Goal: Task Accomplishment & Management: Use online tool/utility

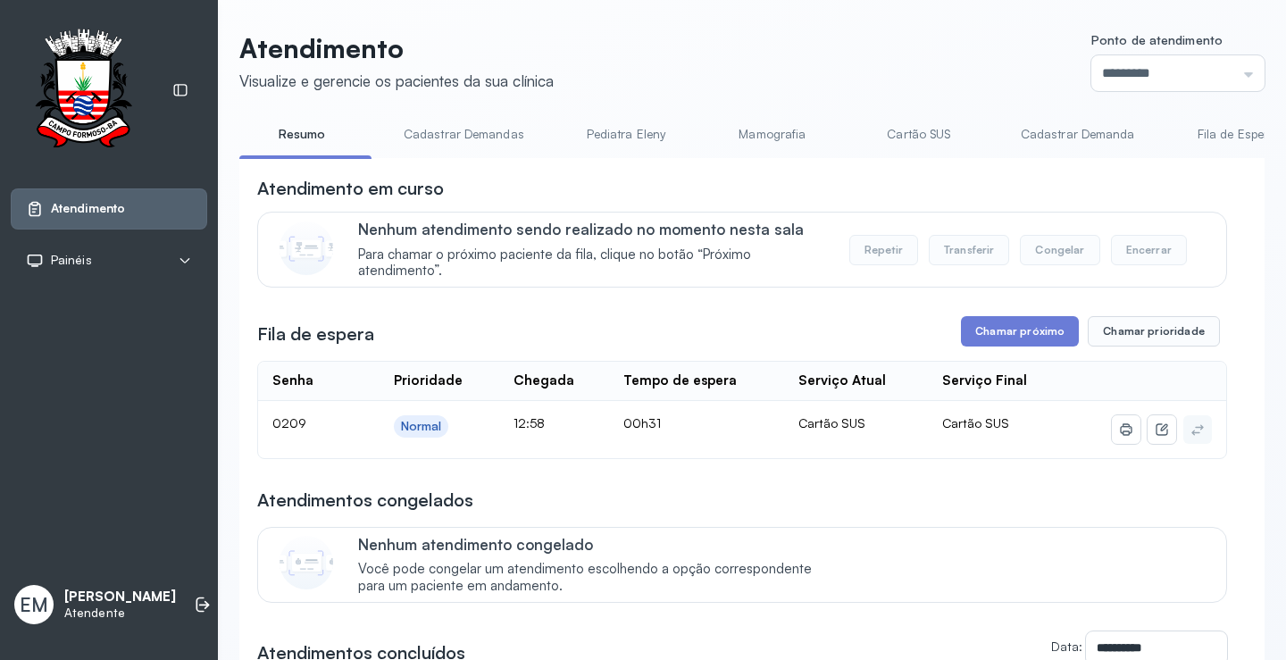
click at [1001, 320] on div "**********" at bounding box center [742, 526] width 970 height 700
click at [1000, 327] on button "Chamar próximo" at bounding box center [1020, 331] width 118 height 30
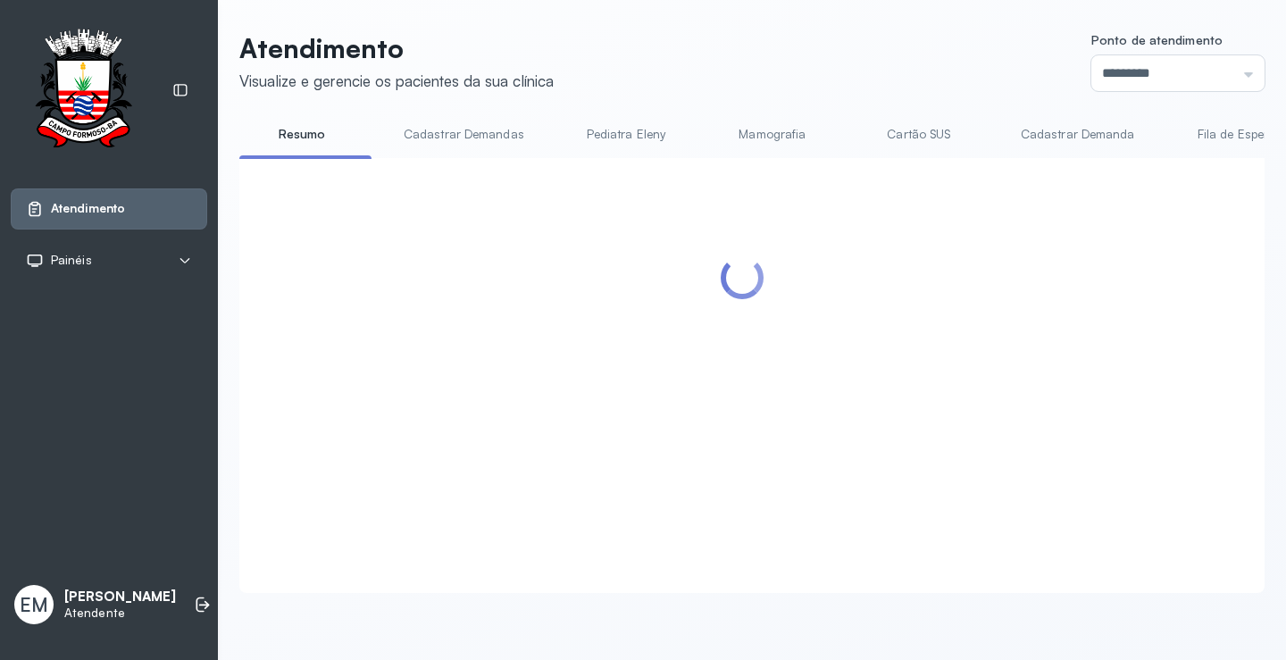
click at [819, 377] on div at bounding box center [742, 354] width 970 height 356
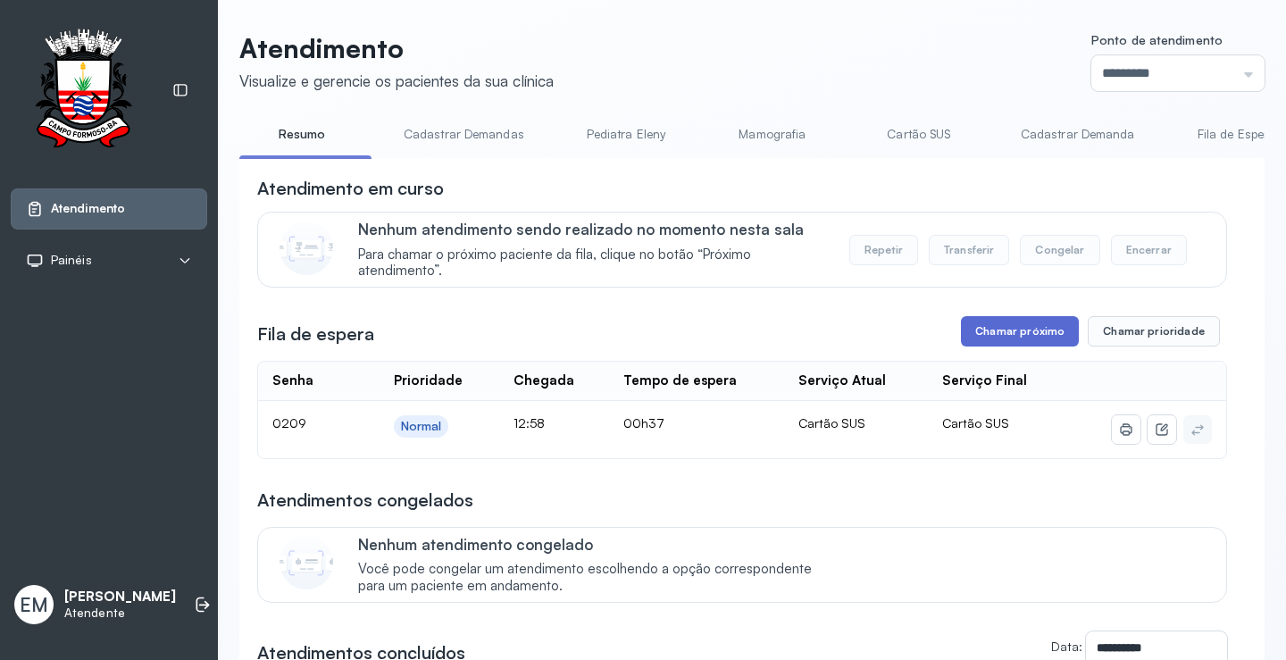
click at [983, 336] on button "Chamar próximo" at bounding box center [1020, 331] width 118 height 30
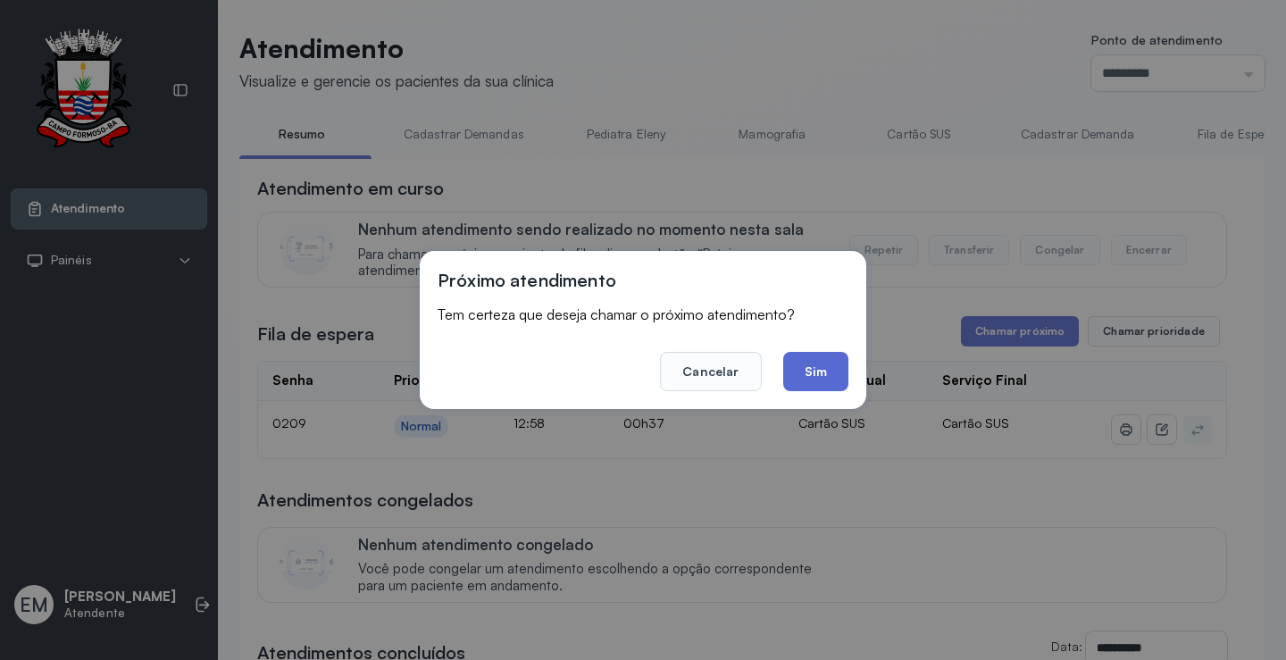
click at [821, 372] on button "Sim" at bounding box center [815, 371] width 65 height 39
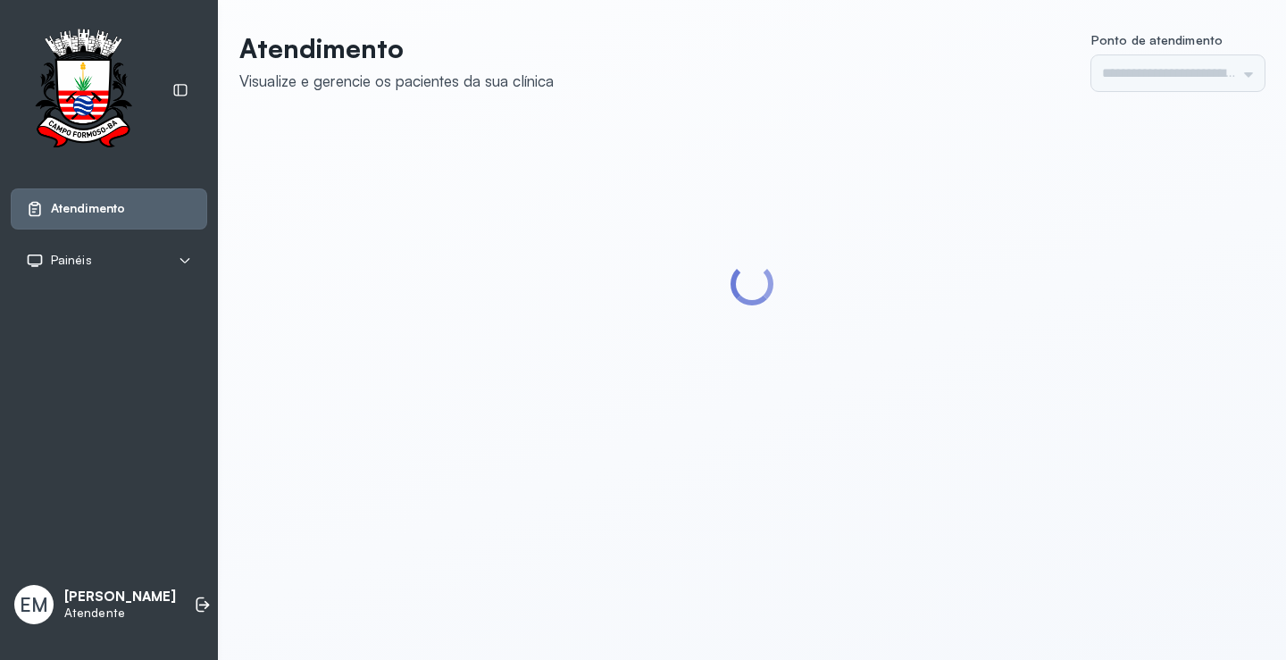
type input "*********"
click at [946, 403] on div at bounding box center [751, 285] width 1025 height 330
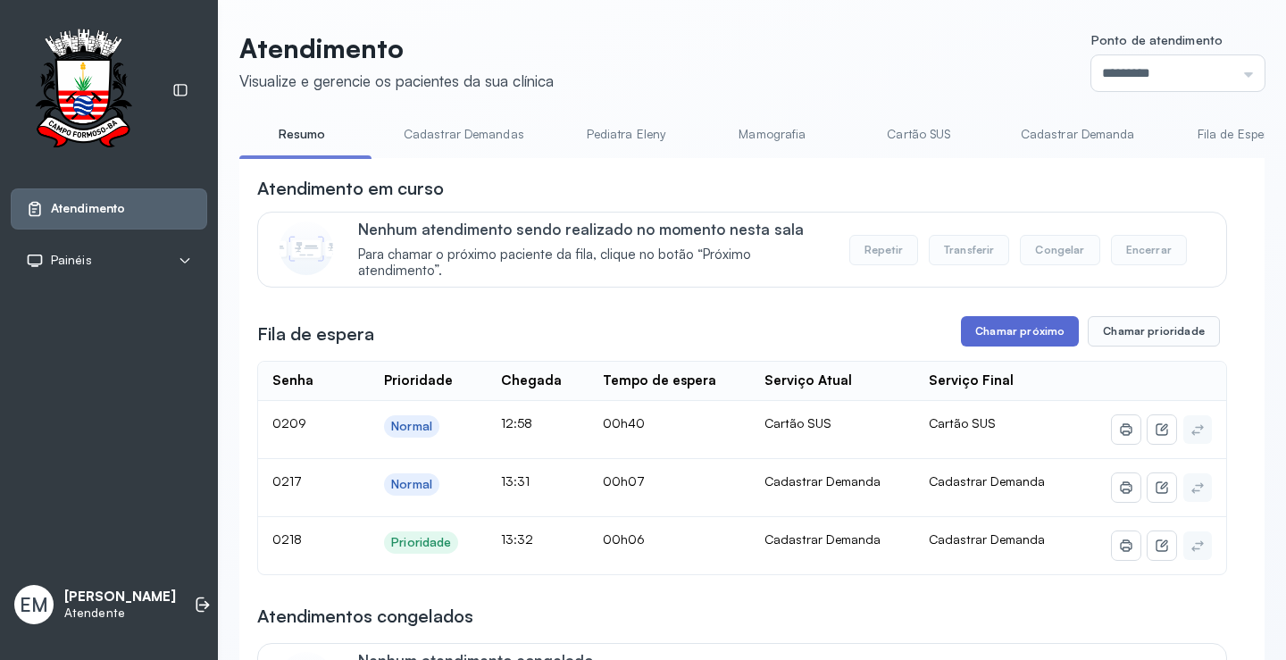
click at [1013, 343] on button "Chamar próximo" at bounding box center [1020, 331] width 118 height 30
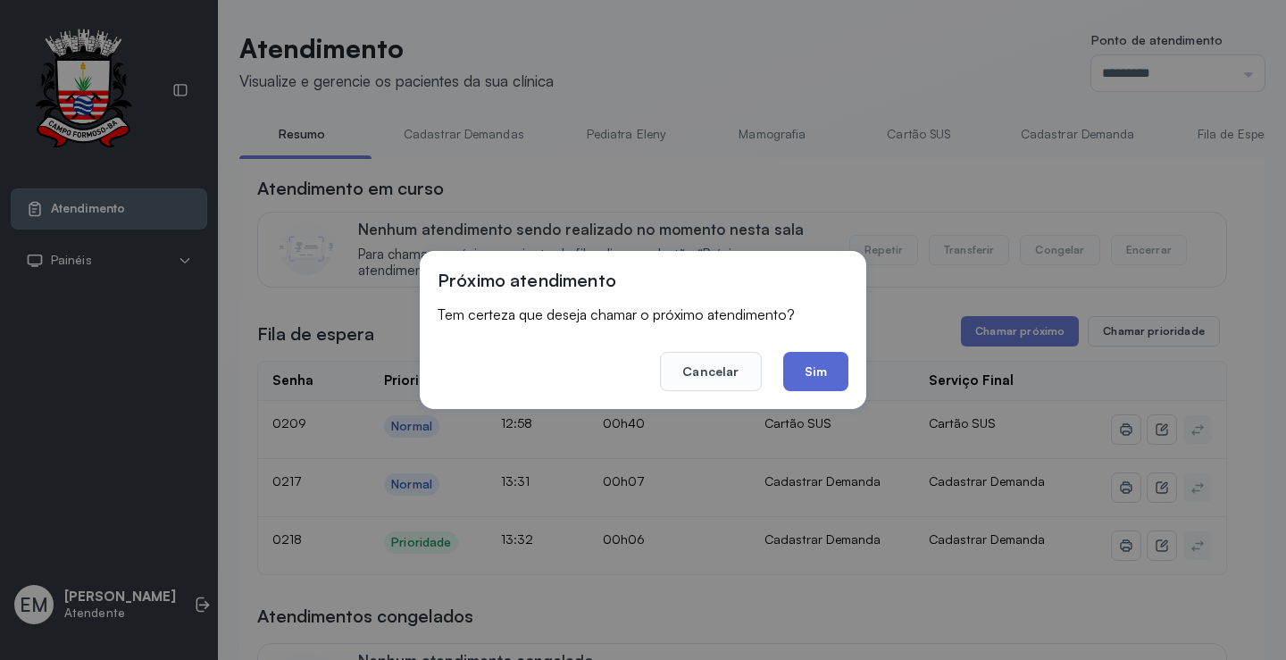
click at [796, 369] on button "Sim" at bounding box center [815, 371] width 65 height 39
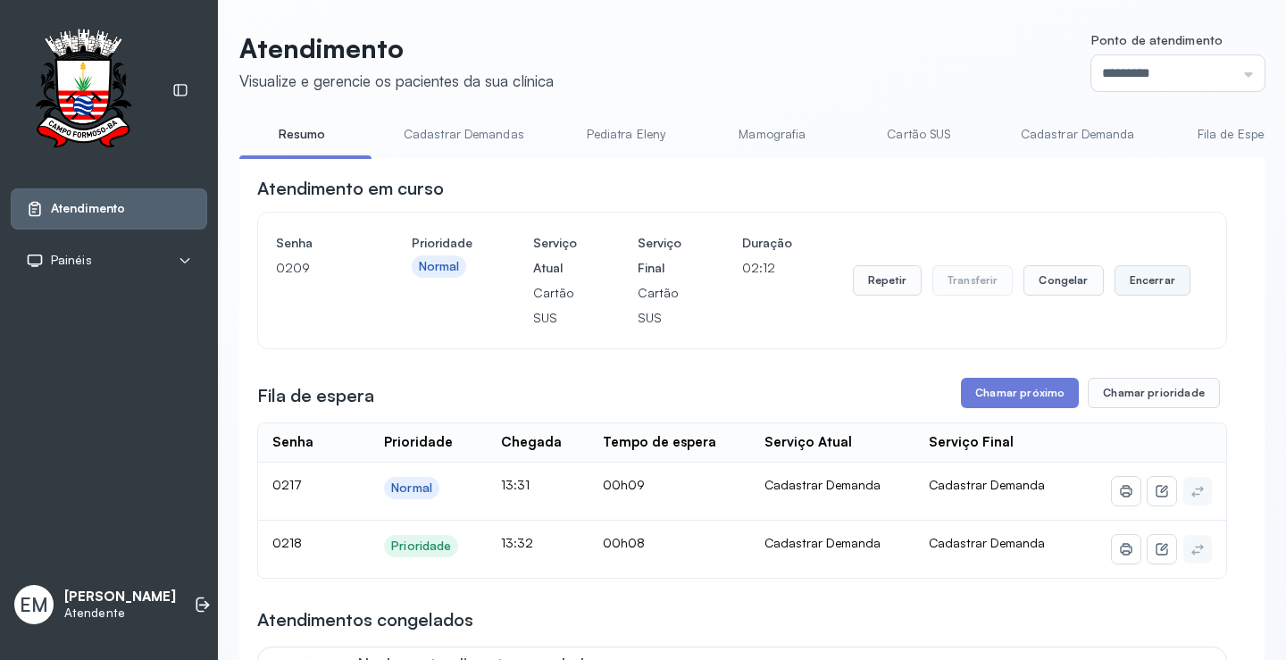
click at [1140, 271] on button "Encerrar" at bounding box center [1152, 280] width 76 height 30
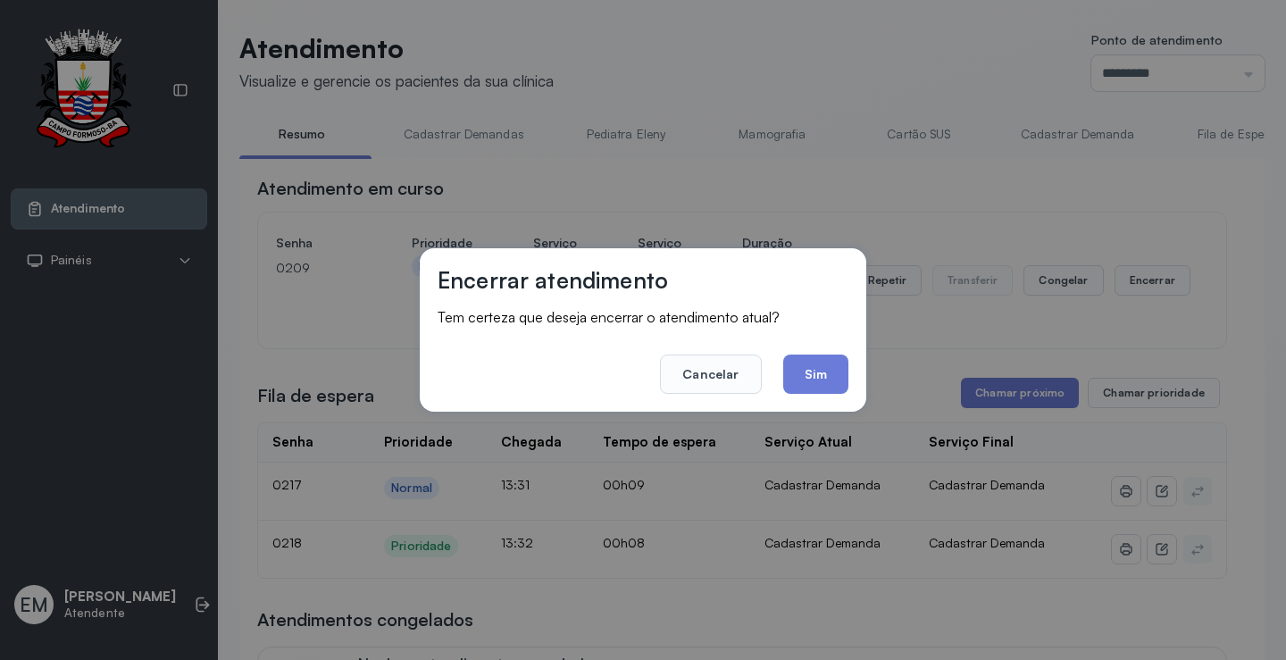
click at [854, 369] on div "Encerrar atendimento Tem certeza que deseja encerrar o atendimento atual? Cance…" at bounding box center [643, 329] width 446 height 163
click at [818, 368] on button "Sim" at bounding box center [815, 373] width 65 height 39
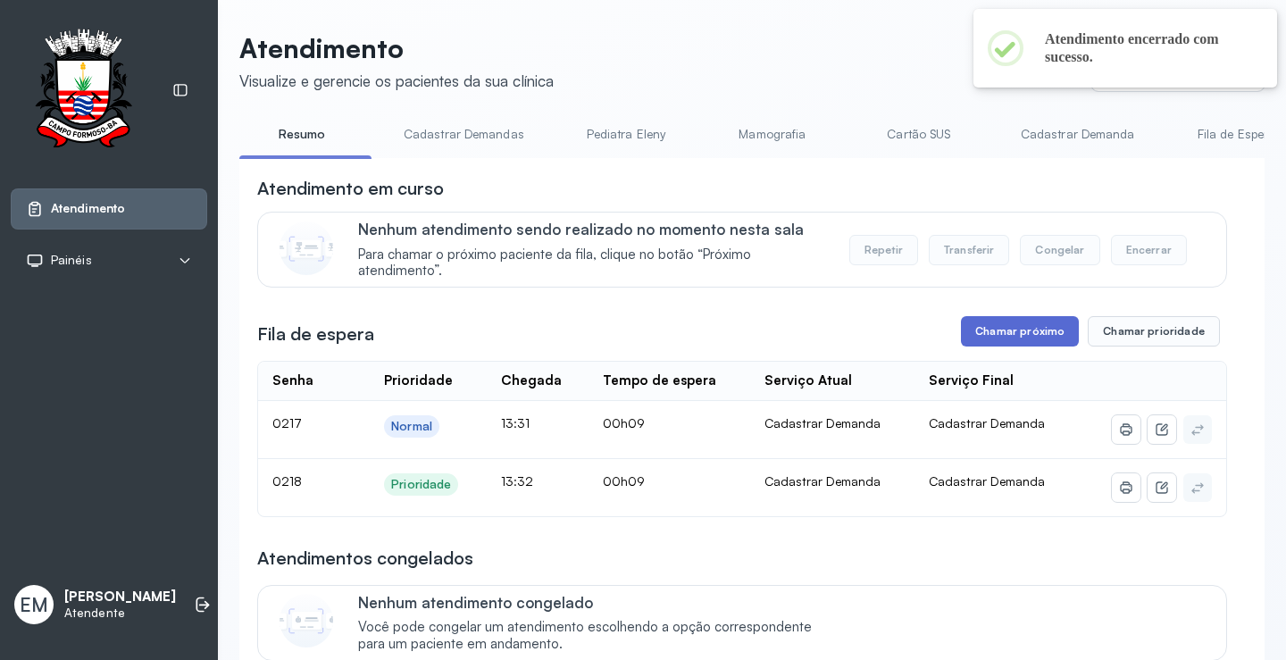
click at [1035, 323] on button "Chamar próximo" at bounding box center [1020, 331] width 118 height 30
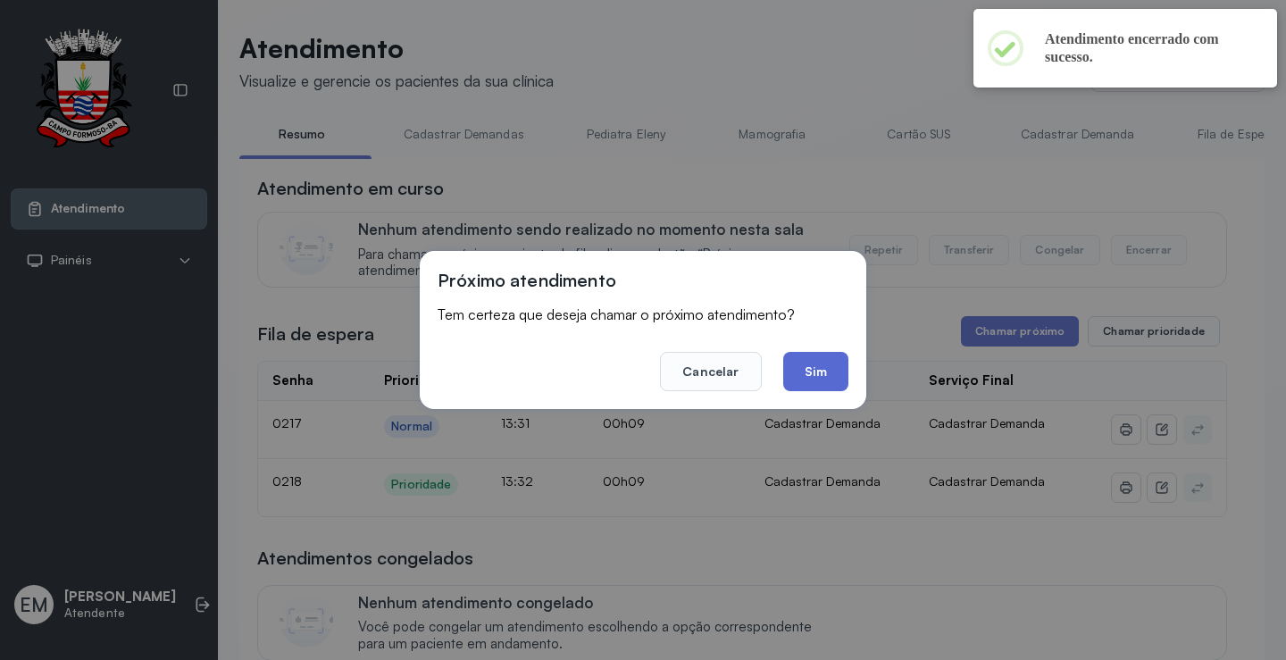
click at [813, 369] on button "Sim" at bounding box center [815, 371] width 65 height 39
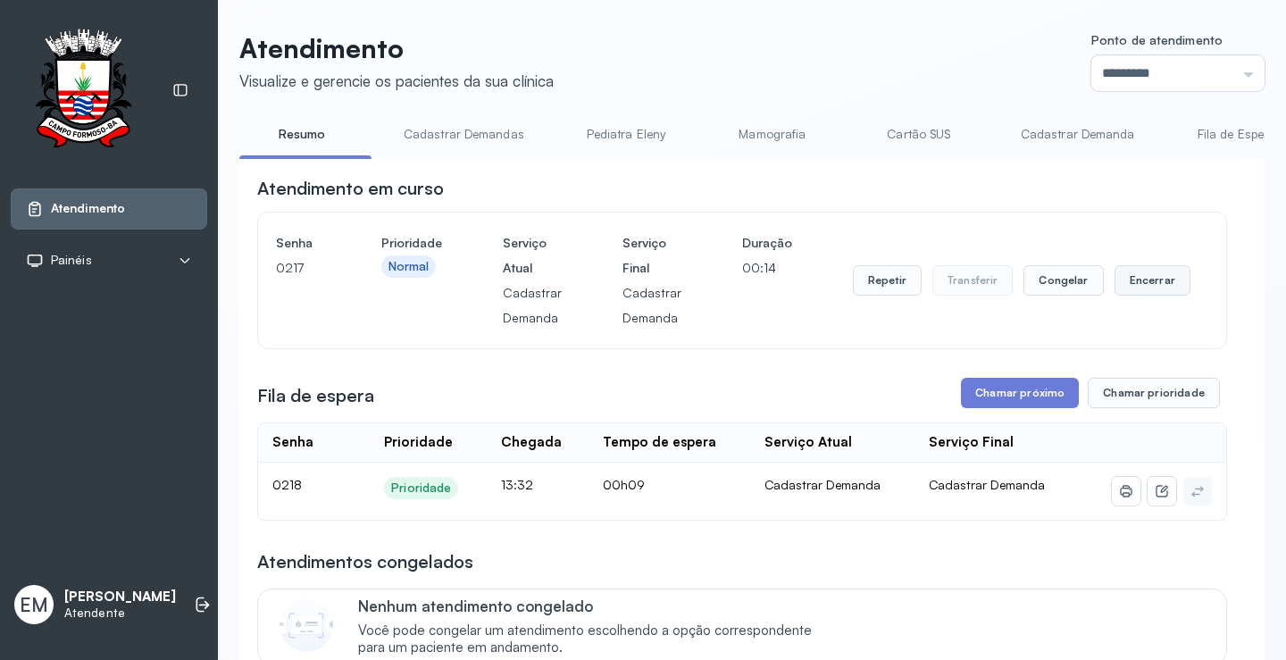
click at [1122, 288] on button "Encerrar" at bounding box center [1152, 280] width 76 height 30
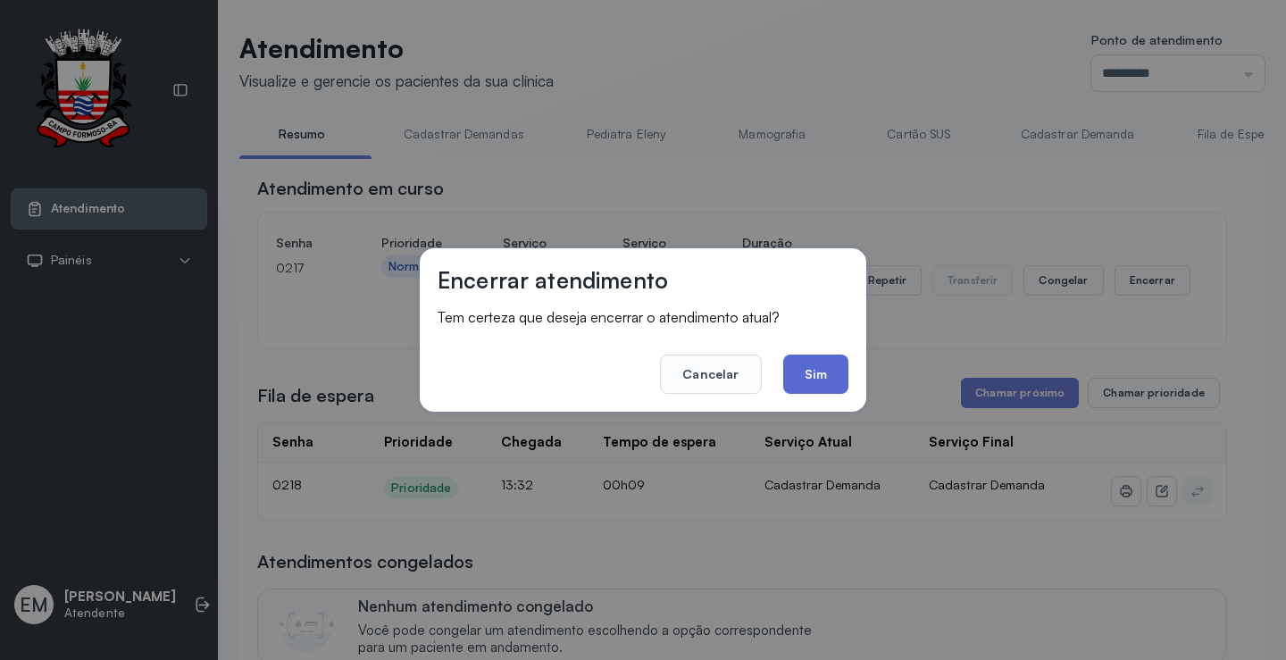
click at [844, 367] on button "Sim" at bounding box center [815, 373] width 65 height 39
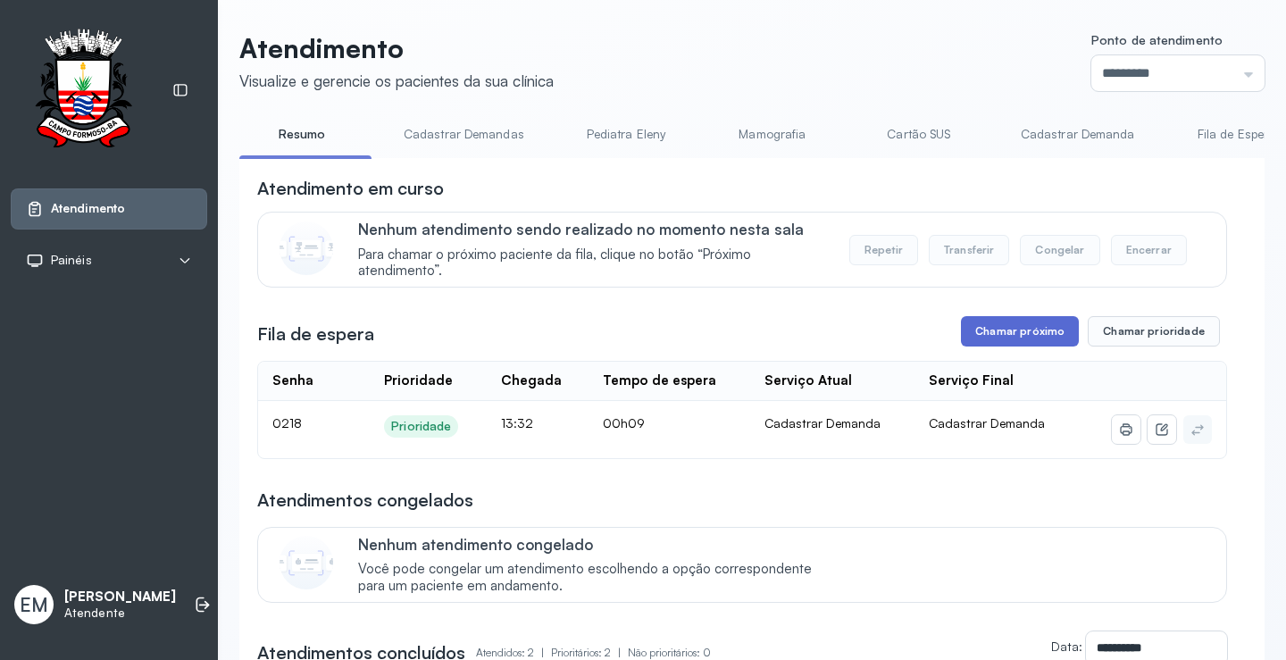
click at [997, 334] on button "Chamar próximo" at bounding box center [1020, 331] width 118 height 30
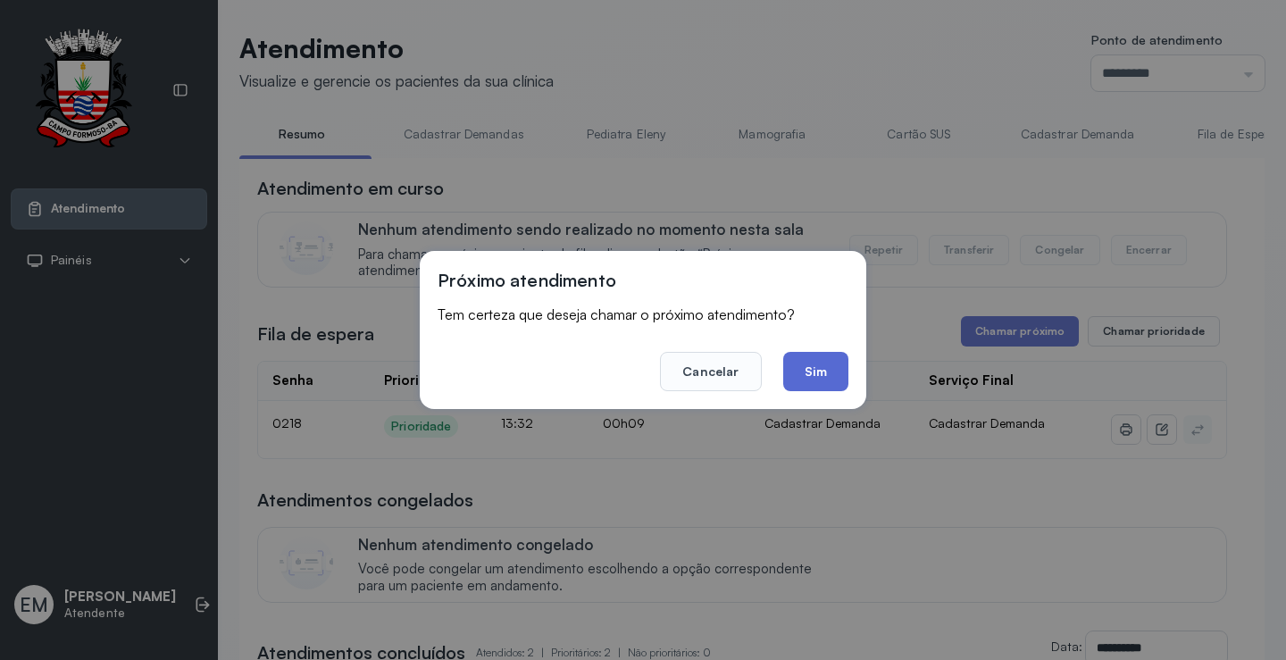
click at [829, 371] on button "Sim" at bounding box center [815, 371] width 65 height 39
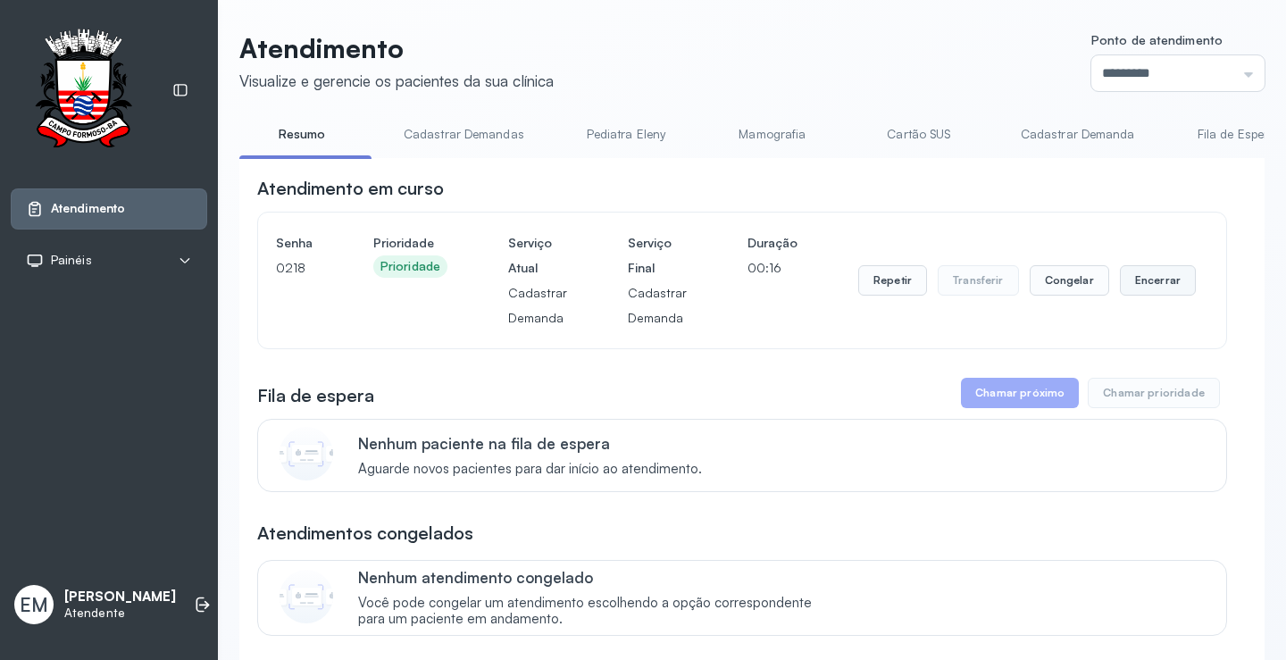
click at [1133, 292] on button "Encerrar" at bounding box center [1158, 280] width 76 height 30
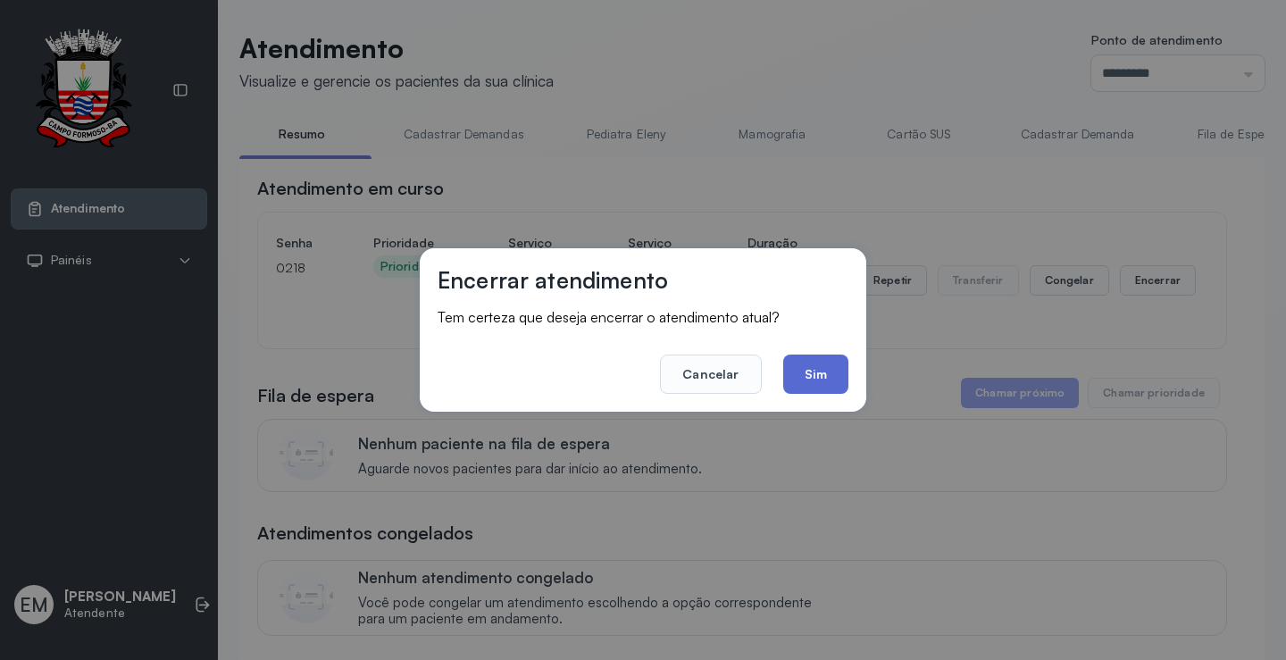
click at [809, 374] on button "Sim" at bounding box center [815, 373] width 65 height 39
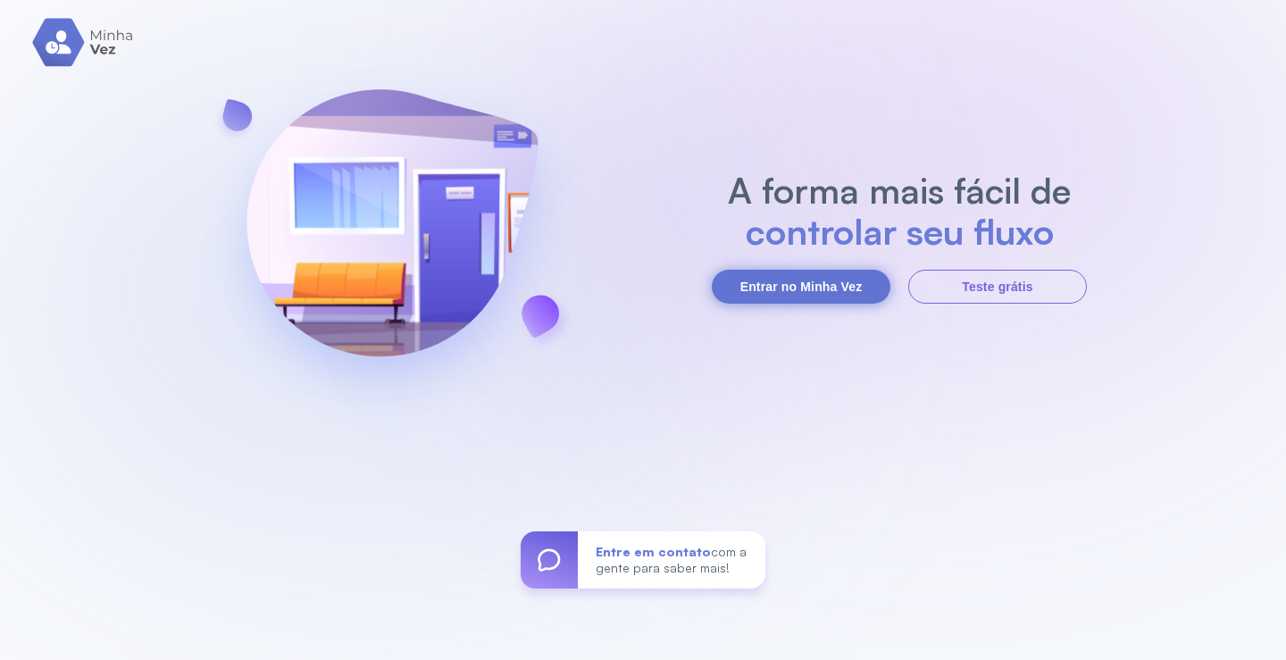
click at [796, 275] on button "Entrar no Minha Vez" at bounding box center [801, 287] width 179 height 34
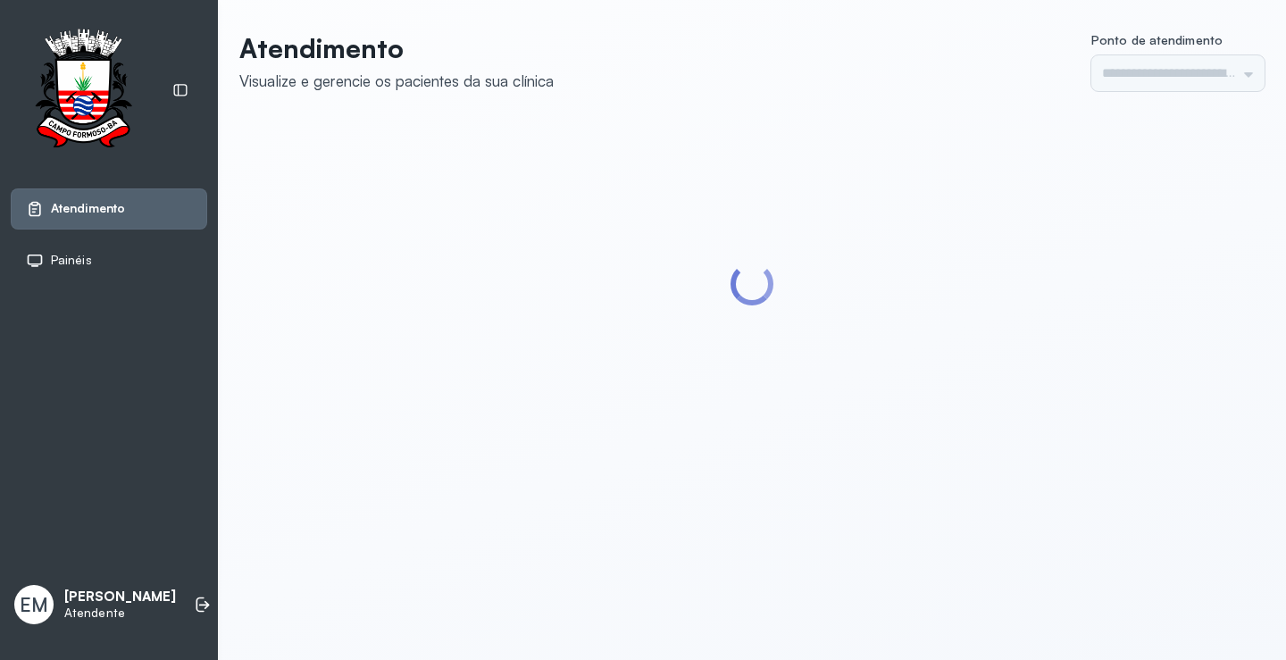
type input "*********"
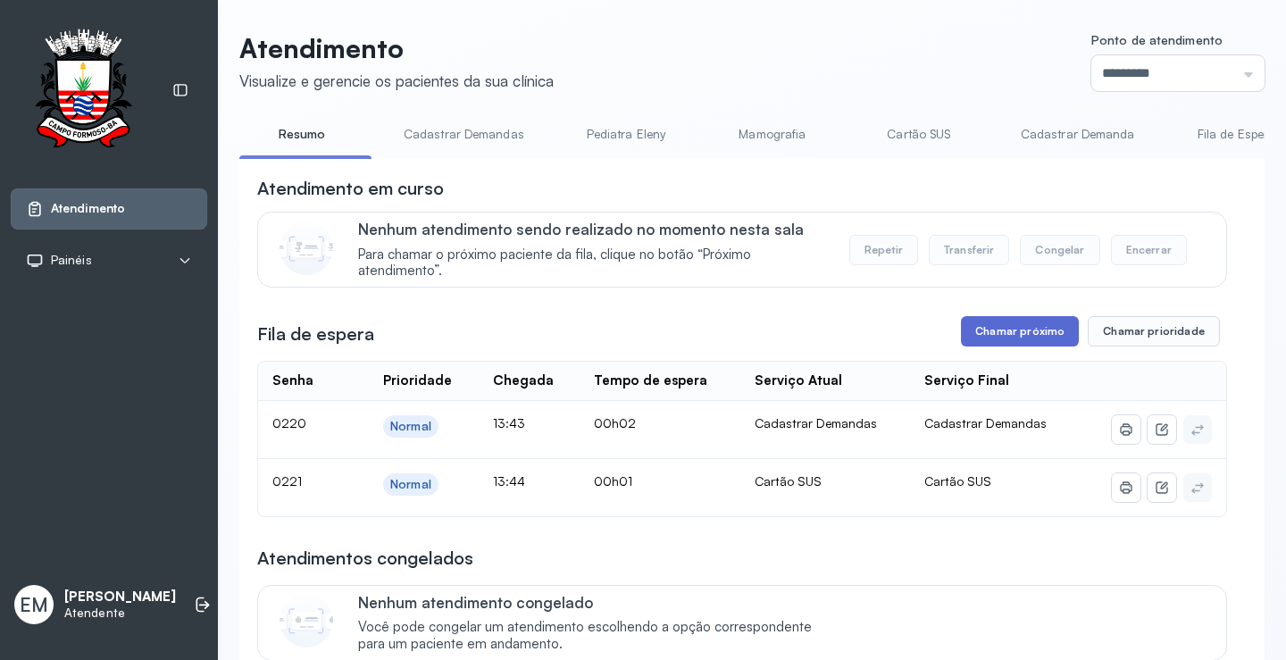
click at [1024, 346] on button "Chamar próximo" at bounding box center [1020, 331] width 118 height 30
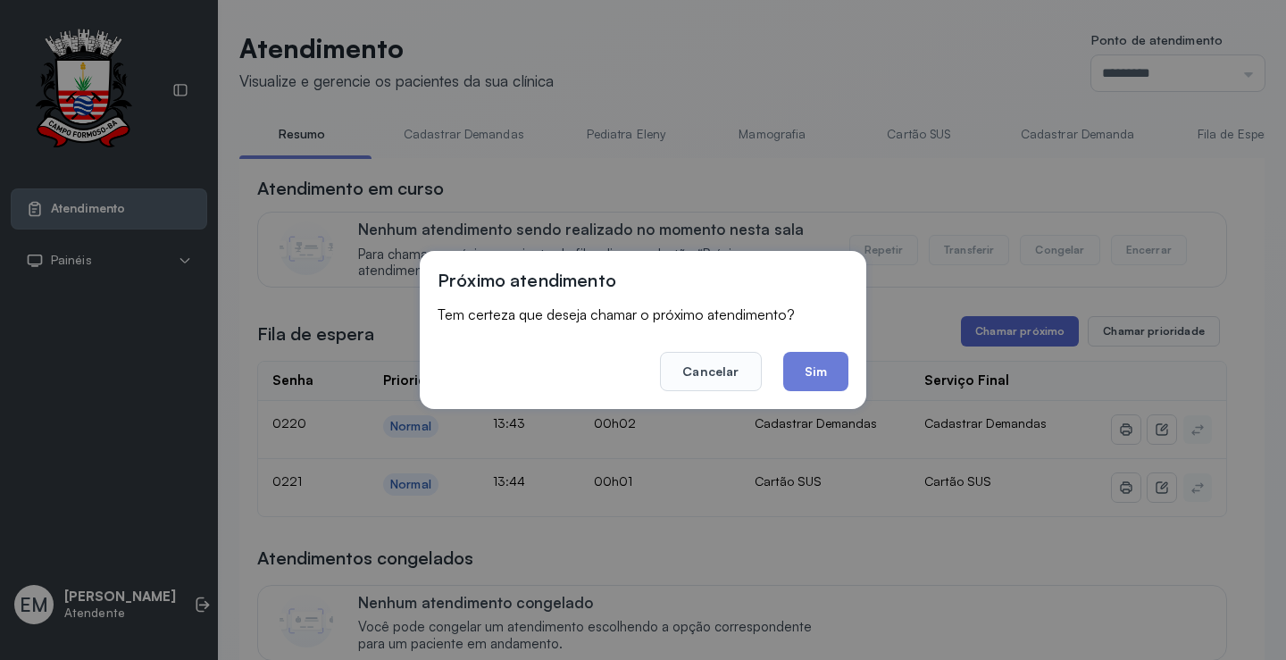
click at [1028, 338] on div "Próximo atendimento Tem certeza que deseja chamar o próximo atendimento? Cancel…" at bounding box center [643, 330] width 1286 height 660
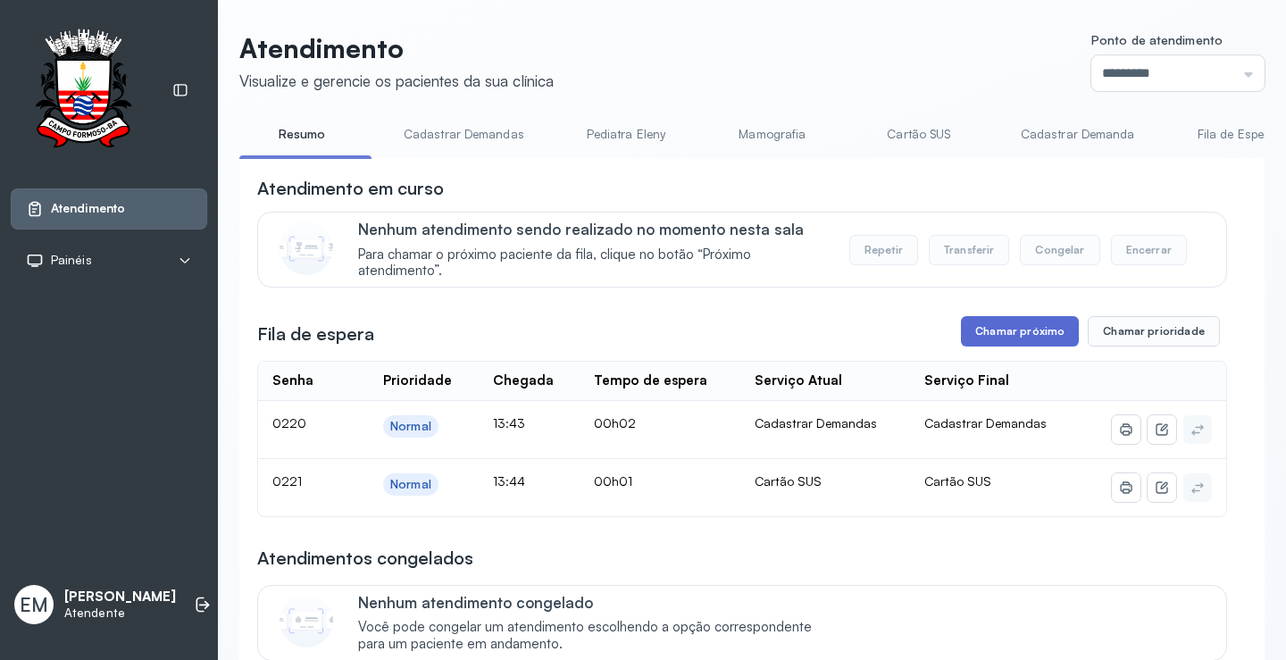
click at [992, 341] on button "Chamar próximo" at bounding box center [1020, 331] width 118 height 30
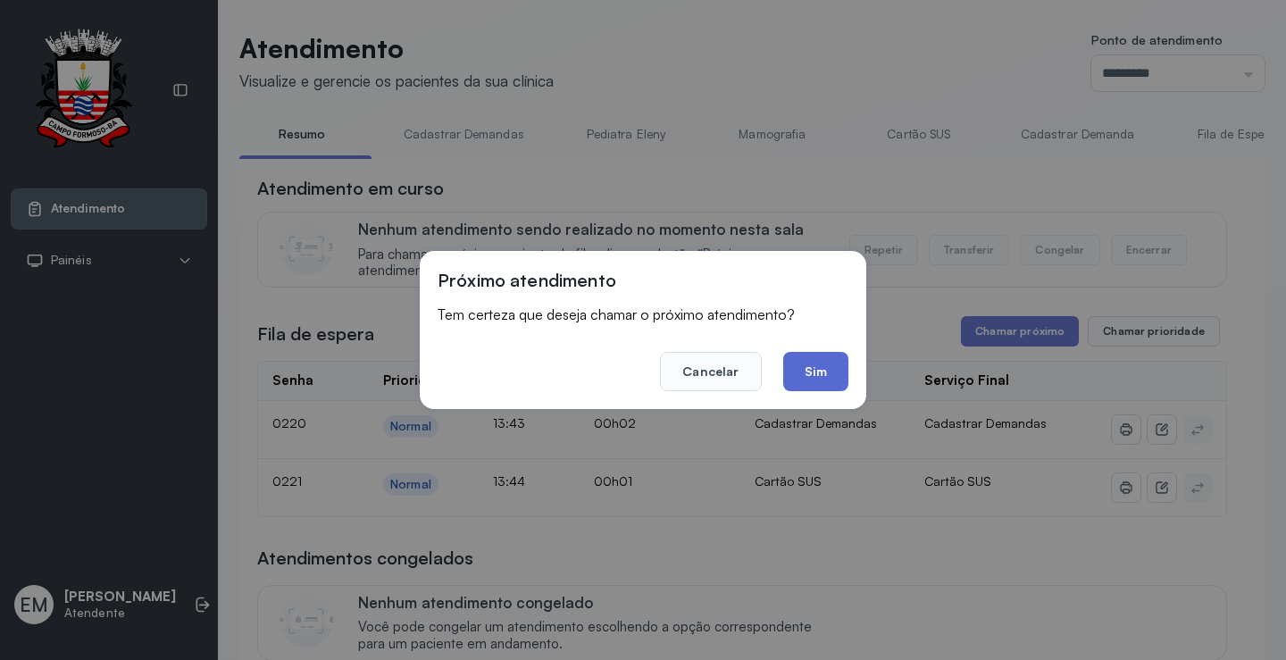
click at [813, 364] on button "Sim" at bounding box center [815, 371] width 65 height 39
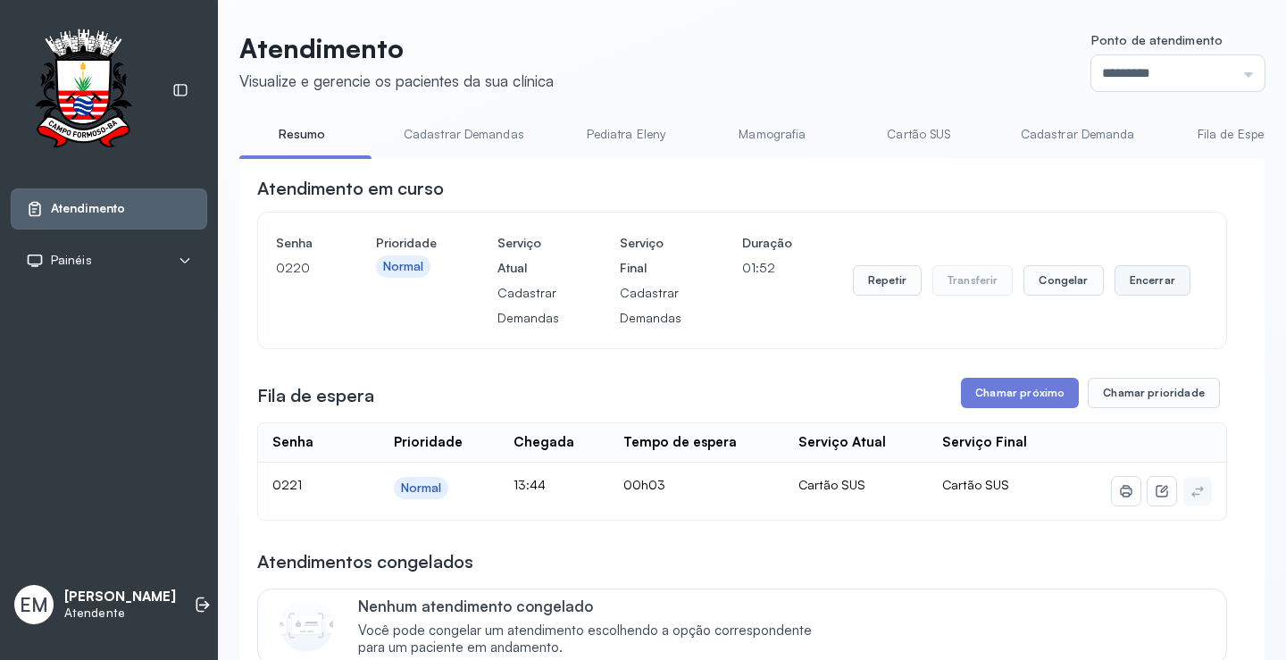
click at [1118, 272] on button "Encerrar" at bounding box center [1152, 280] width 76 height 30
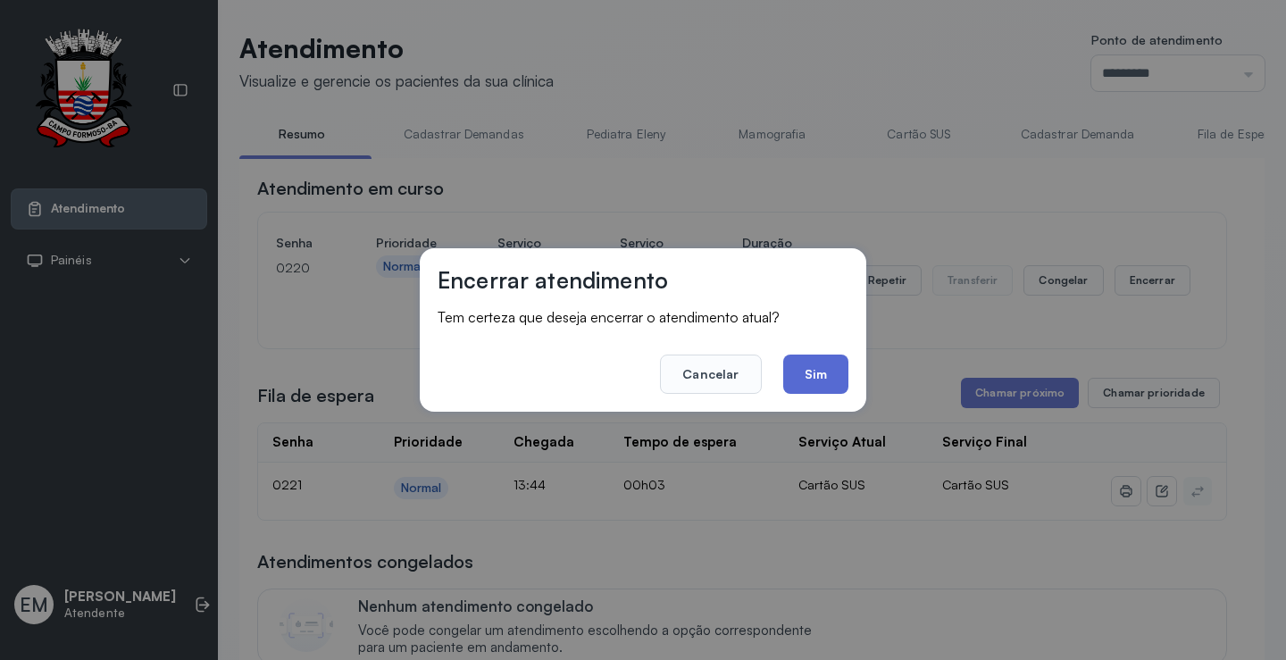
click at [809, 379] on button "Sim" at bounding box center [815, 373] width 65 height 39
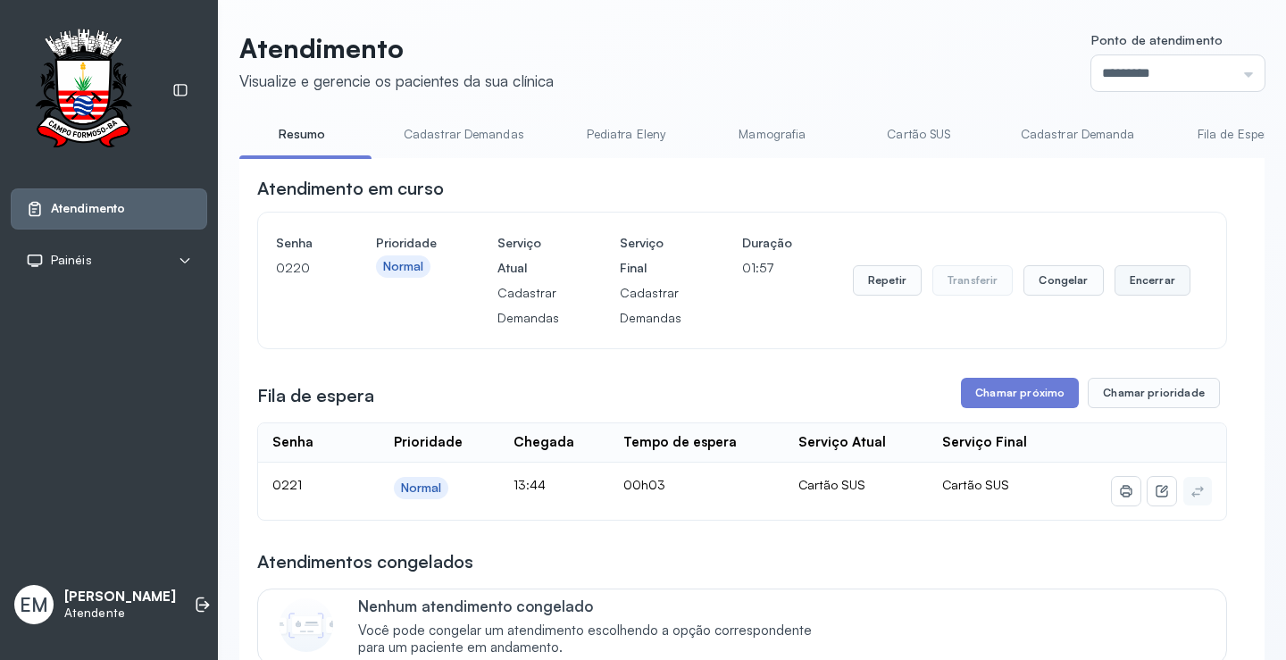
click at [1142, 281] on button "Encerrar" at bounding box center [1152, 280] width 76 height 30
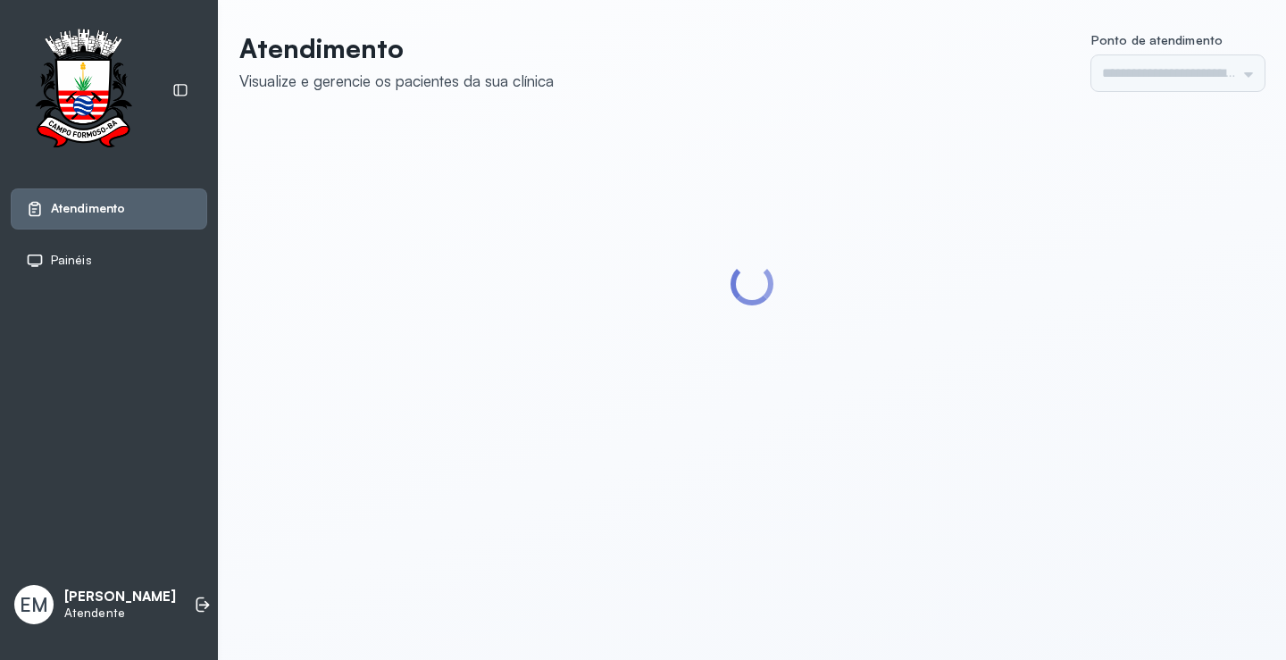
type input "*********"
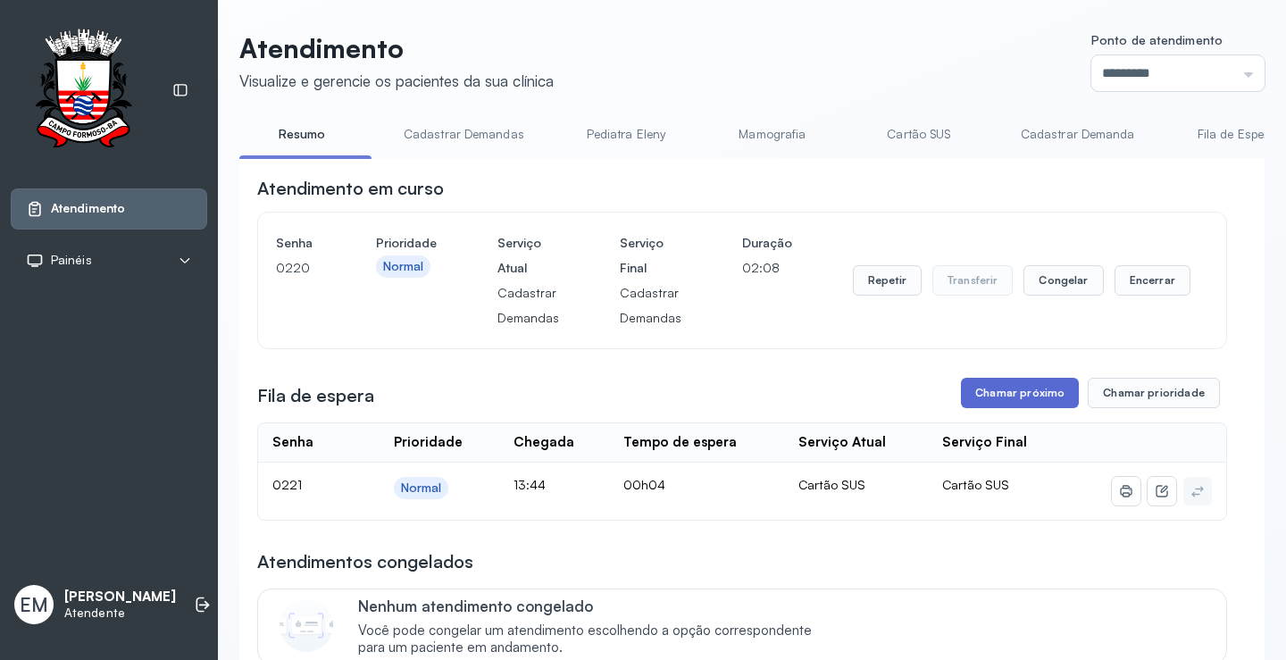
click at [991, 393] on button "Chamar próximo" at bounding box center [1020, 393] width 118 height 30
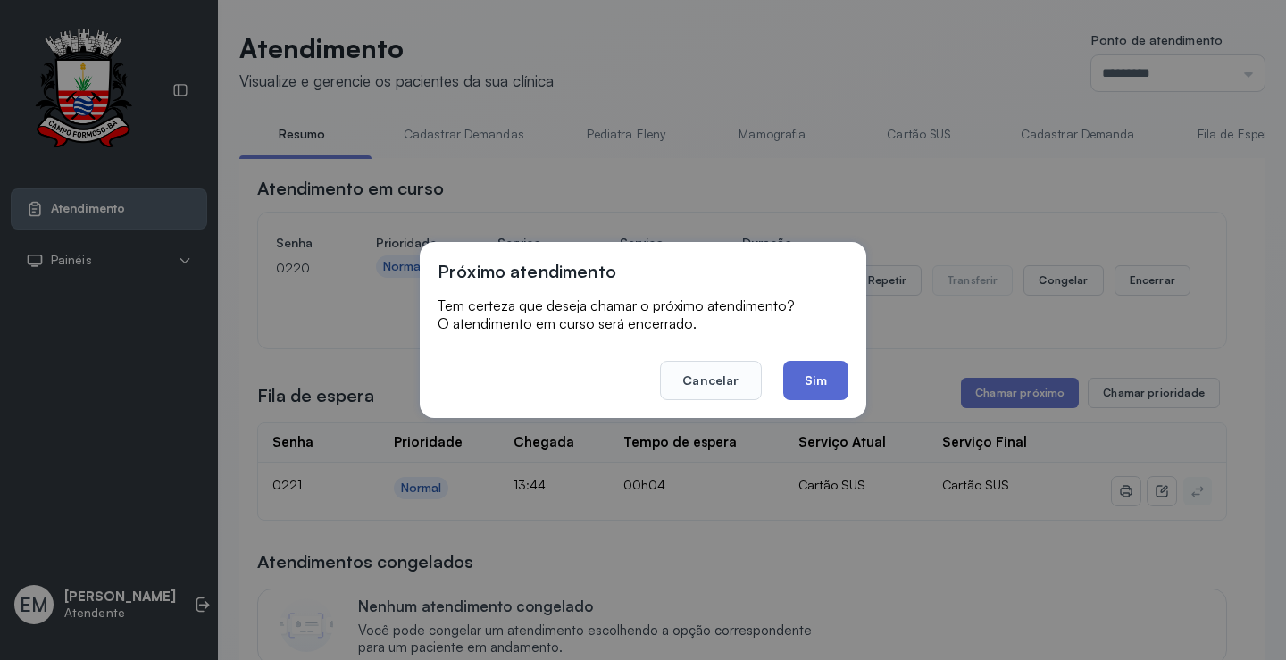
click at [827, 390] on button "Sim" at bounding box center [815, 380] width 65 height 39
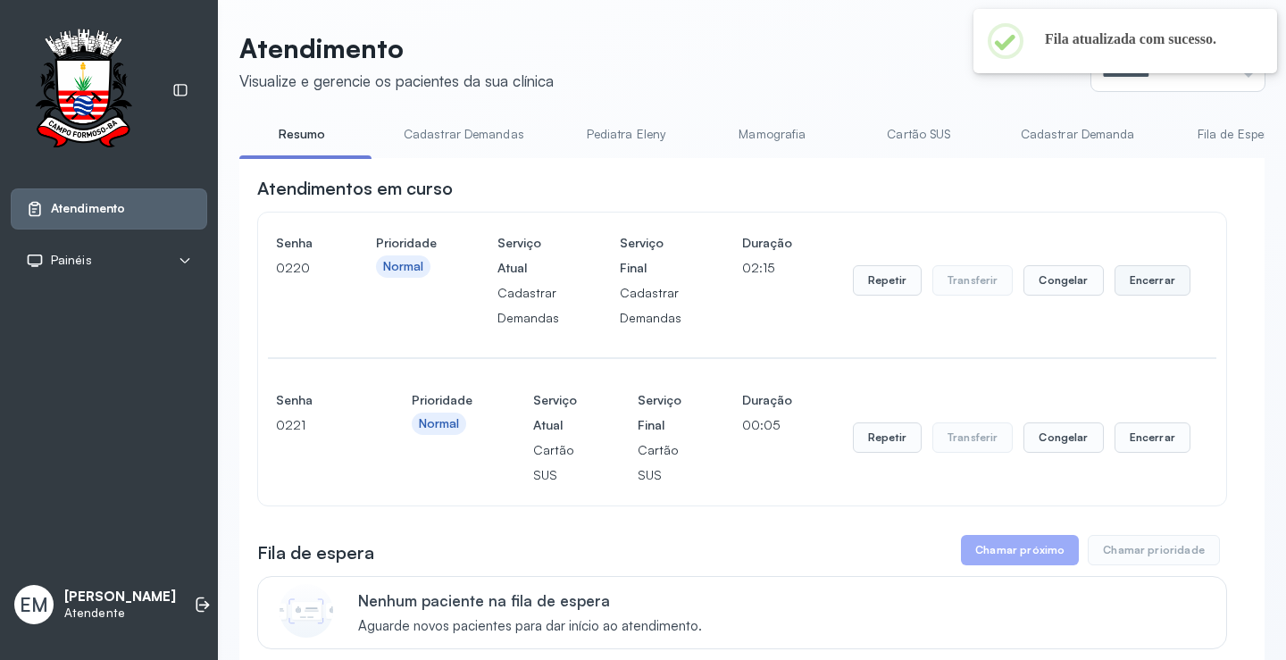
click at [1138, 292] on button "Encerrar" at bounding box center [1152, 280] width 76 height 30
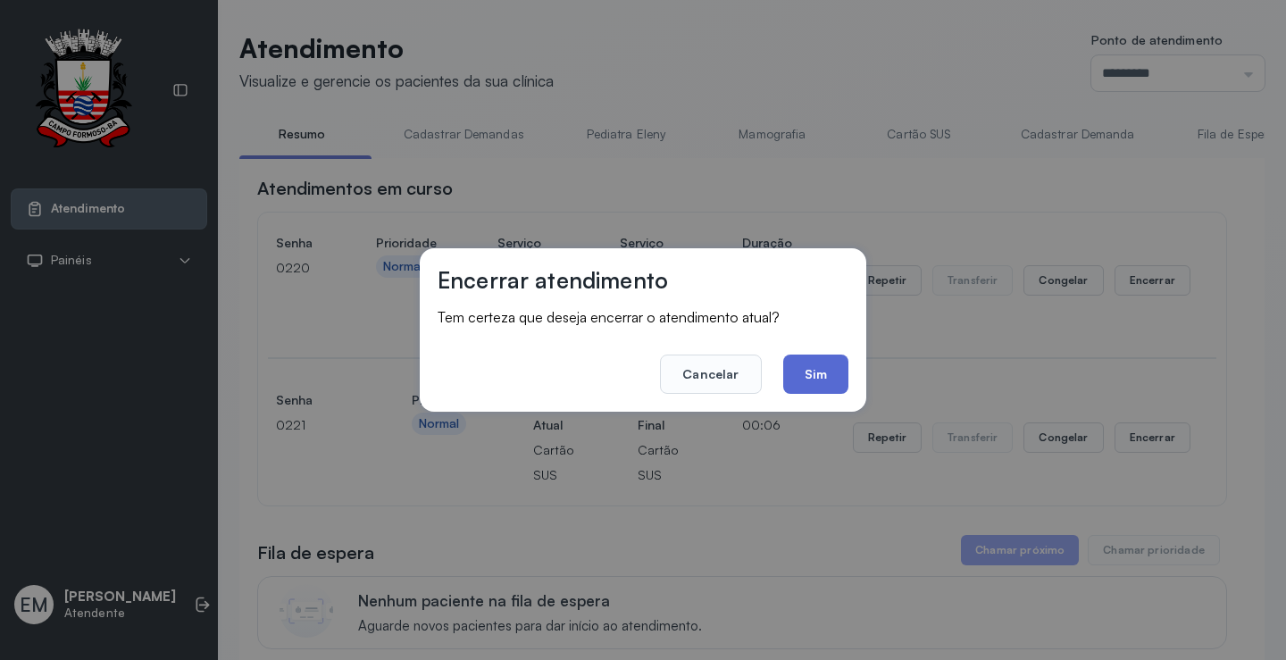
click at [829, 383] on button "Sim" at bounding box center [815, 373] width 65 height 39
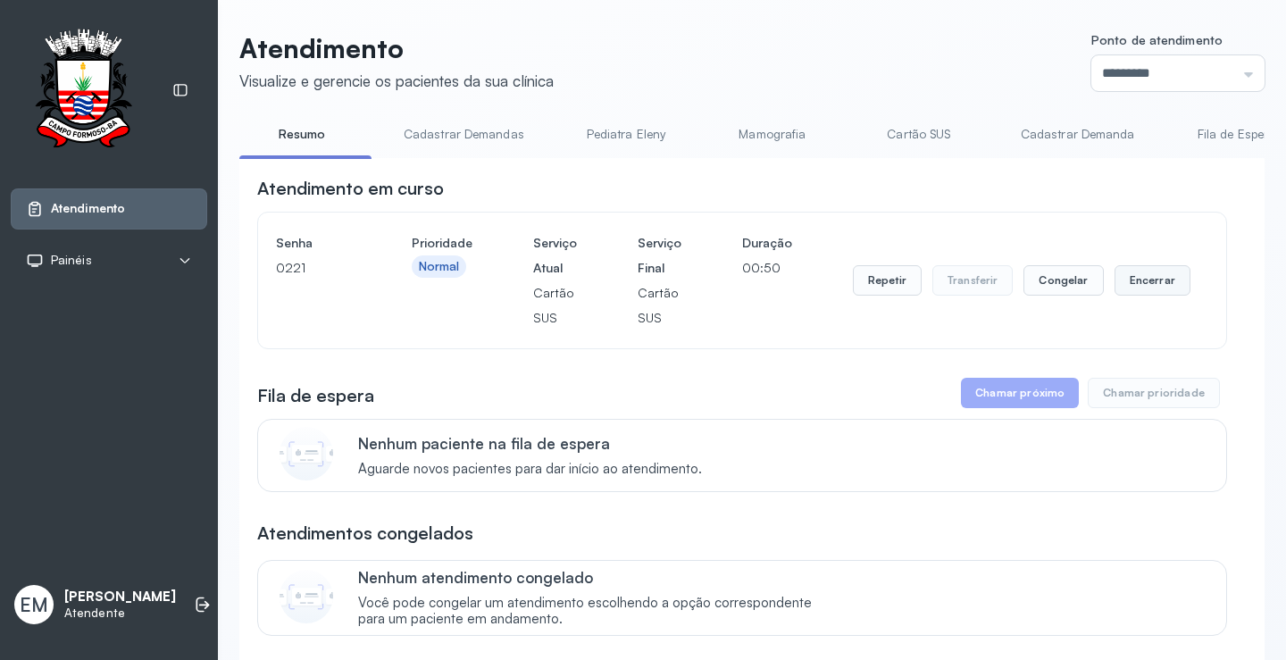
click at [1131, 285] on button "Encerrar" at bounding box center [1152, 280] width 76 height 30
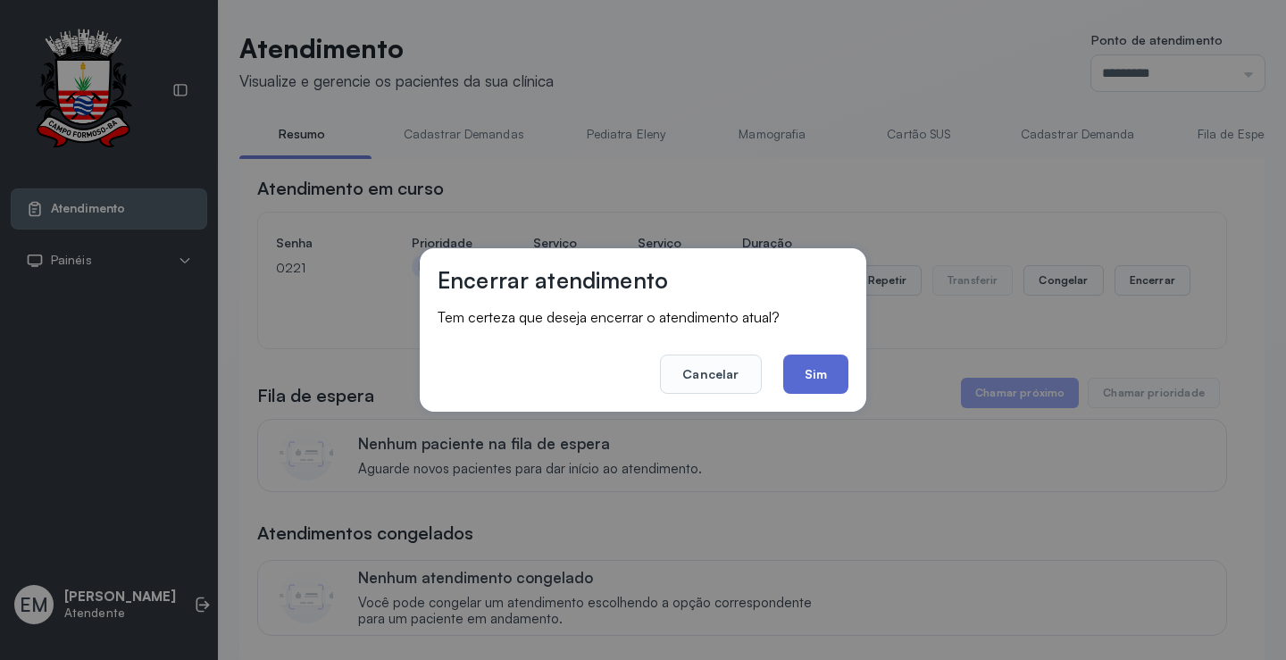
click at [811, 385] on button "Sim" at bounding box center [815, 373] width 65 height 39
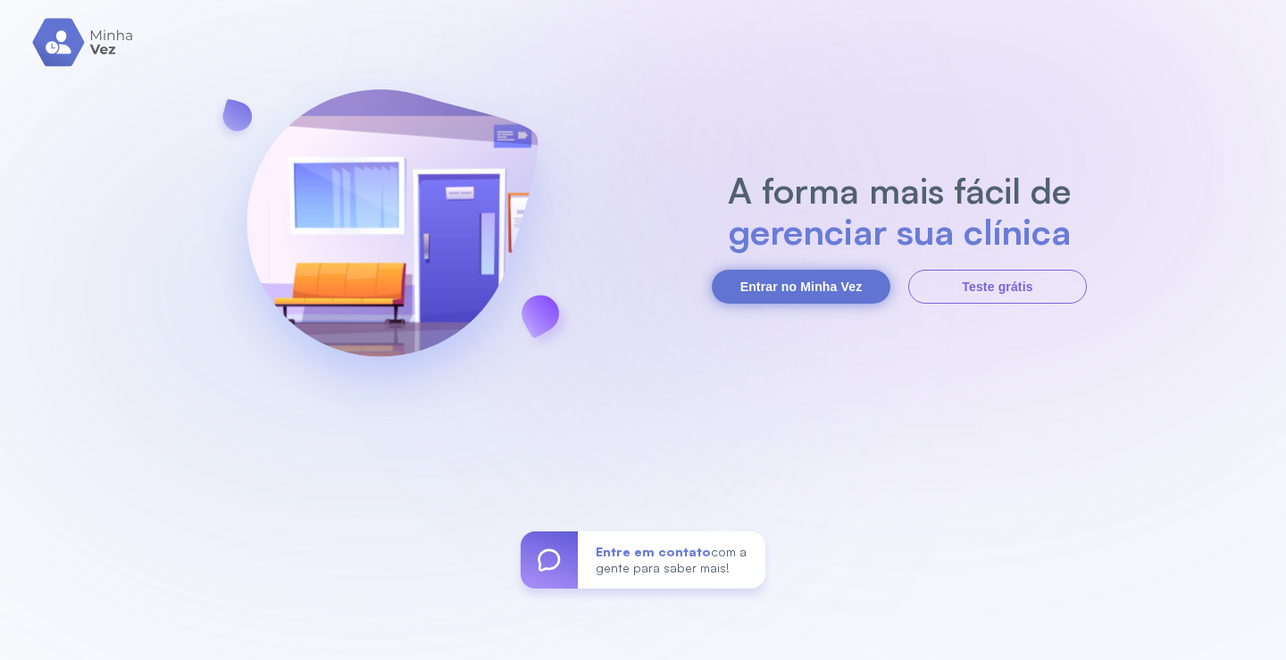
click at [817, 272] on button "Entrar no Minha Vez" at bounding box center [801, 287] width 179 height 34
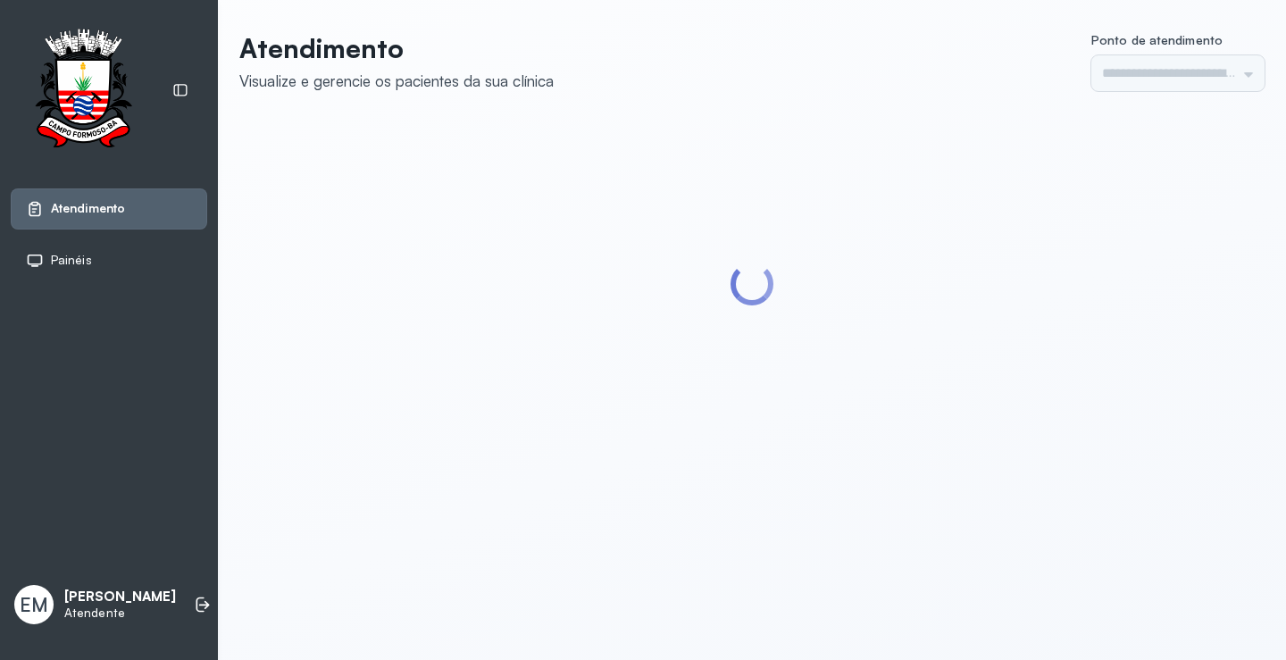
type input "*********"
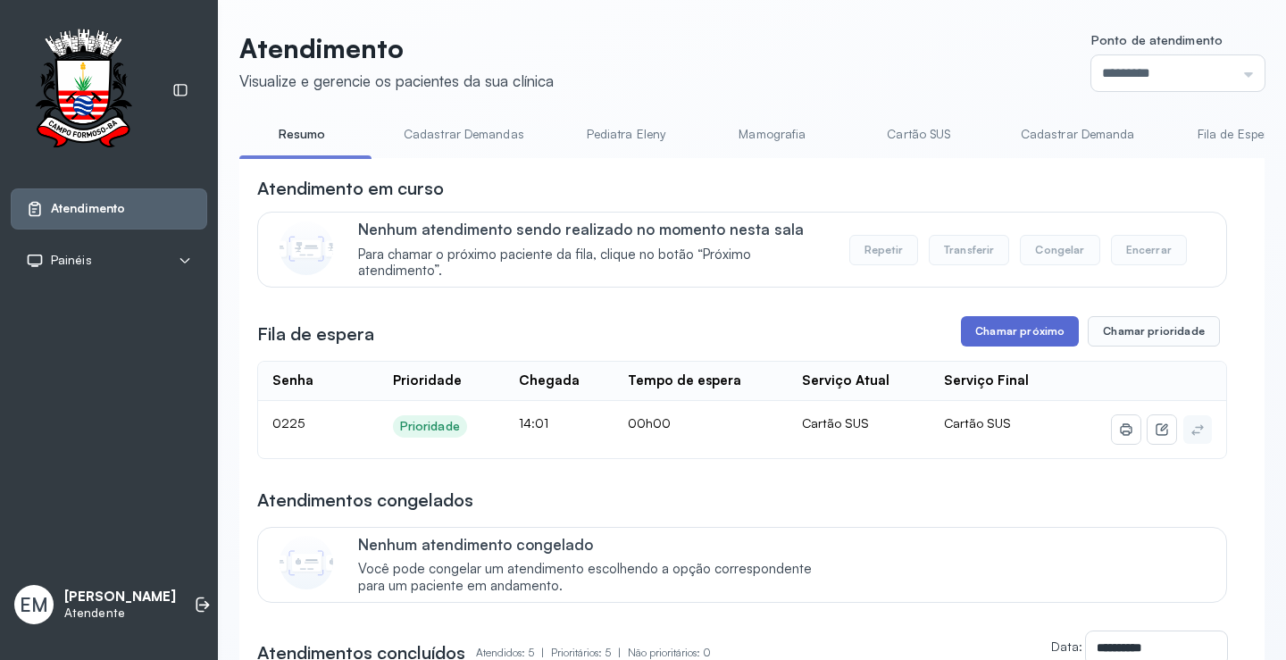
click at [1001, 341] on button "Chamar próximo" at bounding box center [1020, 331] width 118 height 30
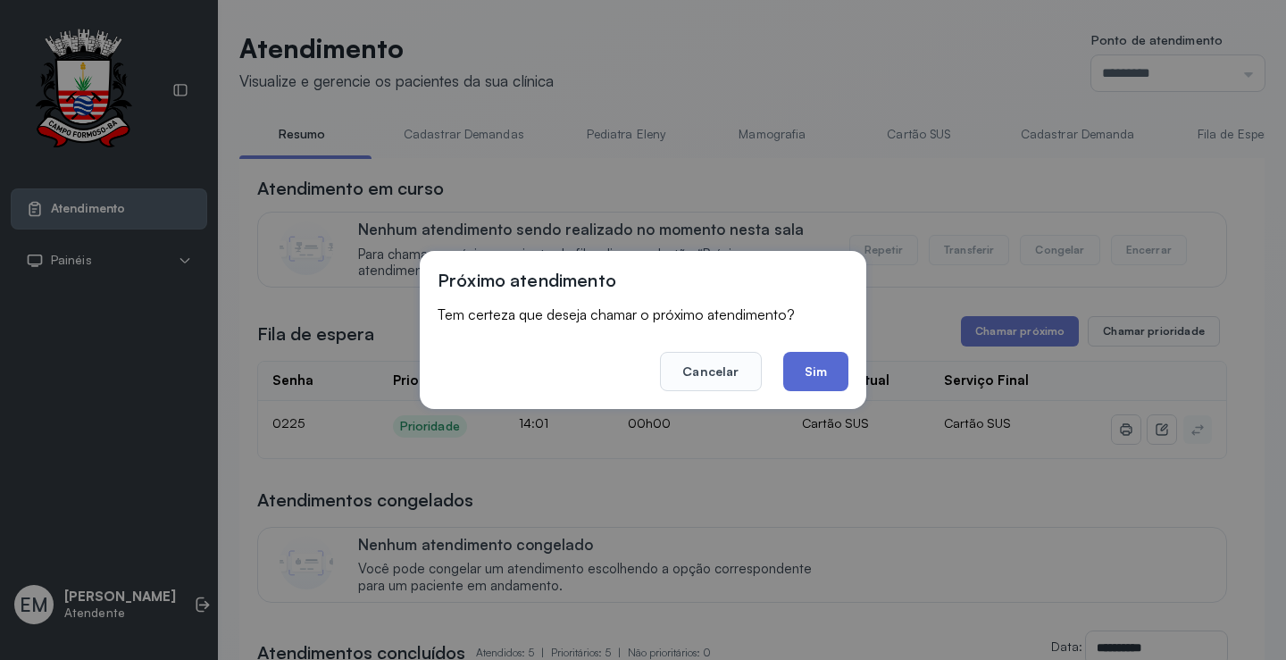
click at [803, 372] on button "Sim" at bounding box center [815, 371] width 65 height 39
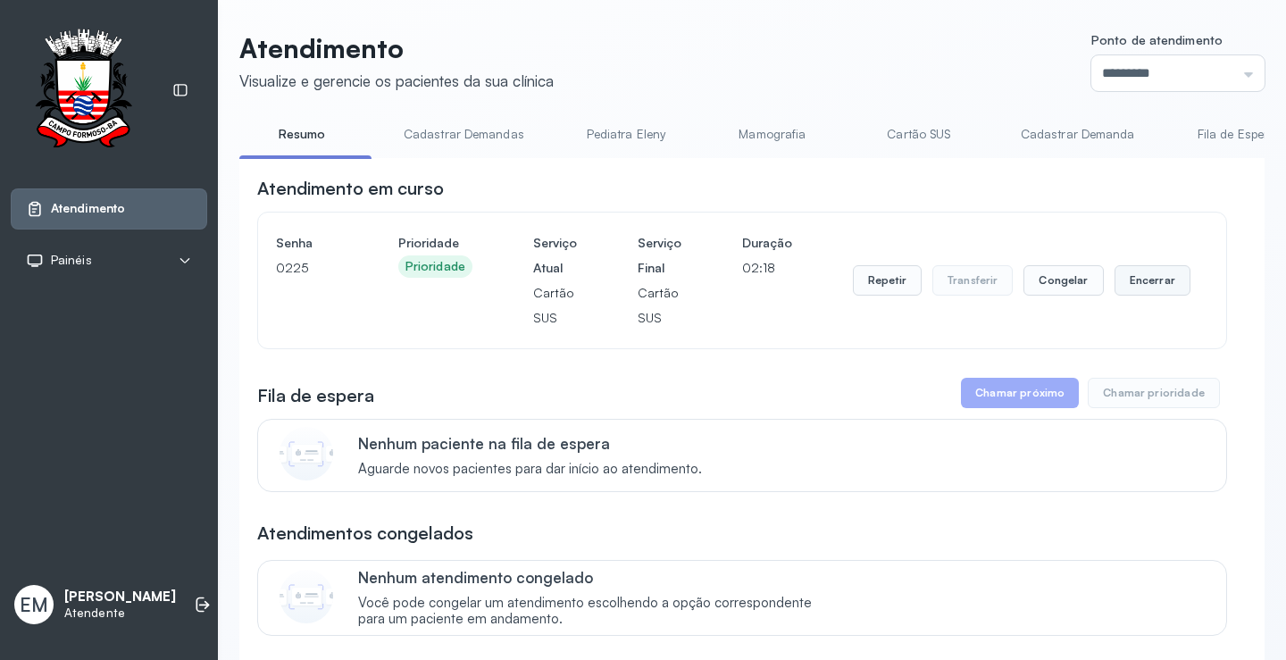
click at [1121, 278] on button "Encerrar" at bounding box center [1152, 280] width 76 height 30
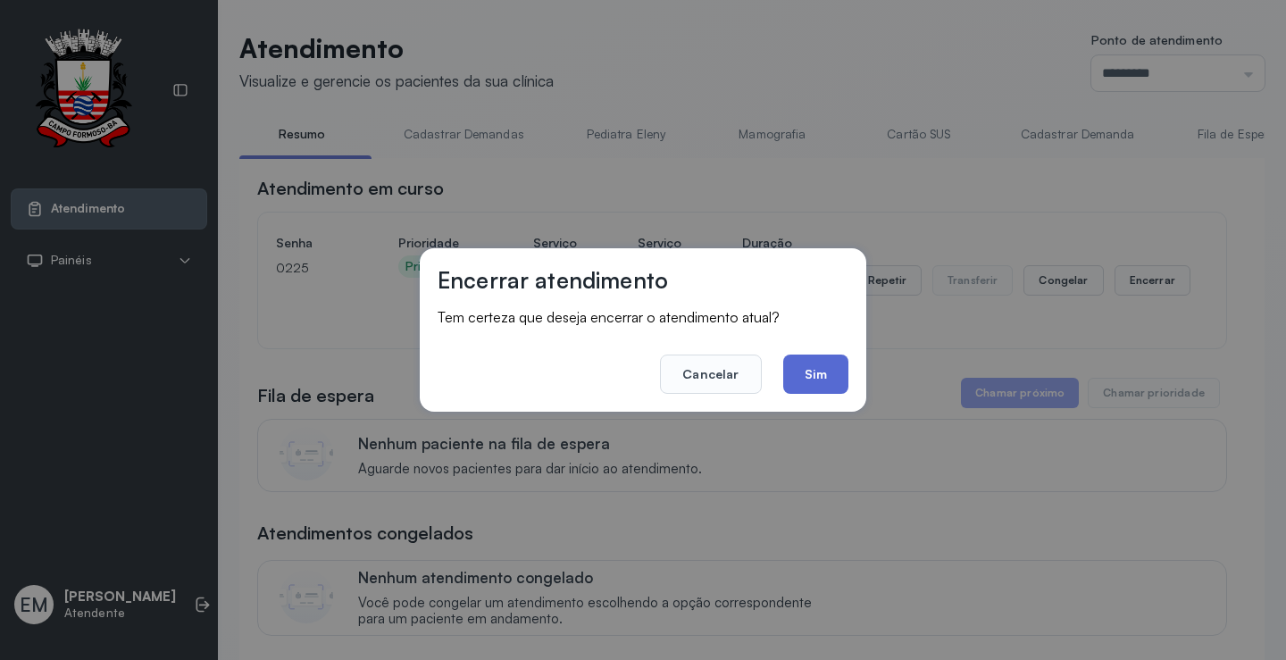
click at [829, 376] on button "Sim" at bounding box center [815, 373] width 65 height 39
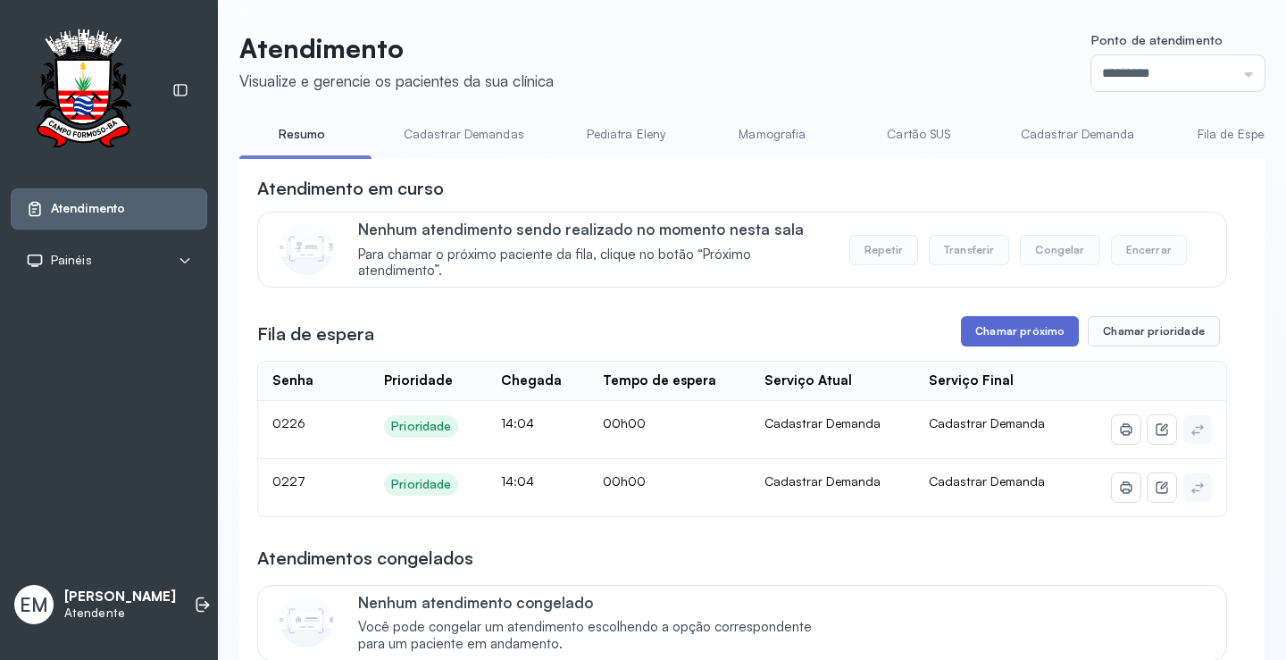
click at [974, 335] on button "Chamar próximo" at bounding box center [1020, 331] width 118 height 30
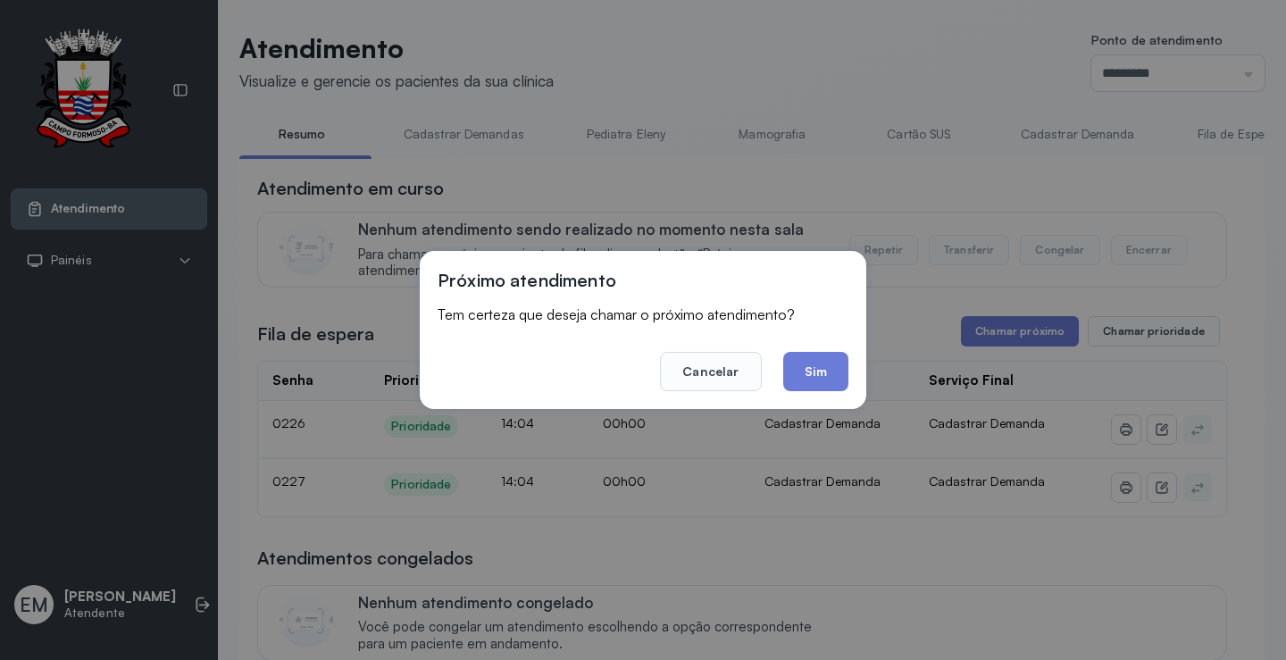
click at [805, 351] on footer "Cancelar Sim" at bounding box center [643, 359] width 411 height 64
click at [815, 368] on button "Sim" at bounding box center [815, 371] width 65 height 39
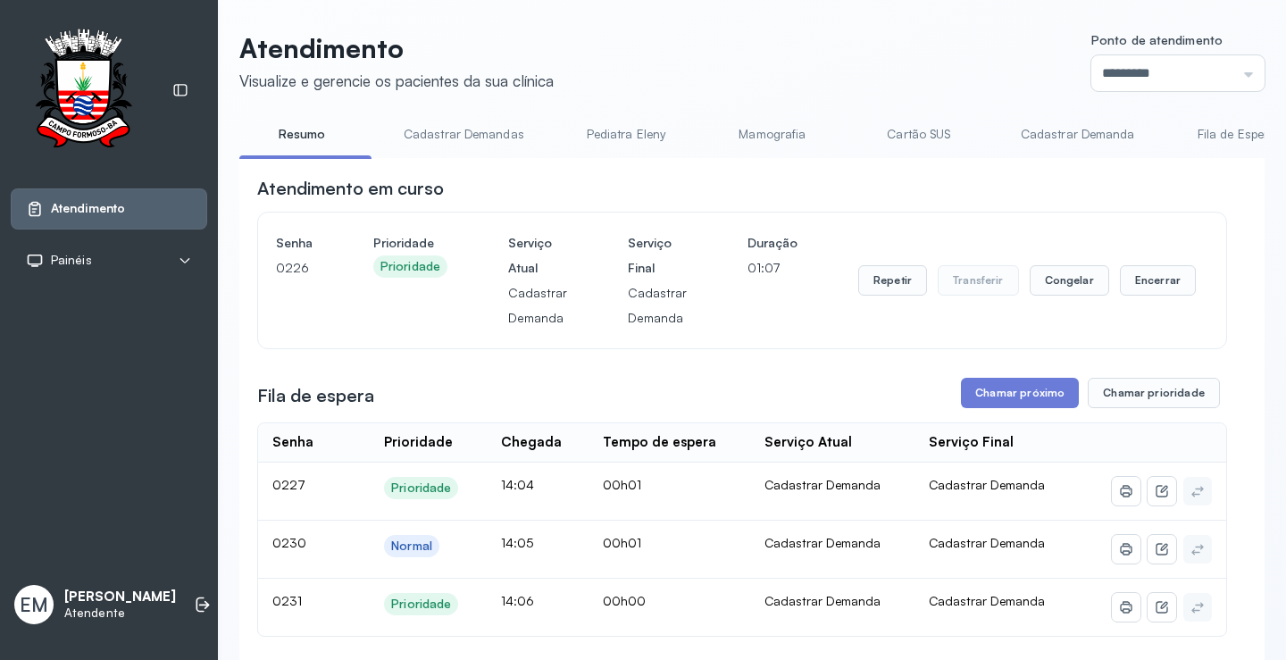
click at [1185, 279] on div "Senha 0226 Prioridade Prioridade Serviço Atual Cadastrar Demanda Serviço Final …" at bounding box center [742, 280] width 932 height 100
click at [1169, 282] on button "Encerrar" at bounding box center [1158, 280] width 76 height 30
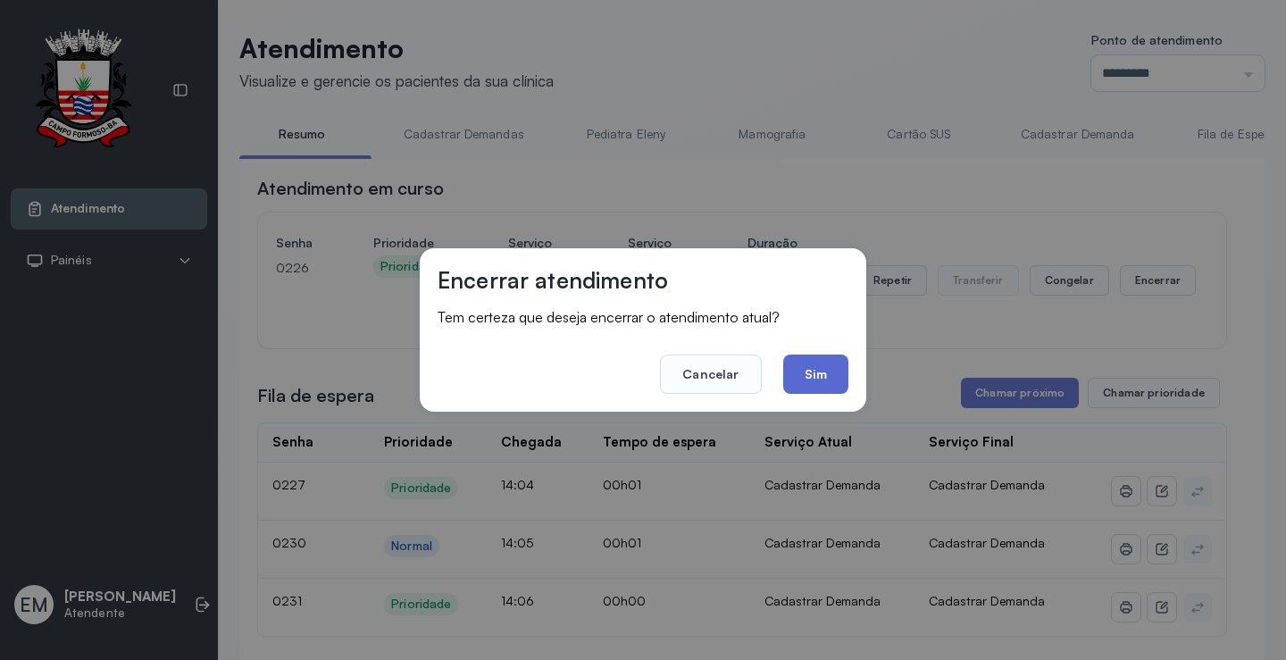
click at [802, 365] on button "Sim" at bounding box center [815, 373] width 65 height 39
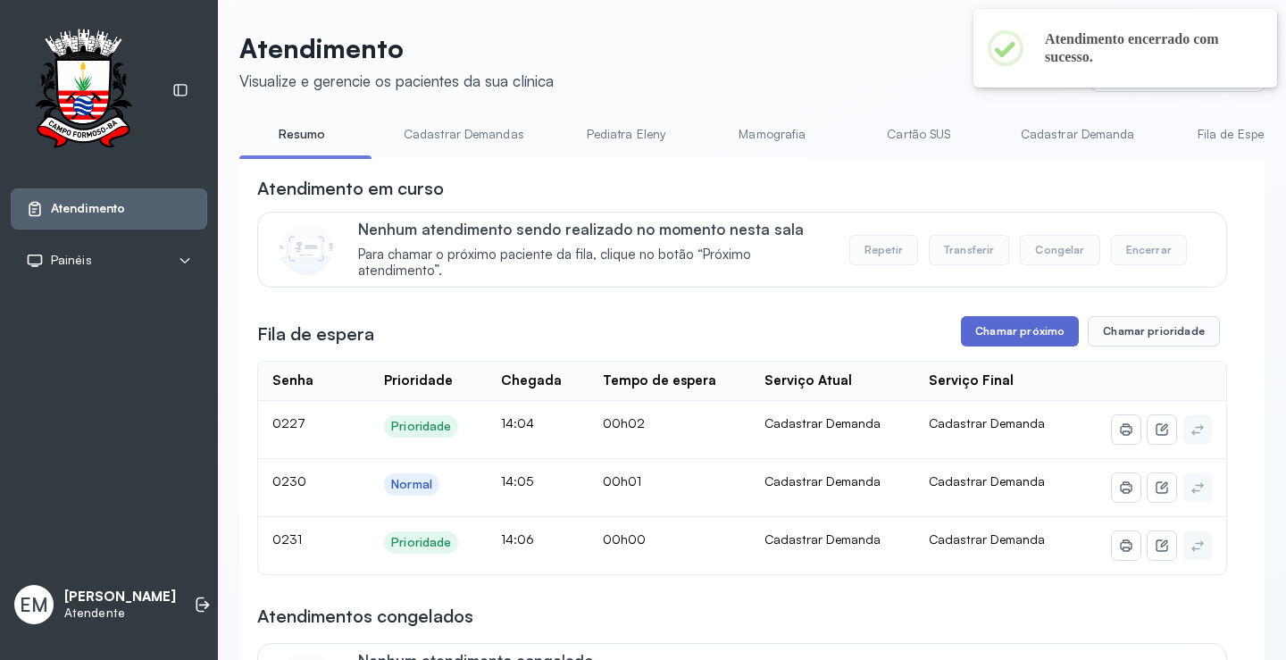
click at [1005, 332] on button "Chamar próximo" at bounding box center [1020, 331] width 118 height 30
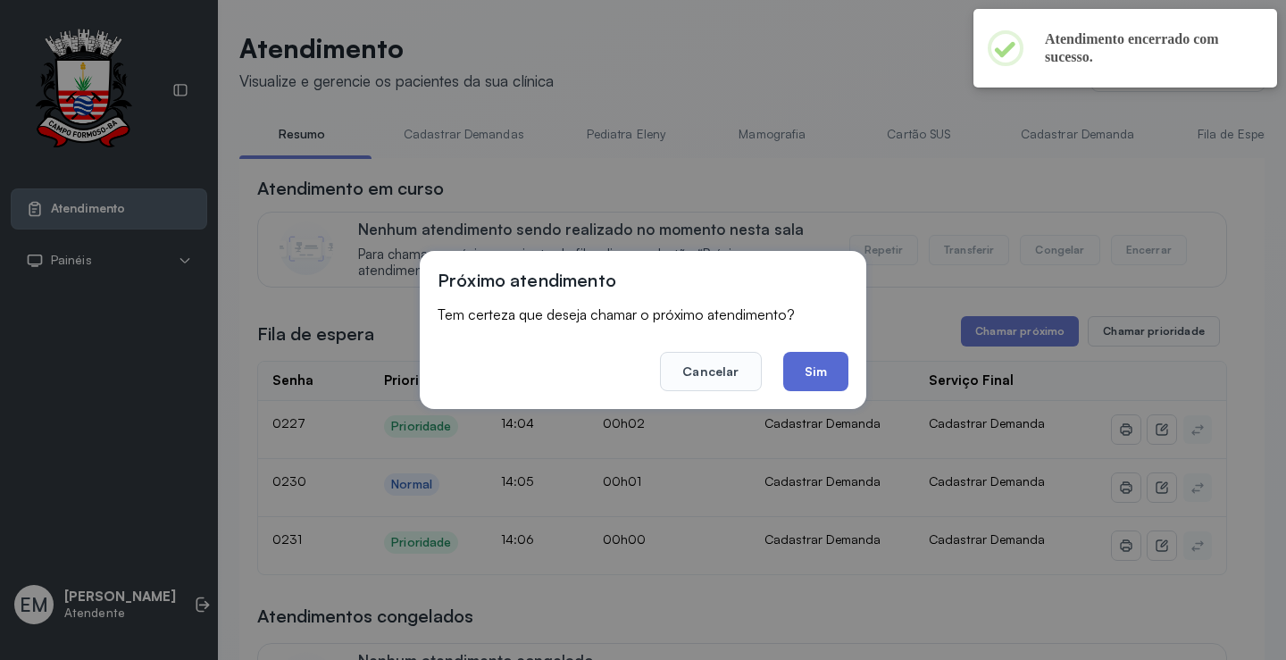
click at [833, 379] on button "Sim" at bounding box center [815, 371] width 65 height 39
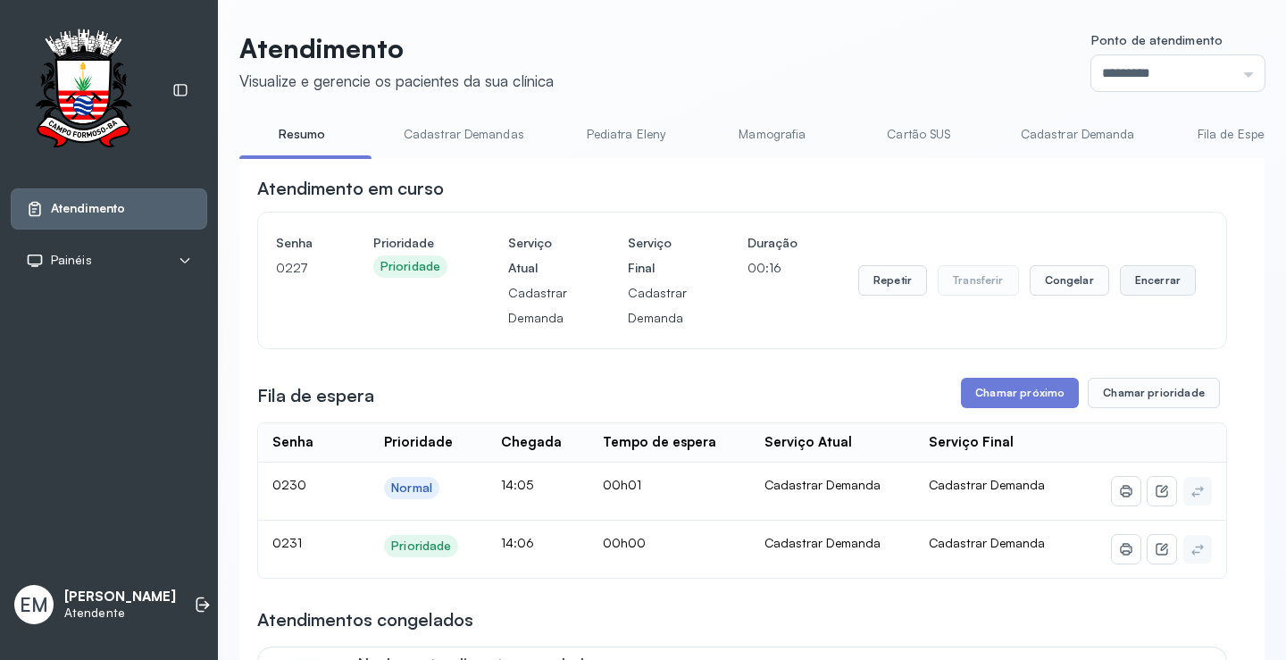
drag, startPoint x: 1157, startPoint y: 268, endPoint x: 1146, endPoint y: 274, distance: 12.4
click at [1156, 267] on div "Repetir Transferir Congelar Encerrar" at bounding box center [1027, 280] width 338 height 100
click at [1146, 274] on button "Encerrar" at bounding box center [1158, 280] width 76 height 30
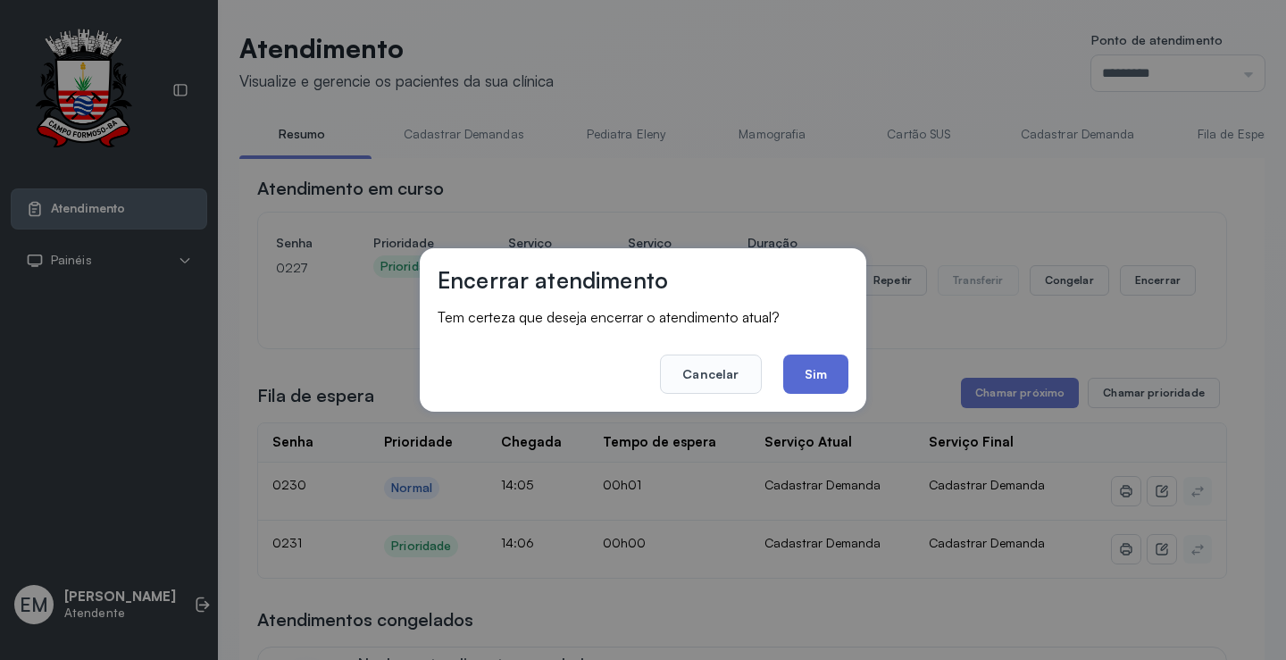
click at [814, 373] on button "Sim" at bounding box center [815, 373] width 65 height 39
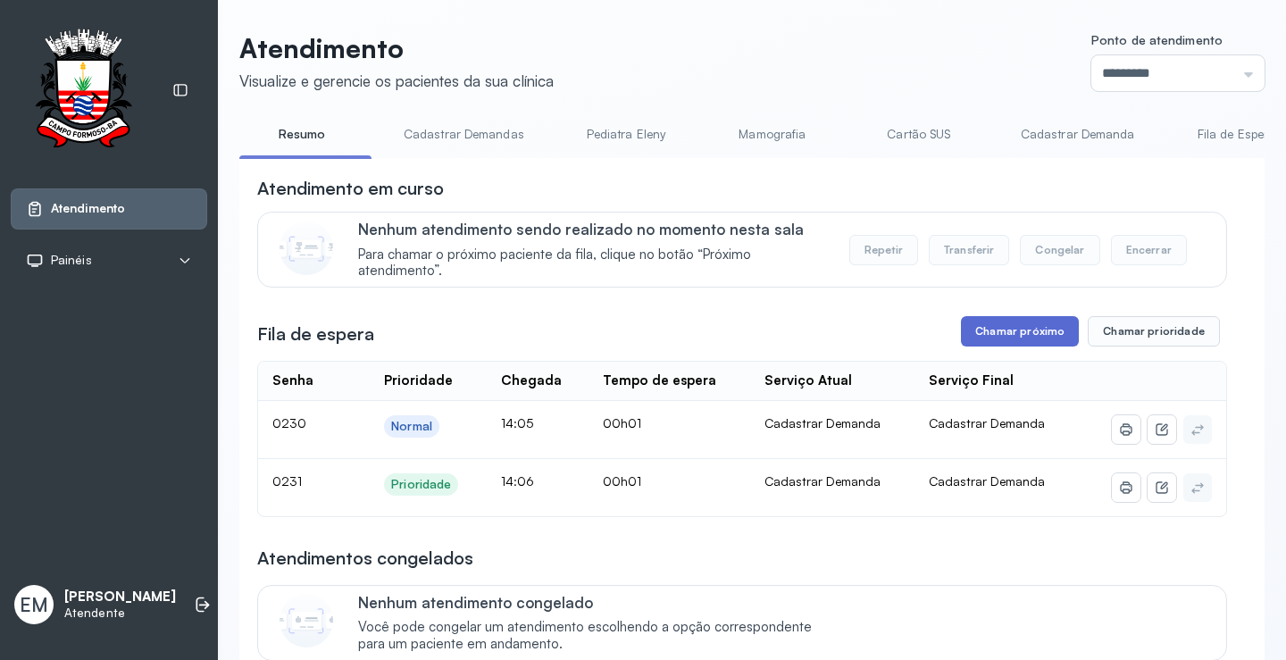
drag, startPoint x: 980, startPoint y: 339, endPoint x: 964, endPoint y: 347, distance: 17.2
click at [964, 346] on button "Chamar próximo" at bounding box center [1020, 331] width 118 height 30
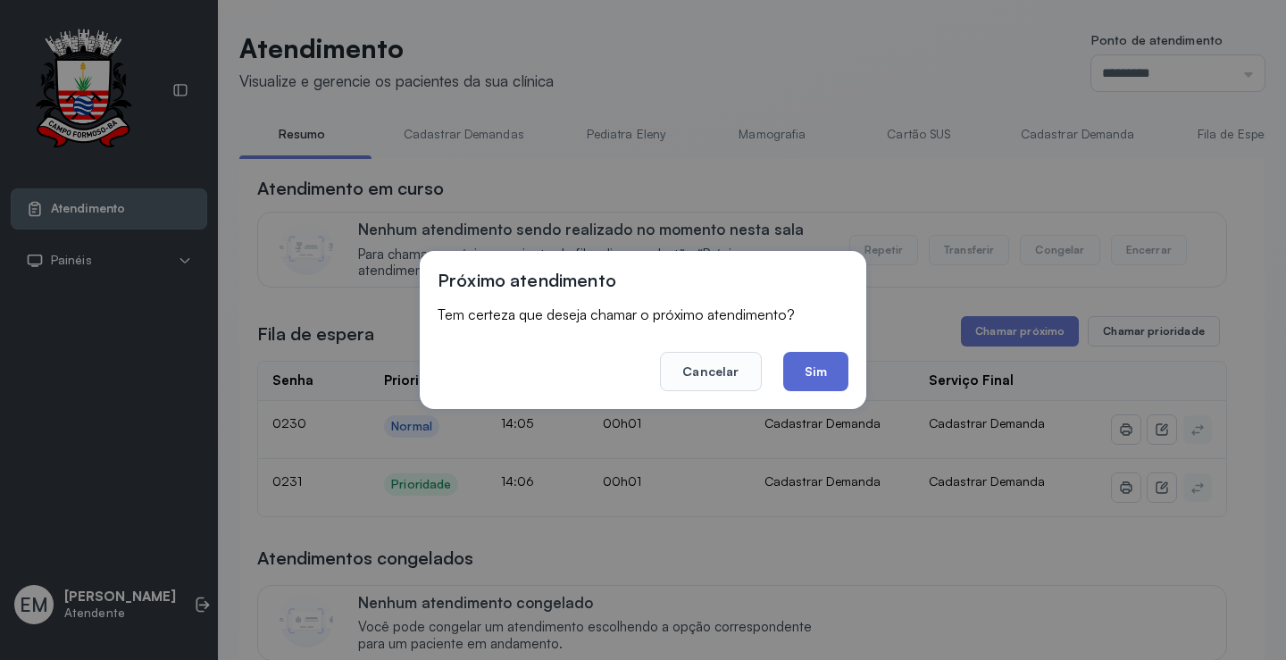
click at [794, 371] on button "Sim" at bounding box center [815, 371] width 65 height 39
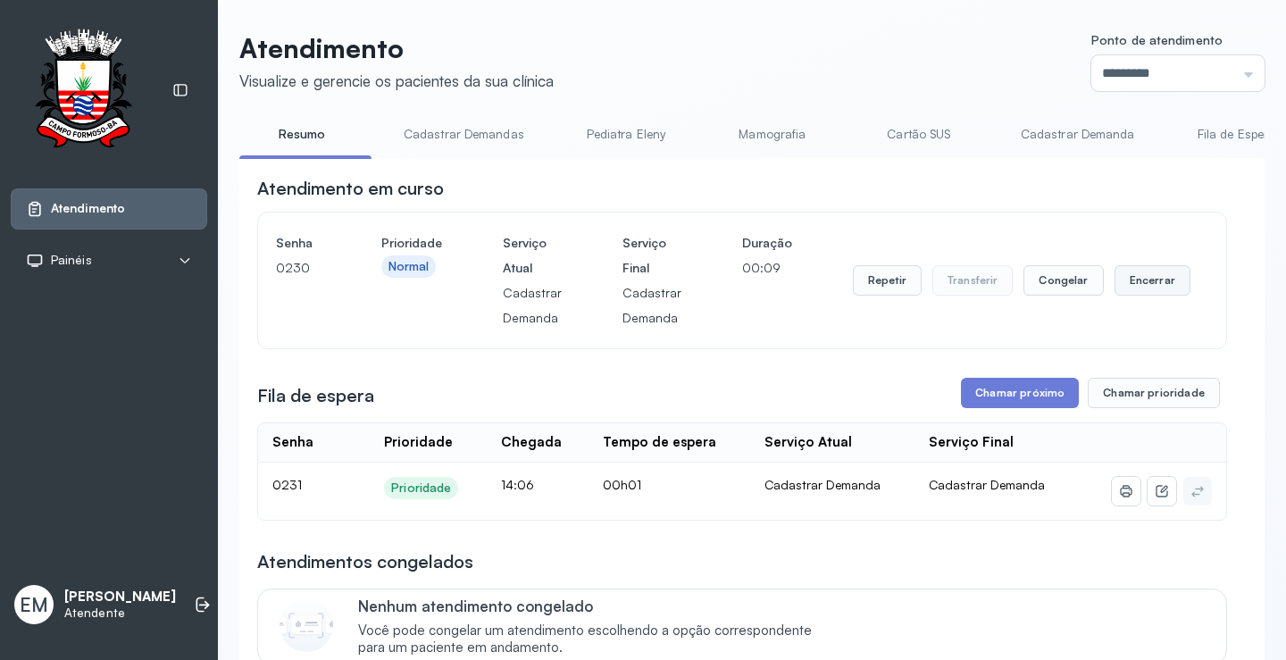
click at [1141, 281] on button "Encerrar" at bounding box center [1152, 280] width 76 height 30
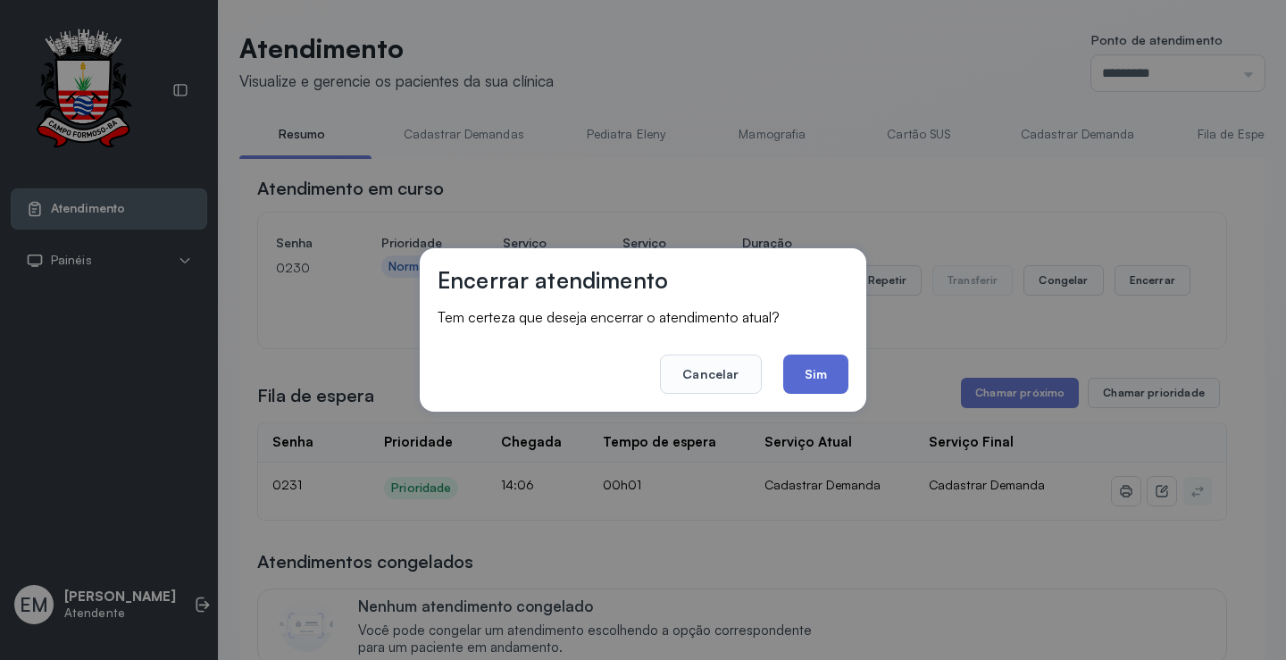
click at [820, 357] on button "Sim" at bounding box center [815, 373] width 65 height 39
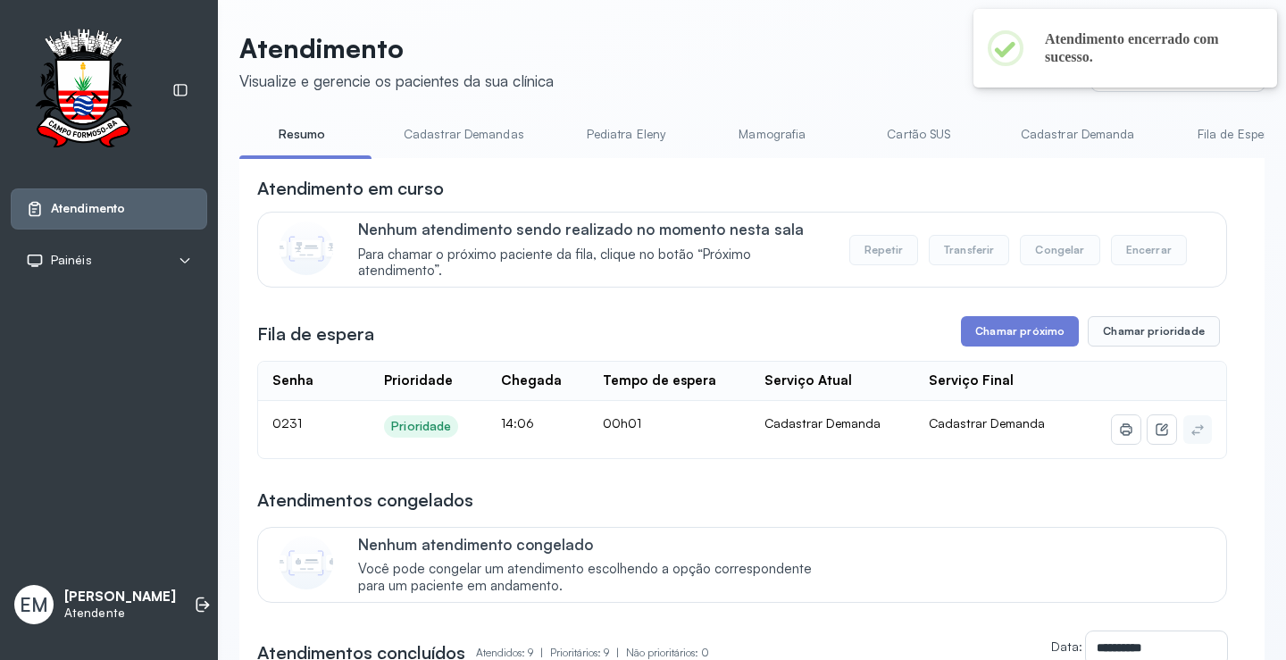
click at [1032, 330] on button "Chamar próximo" at bounding box center [1020, 331] width 118 height 30
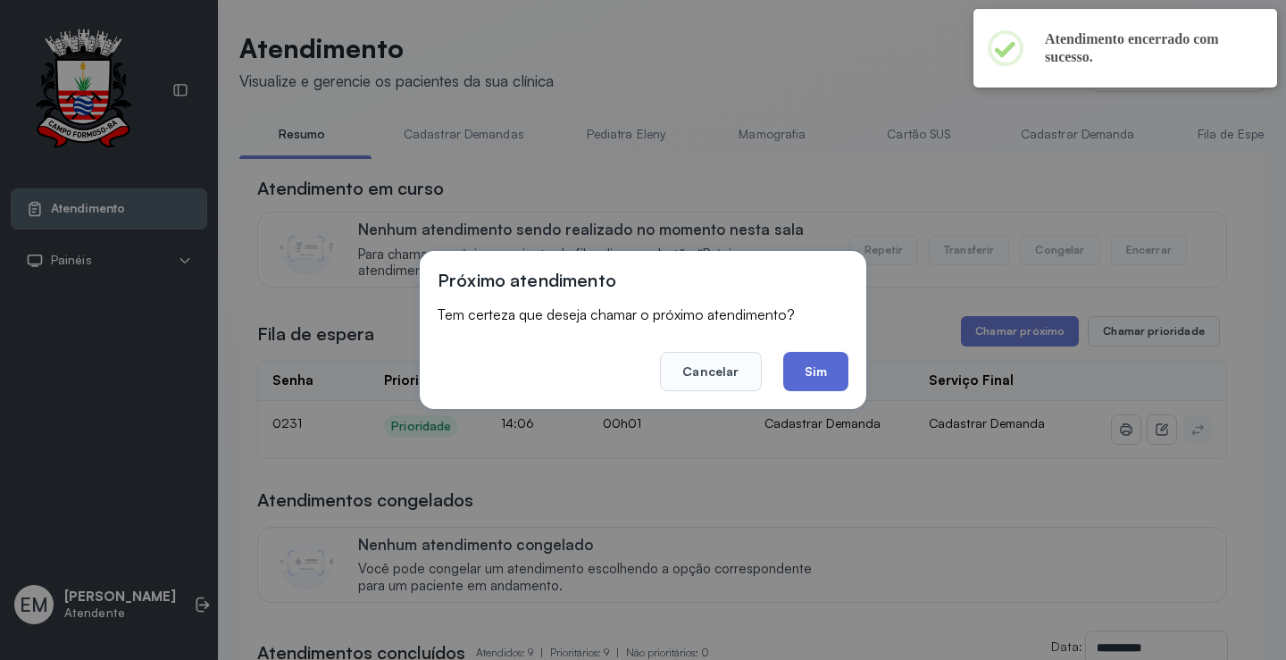
click at [801, 359] on button "Sim" at bounding box center [815, 371] width 65 height 39
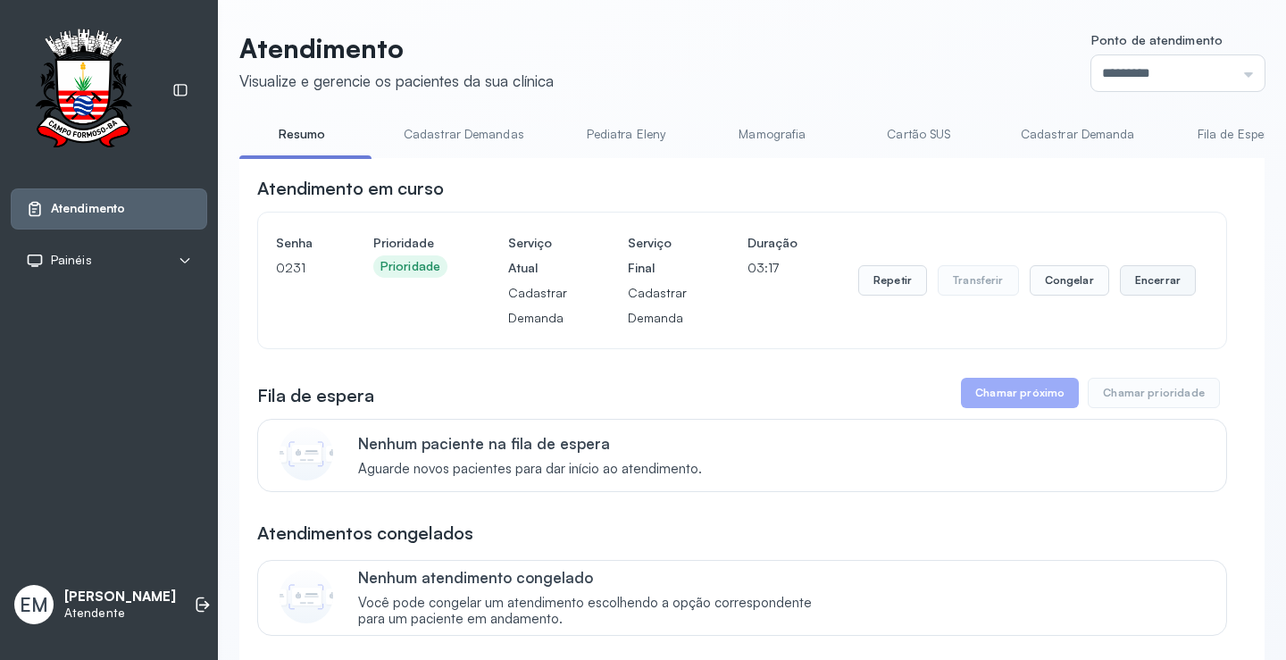
click at [1146, 286] on button "Encerrar" at bounding box center [1158, 280] width 76 height 30
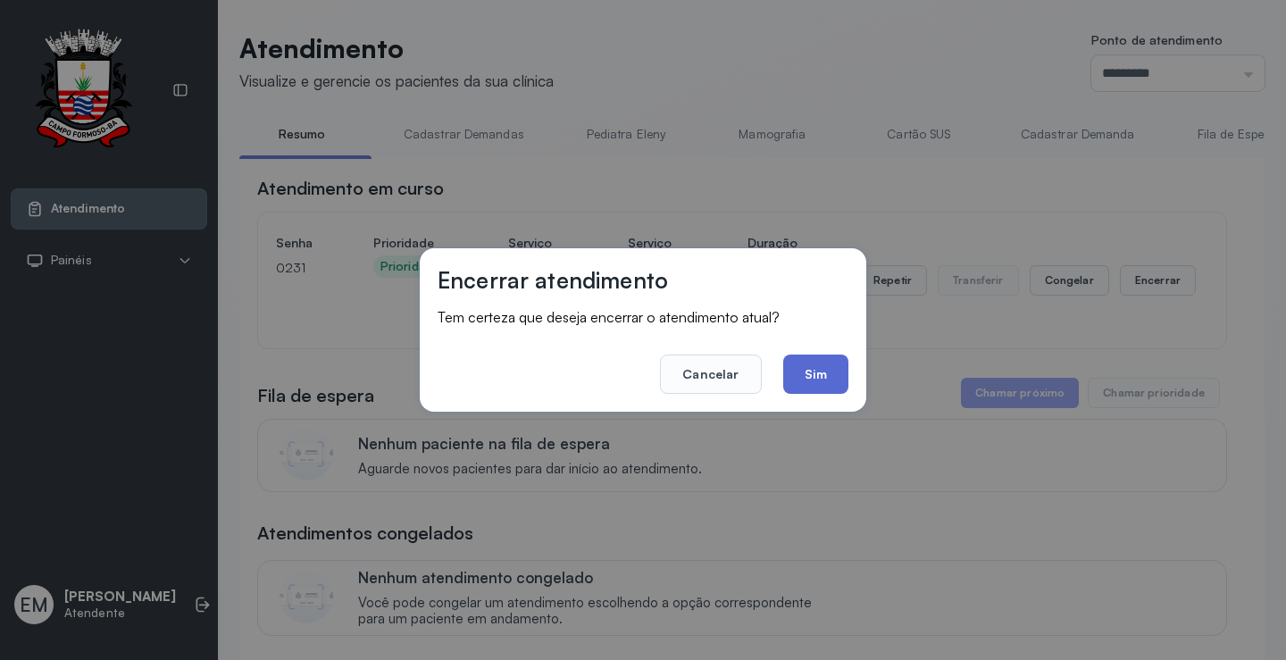
click at [830, 370] on button "Sim" at bounding box center [815, 373] width 65 height 39
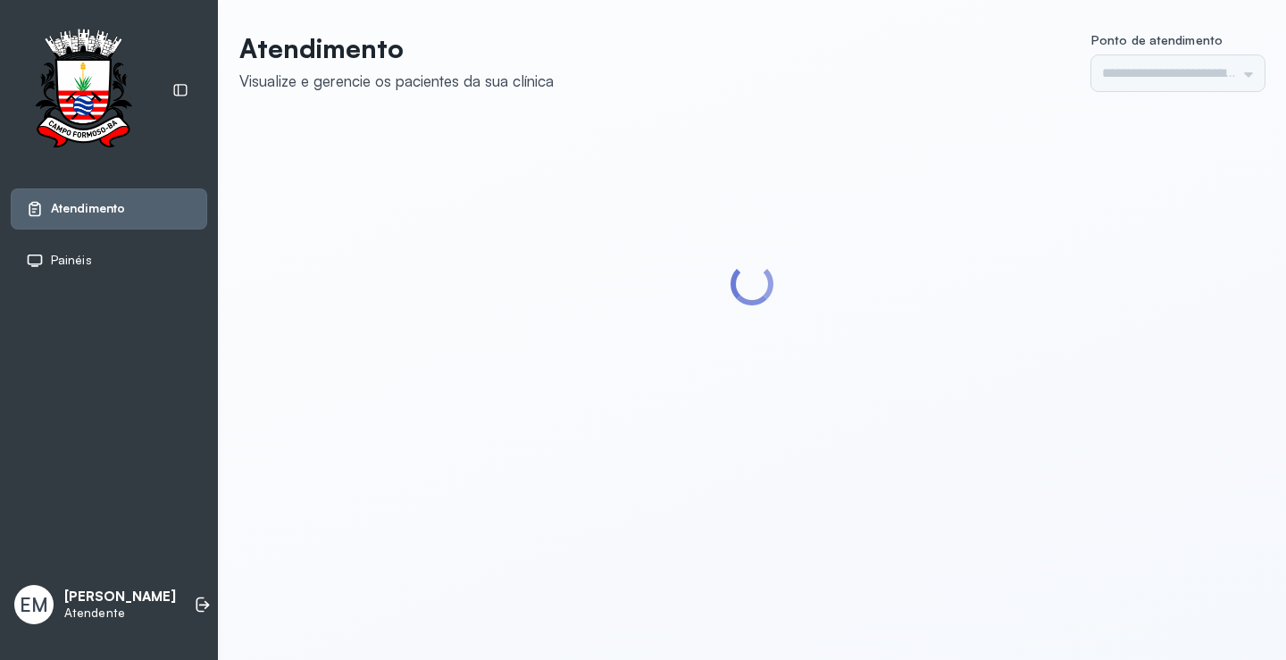
type input "*********"
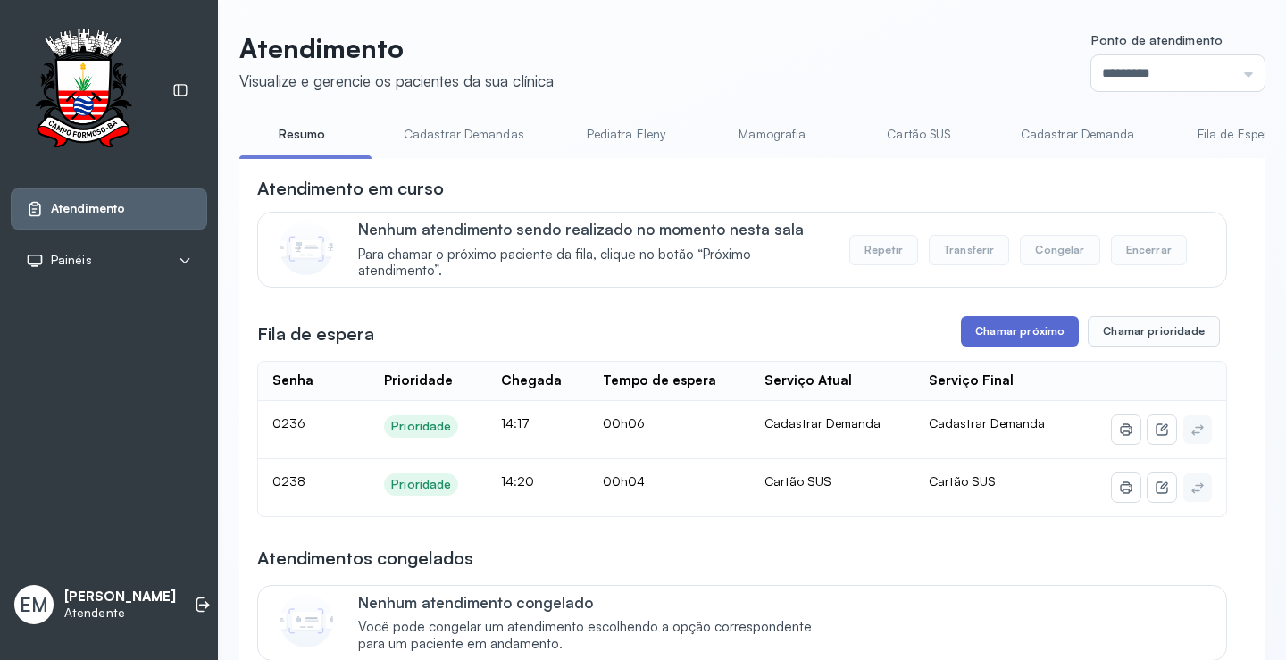
click at [1041, 338] on button "Chamar próximo" at bounding box center [1020, 331] width 118 height 30
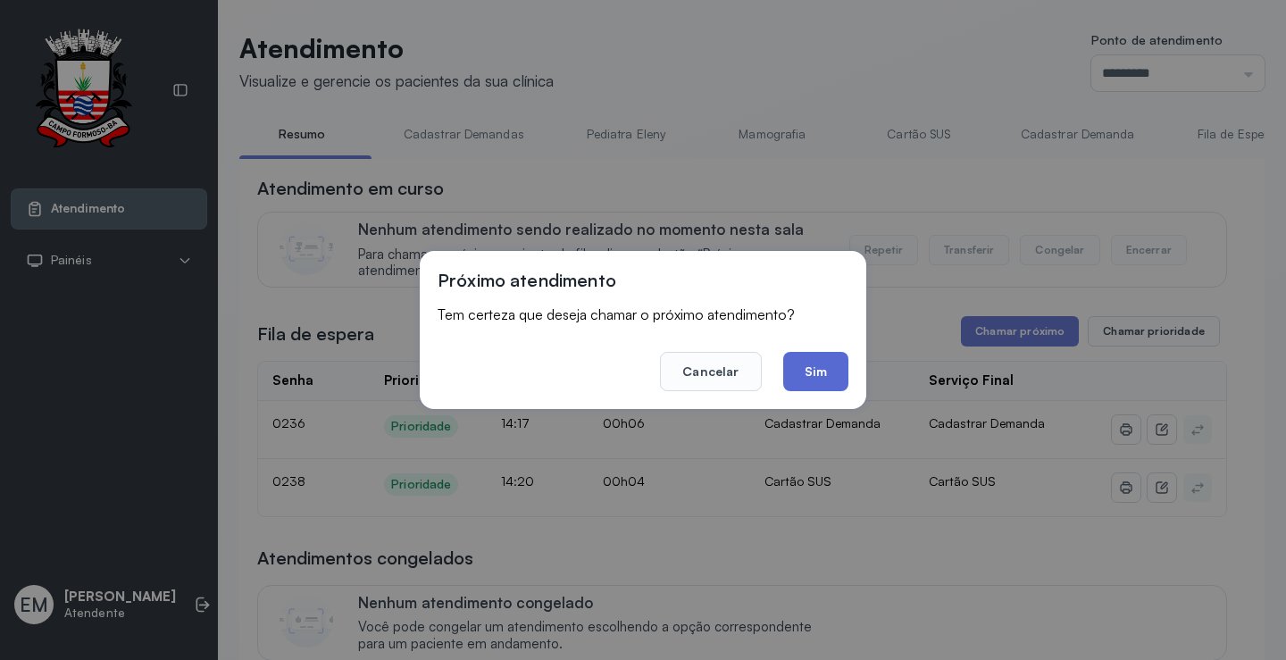
click at [836, 363] on button "Sim" at bounding box center [815, 371] width 65 height 39
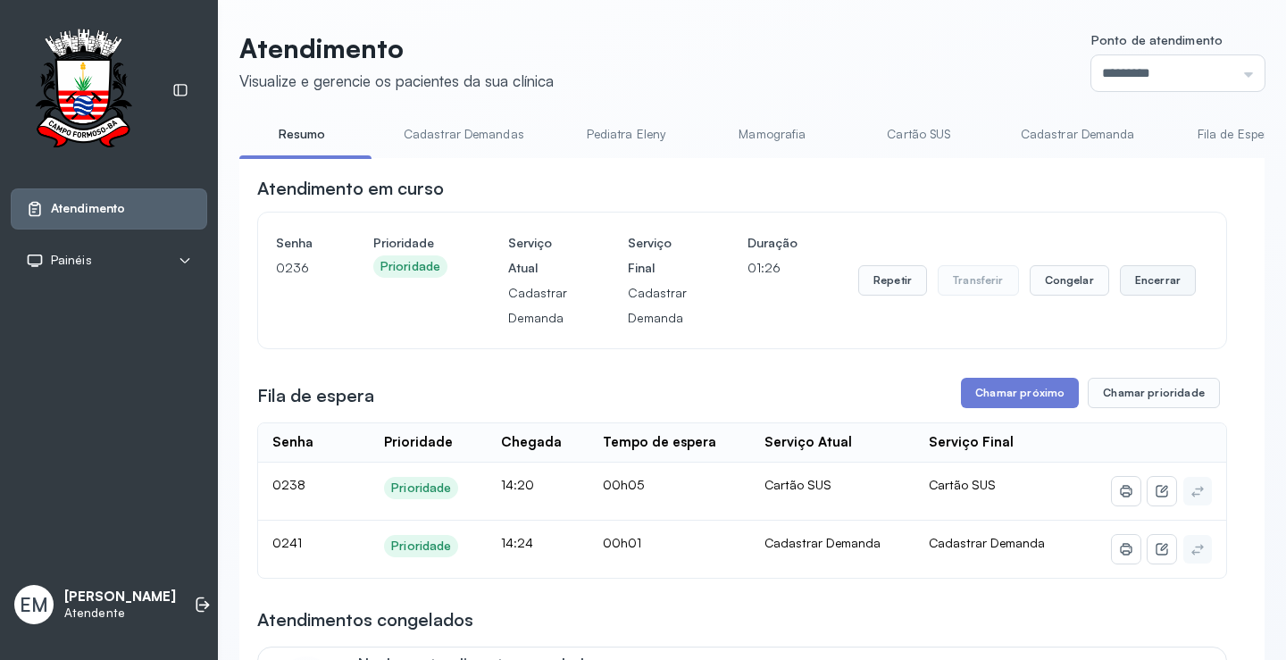
click at [1149, 277] on button "Encerrar" at bounding box center [1158, 280] width 76 height 30
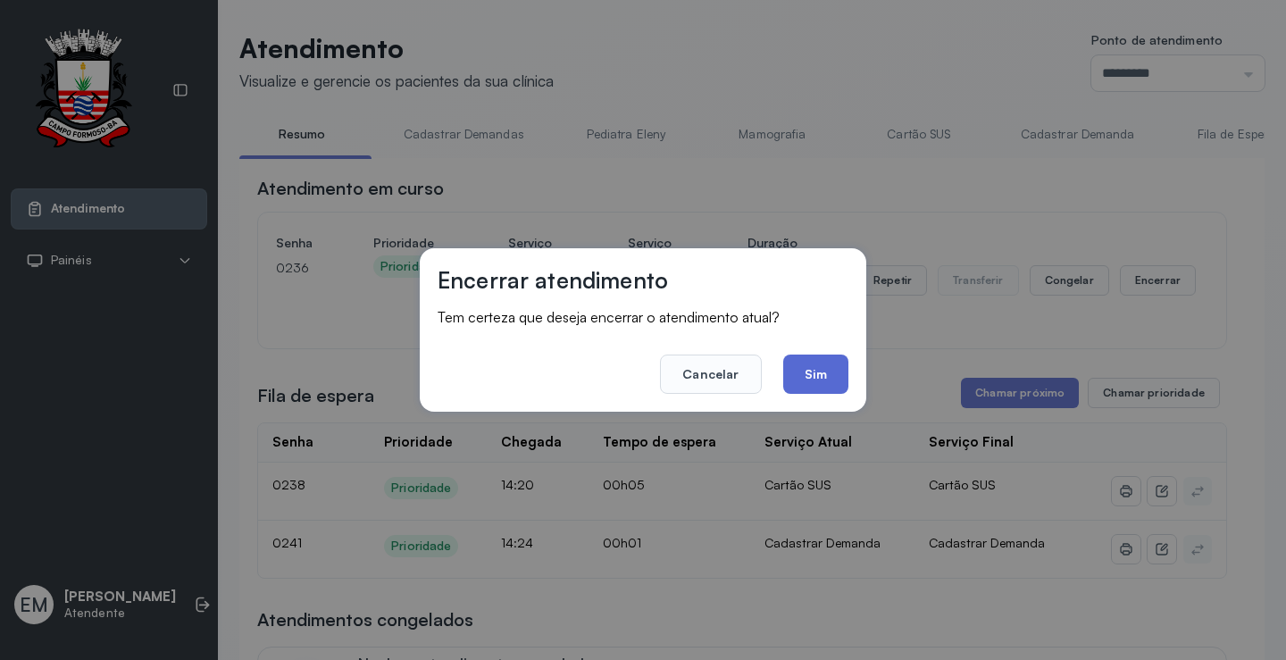
click at [839, 377] on button "Sim" at bounding box center [815, 373] width 65 height 39
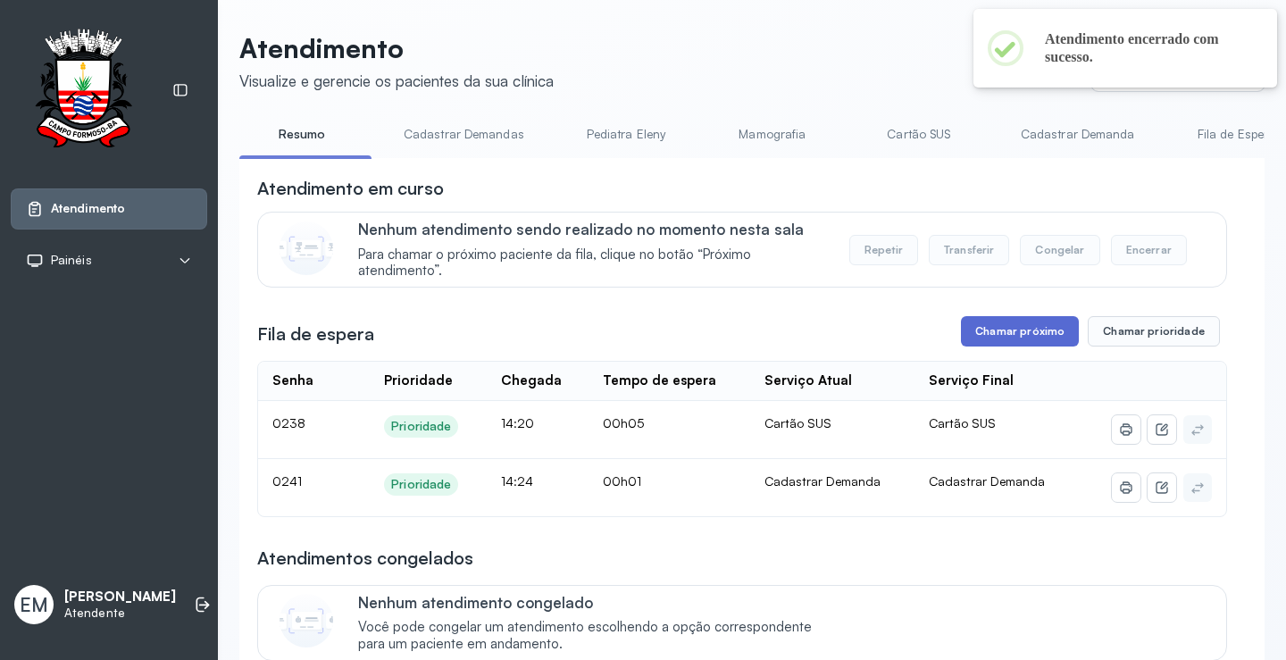
click at [988, 346] on button "Chamar próximo" at bounding box center [1020, 331] width 118 height 30
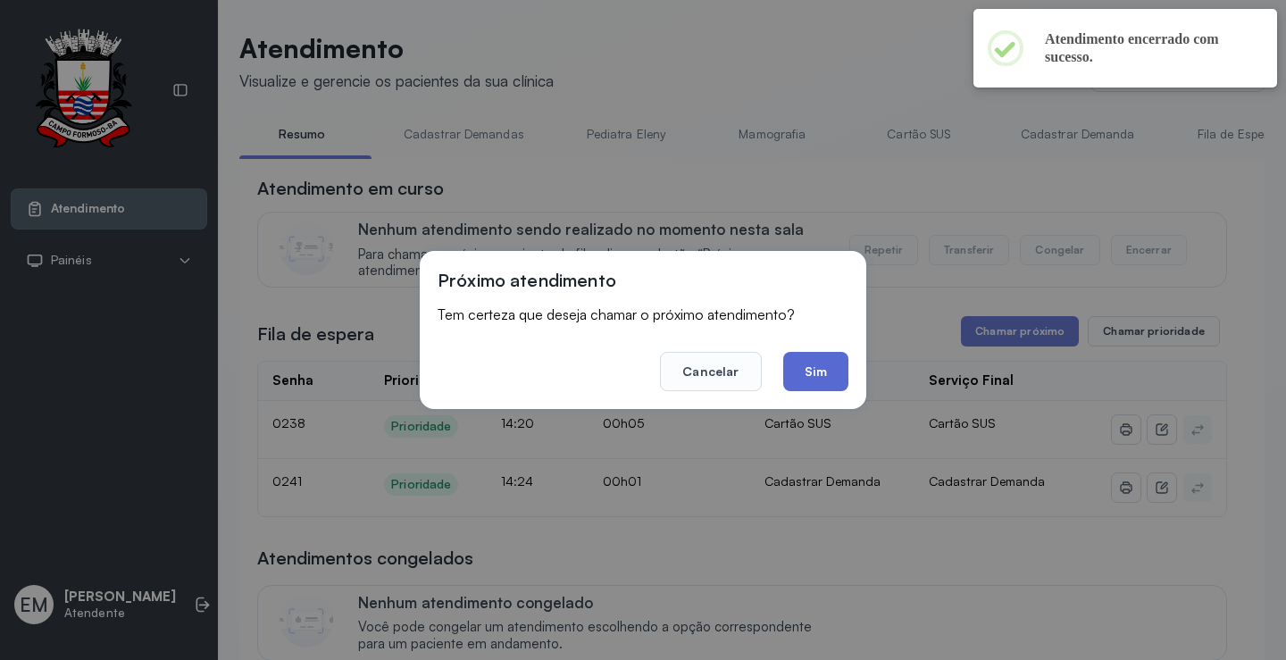
click at [800, 379] on button "Sim" at bounding box center [815, 371] width 65 height 39
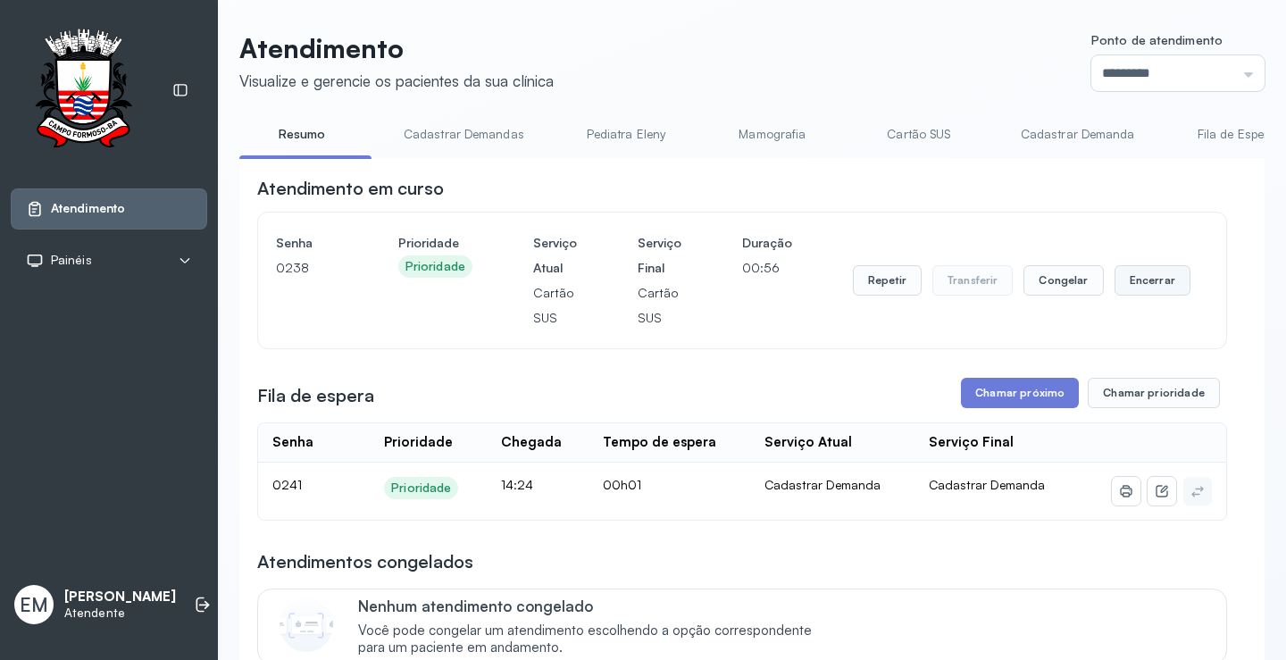
click at [1152, 287] on button "Encerrar" at bounding box center [1152, 280] width 76 height 30
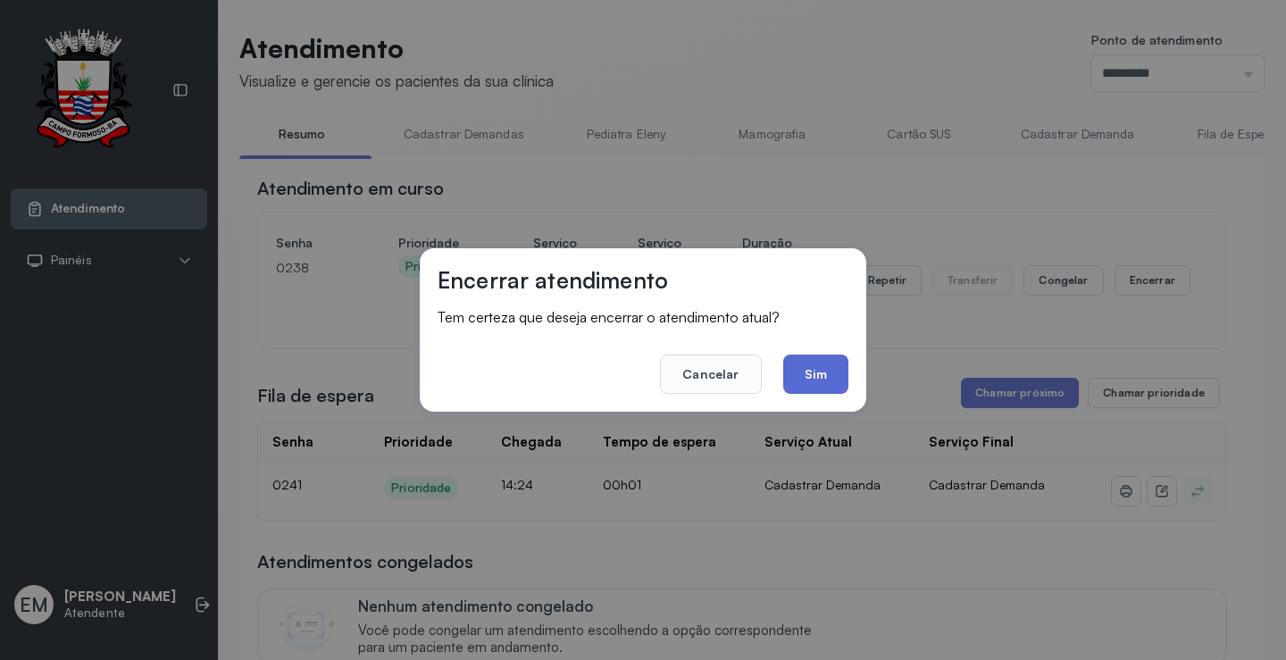
drag, startPoint x: 854, startPoint y: 369, endPoint x: 837, endPoint y: 376, distance: 18.4
click at [853, 369] on div "Encerrar atendimento Tem certeza que deseja encerrar o atendimento atual? Cance…" at bounding box center [643, 329] width 446 height 163
click at [836, 376] on button "Sim" at bounding box center [815, 373] width 65 height 39
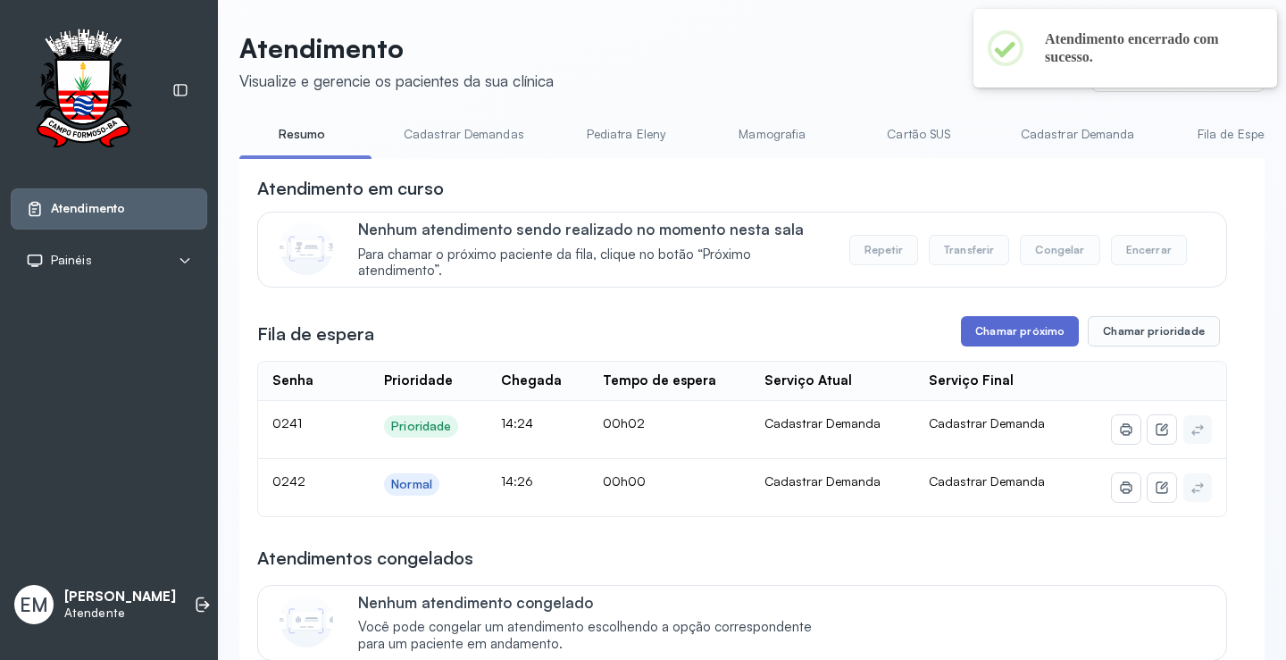
click at [1008, 335] on button "Chamar próximo" at bounding box center [1020, 331] width 118 height 30
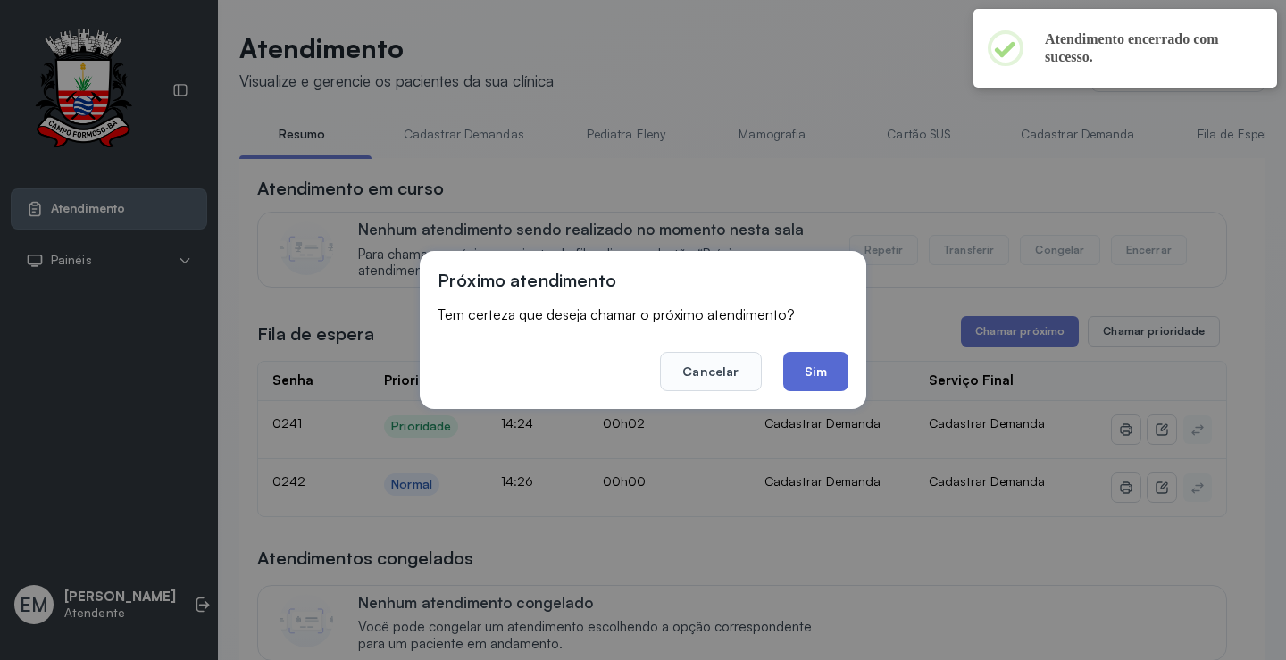
click at [823, 370] on button "Sim" at bounding box center [815, 371] width 65 height 39
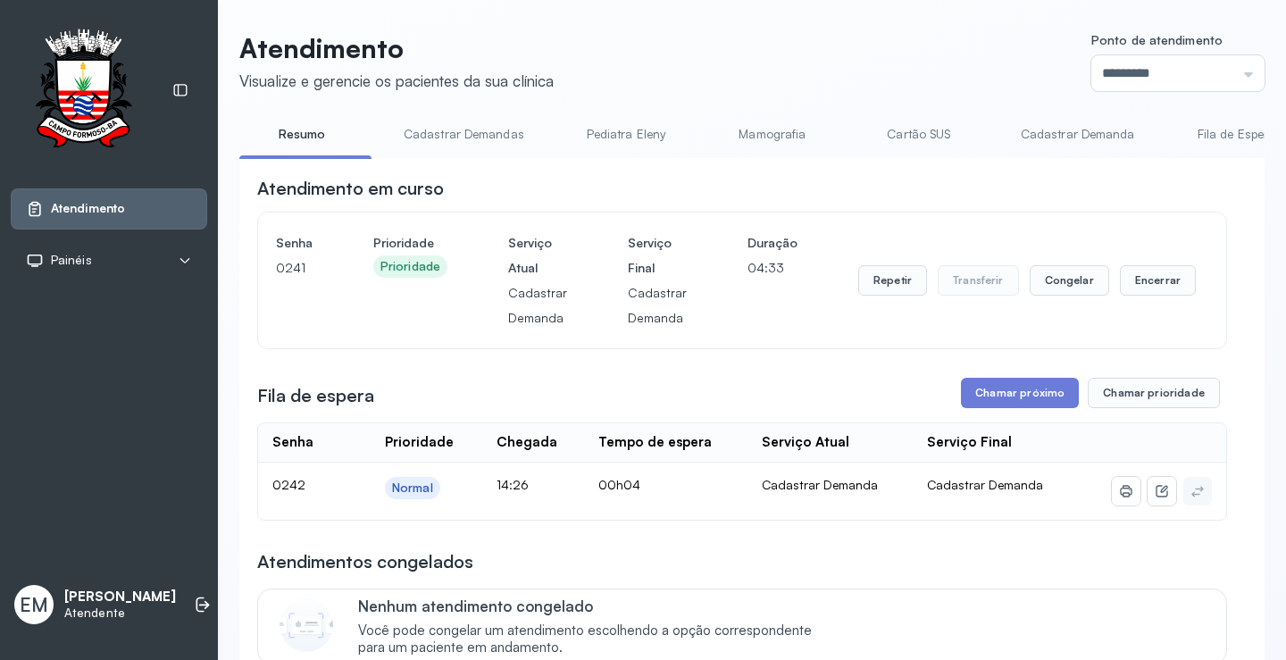
click at [1144, 268] on div "Repetir Transferir Congelar Encerrar" at bounding box center [1027, 280] width 338 height 100
click at [1136, 280] on button "Encerrar" at bounding box center [1158, 280] width 76 height 30
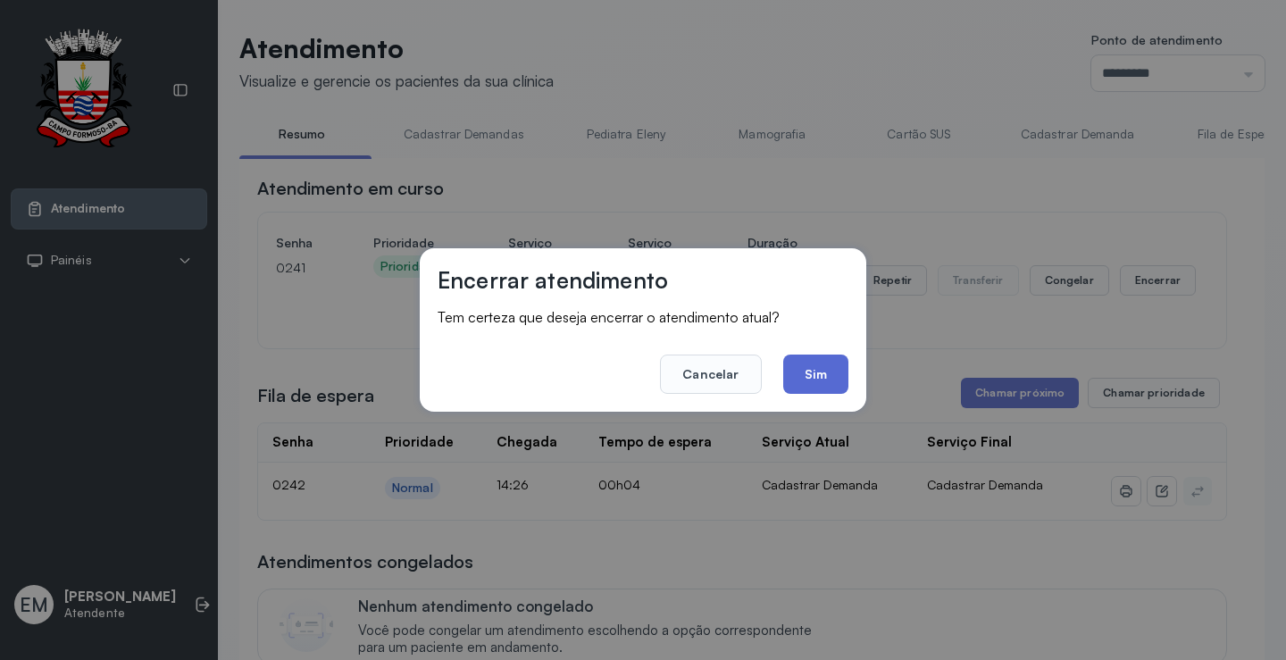
click at [837, 363] on button "Sim" at bounding box center [815, 373] width 65 height 39
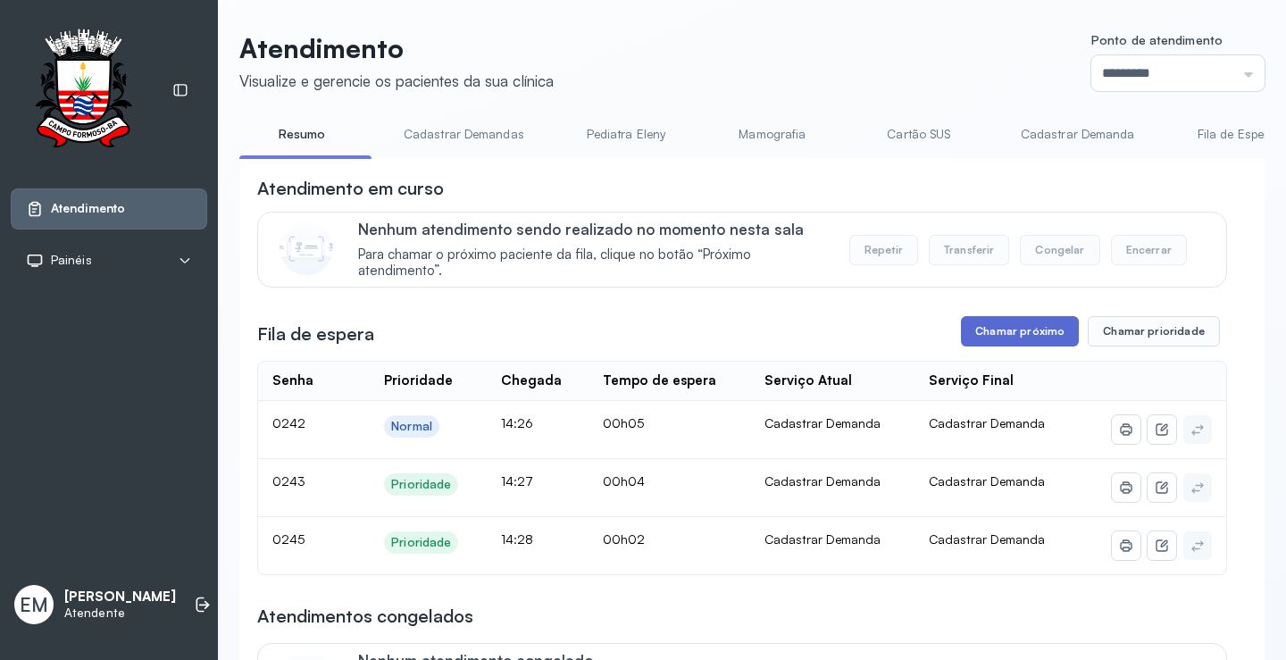
click at [1035, 346] on button "Chamar próximo" at bounding box center [1020, 331] width 118 height 30
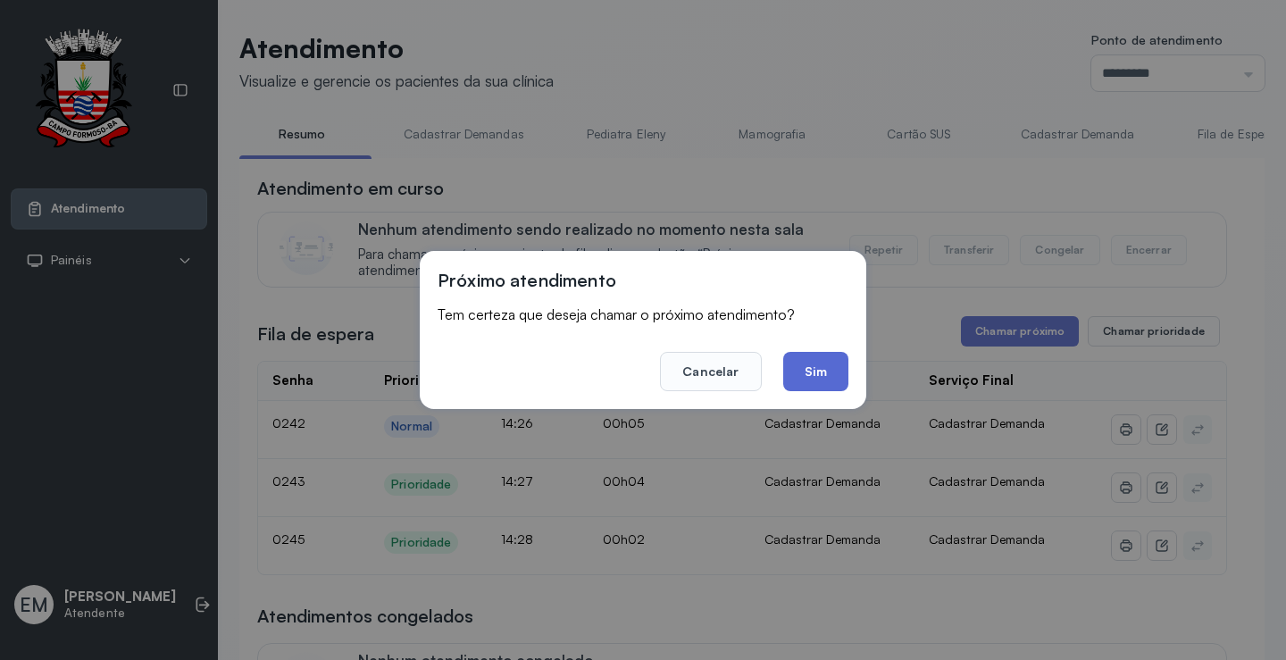
click at [834, 374] on button "Sim" at bounding box center [815, 371] width 65 height 39
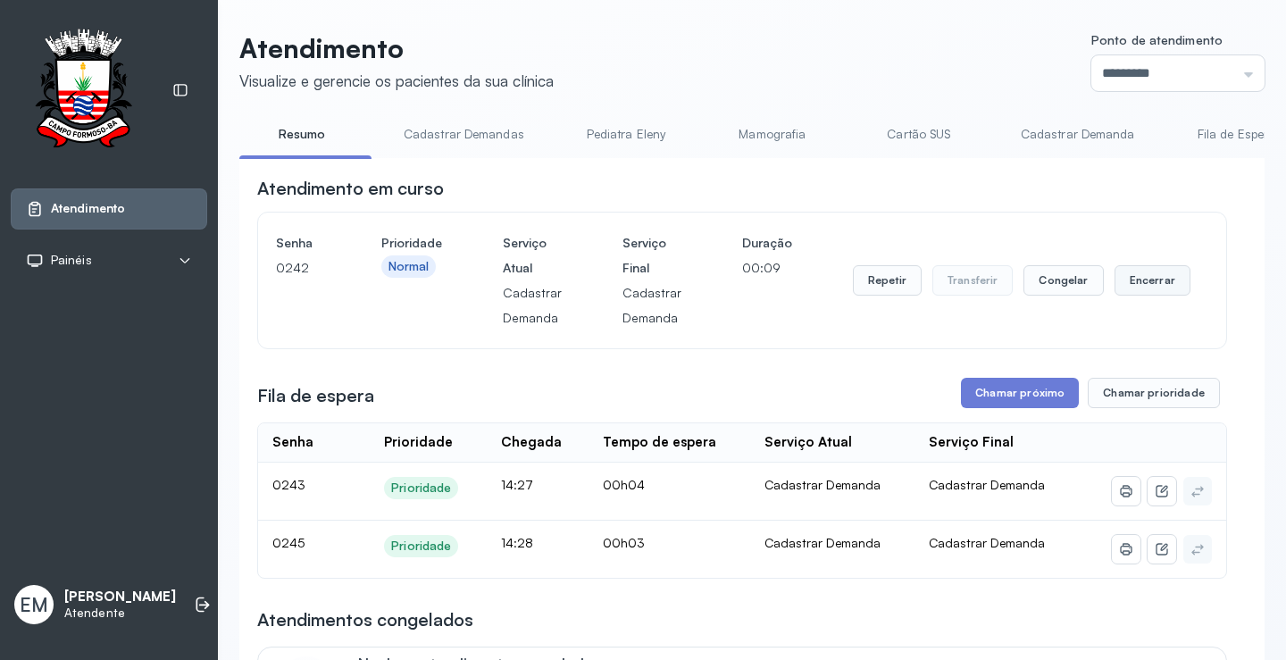
click at [1141, 289] on button "Encerrar" at bounding box center [1152, 280] width 76 height 30
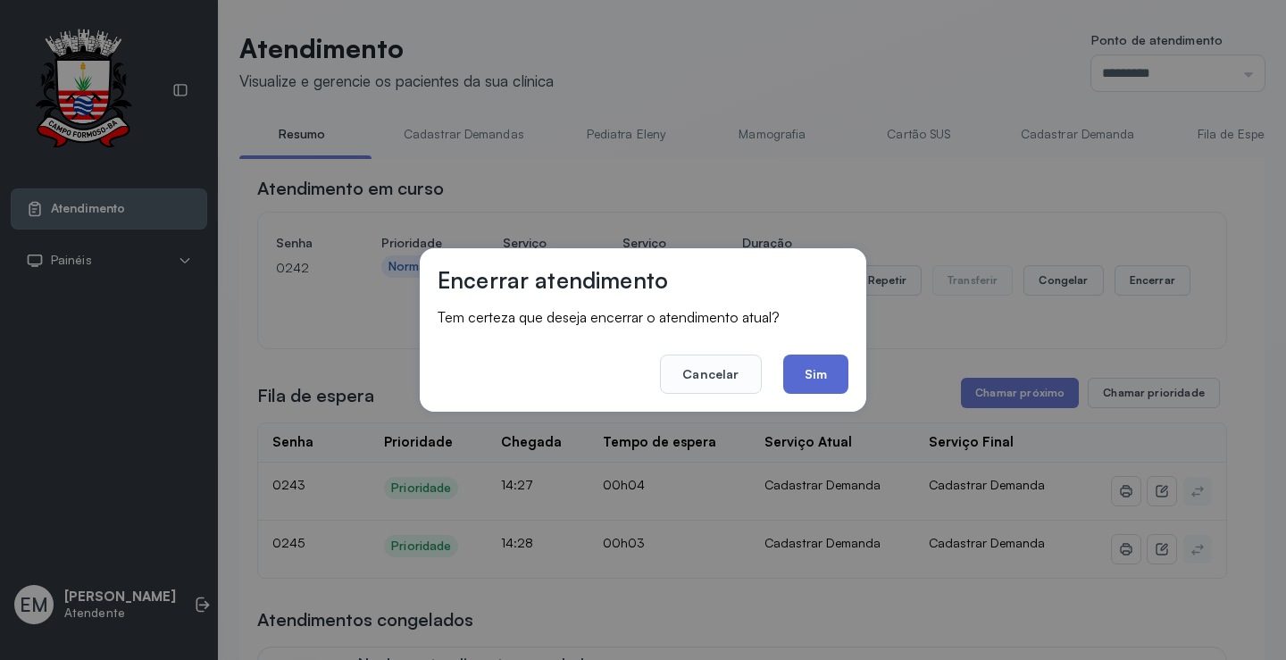
click at [829, 363] on button "Sim" at bounding box center [815, 373] width 65 height 39
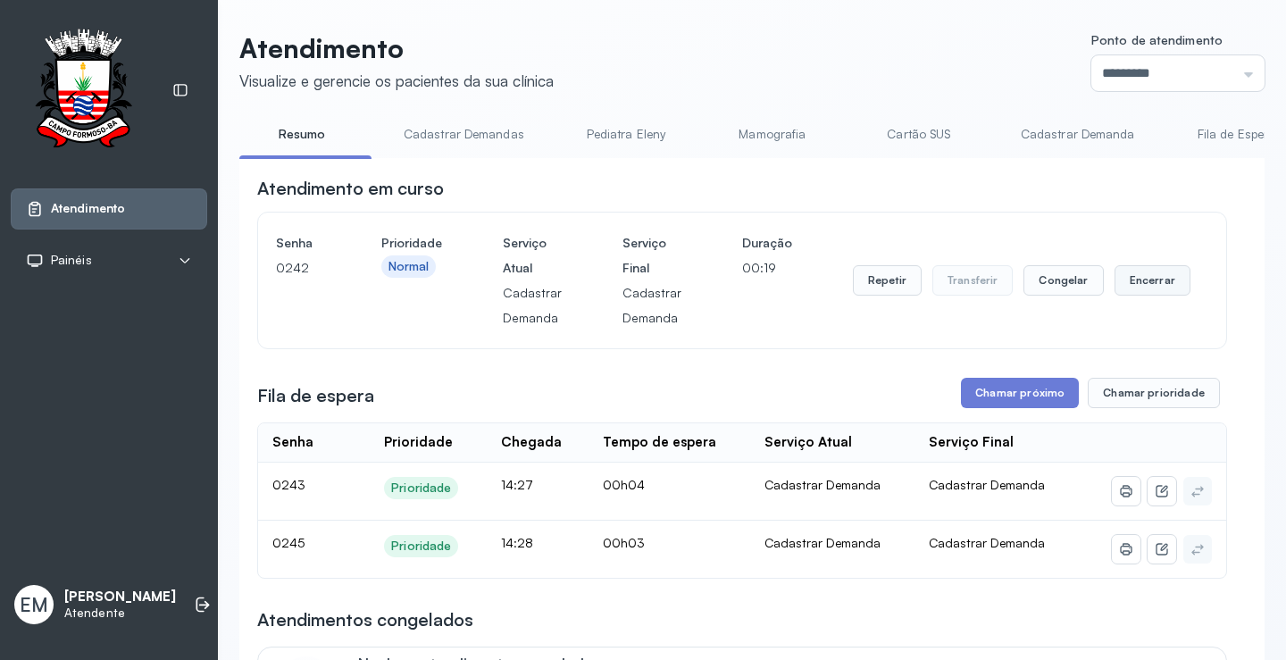
click at [1120, 274] on button "Encerrar" at bounding box center [1152, 280] width 76 height 30
click at [1121, 292] on button "Encerrar" at bounding box center [1152, 280] width 76 height 30
drag, startPoint x: 1138, startPoint y: 299, endPoint x: 1144, endPoint y: 280, distance: 19.8
click at [1138, 296] on button "Encerrar" at bounding box center [1152, 280] width 76 height 30
click at [1144, 280] on button "Encerrar" at bounding box center [1152, 280] width 76 height 30
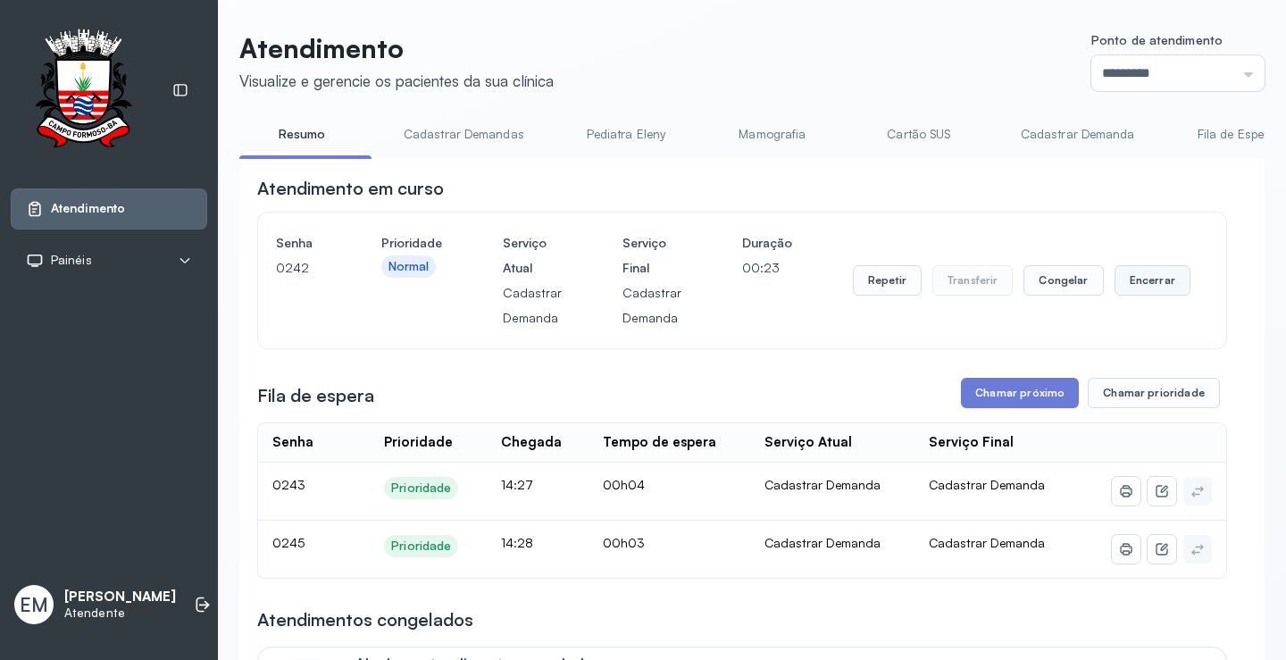
click at [1144, 280] on button "Encerrar" at bounding box center [1152, 280] width 76 height 30
click at [1141, 281] on button "Encerrar" at bounding box center [1152, 280] width 76 height 30
click at [1052, 403] on button "Chamar próximo" at bounding box center [1020, 393] width 118 height 30
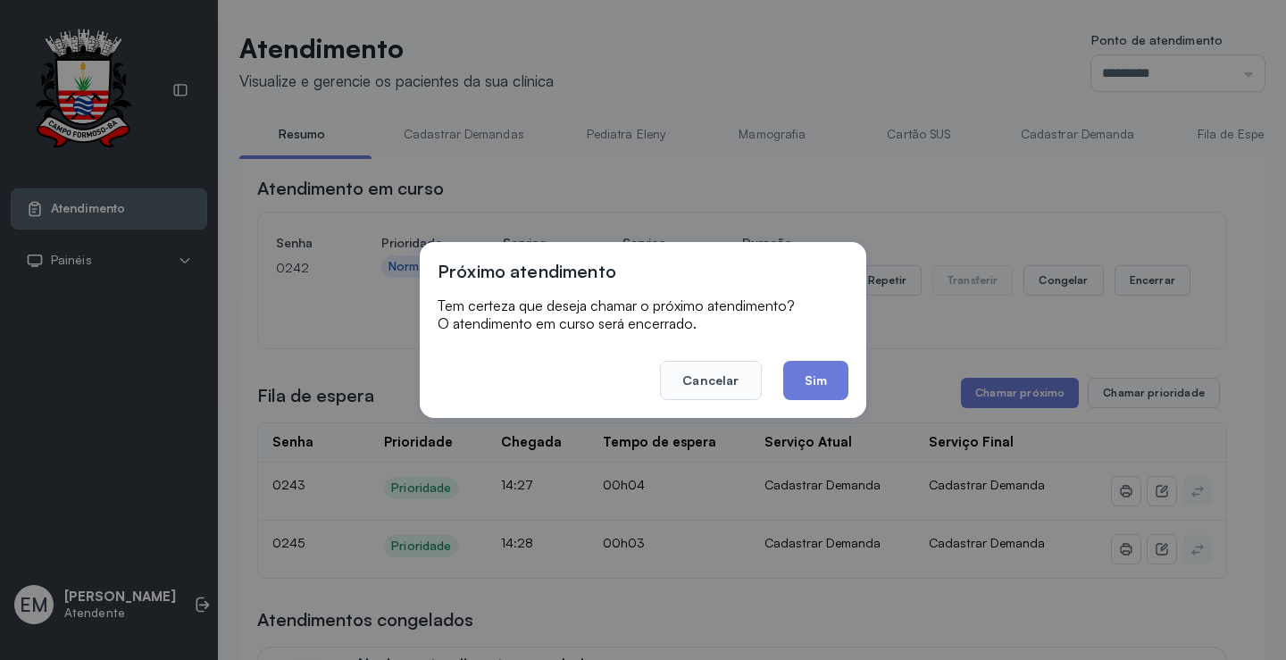
click at [823, 360] on footer "Cancelar Sim" at bounding box center [643, 368] width 411 height 64
click at [826, 379] on button "Sim" at bounding box center [815, 380] width 65 height 39
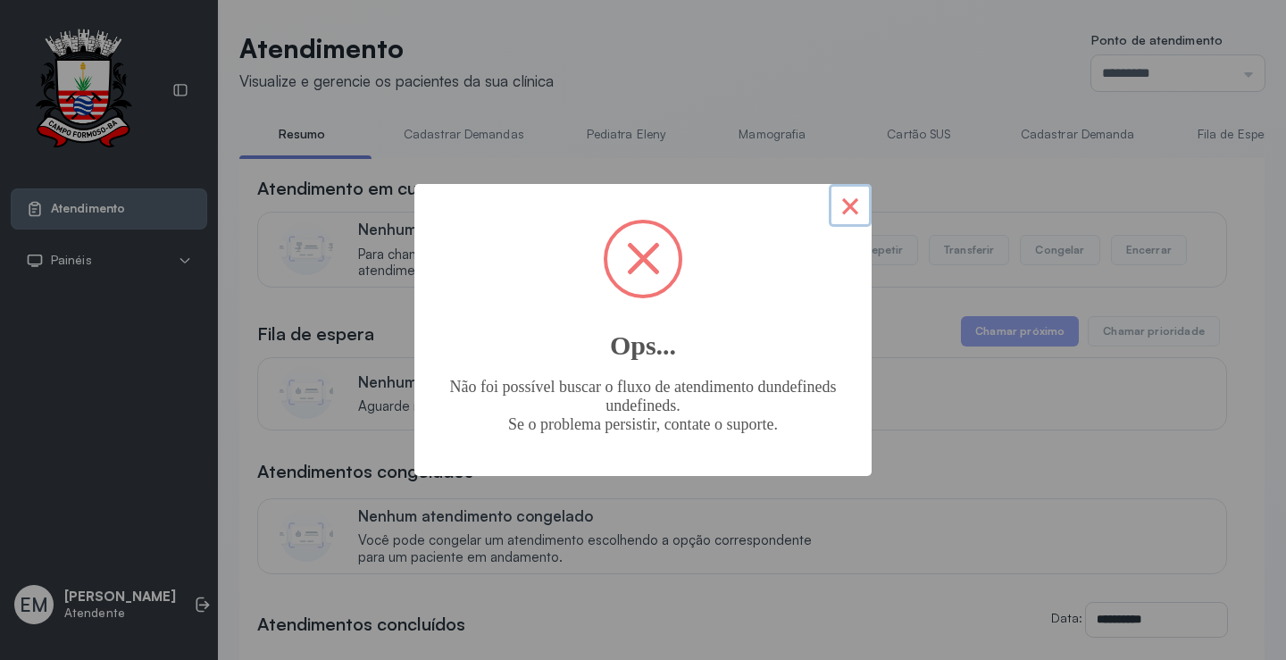
click at [847, 194] on button "×" at bounding box center [850, 205] width 43 height 43
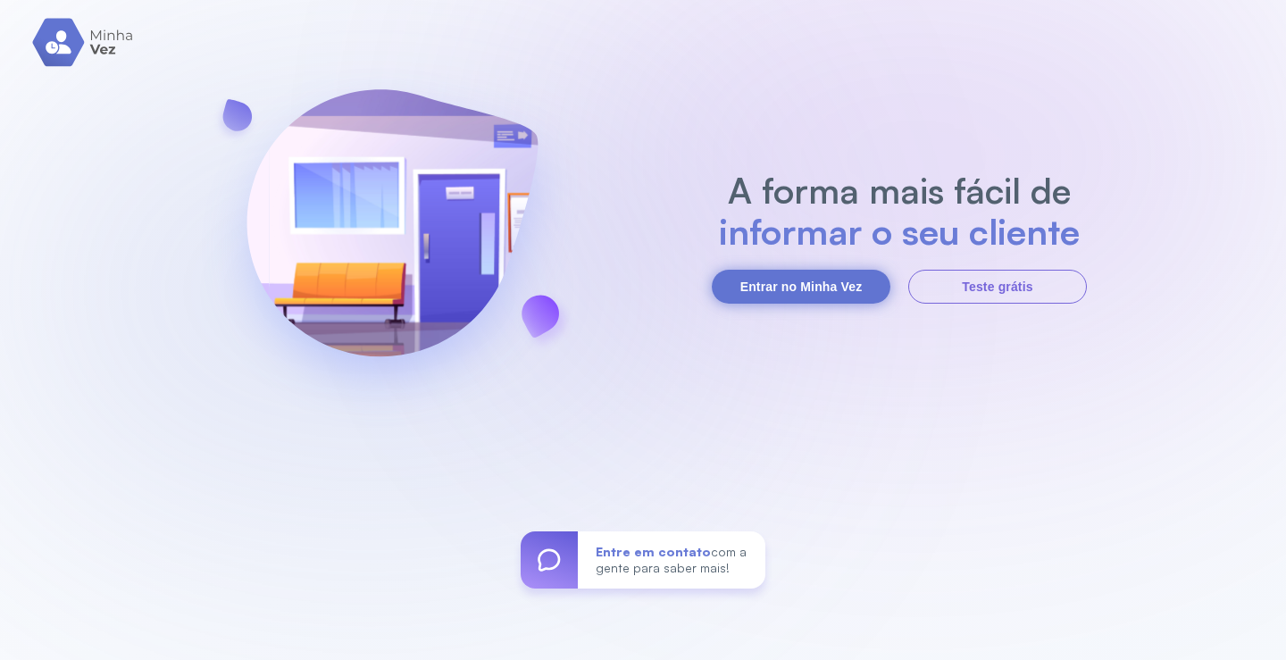
click at [789, 287] on button "Entrar no Minha Vez" at bounding box center [801, 287] width 179 height 34
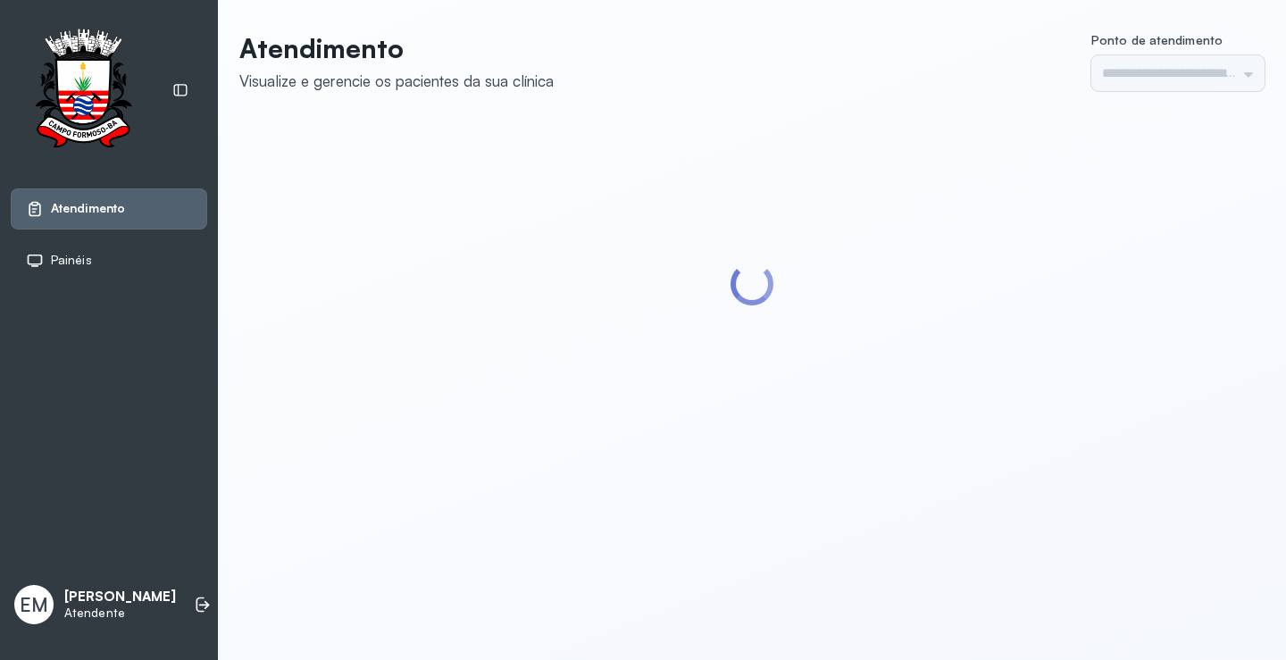
type input "*********"
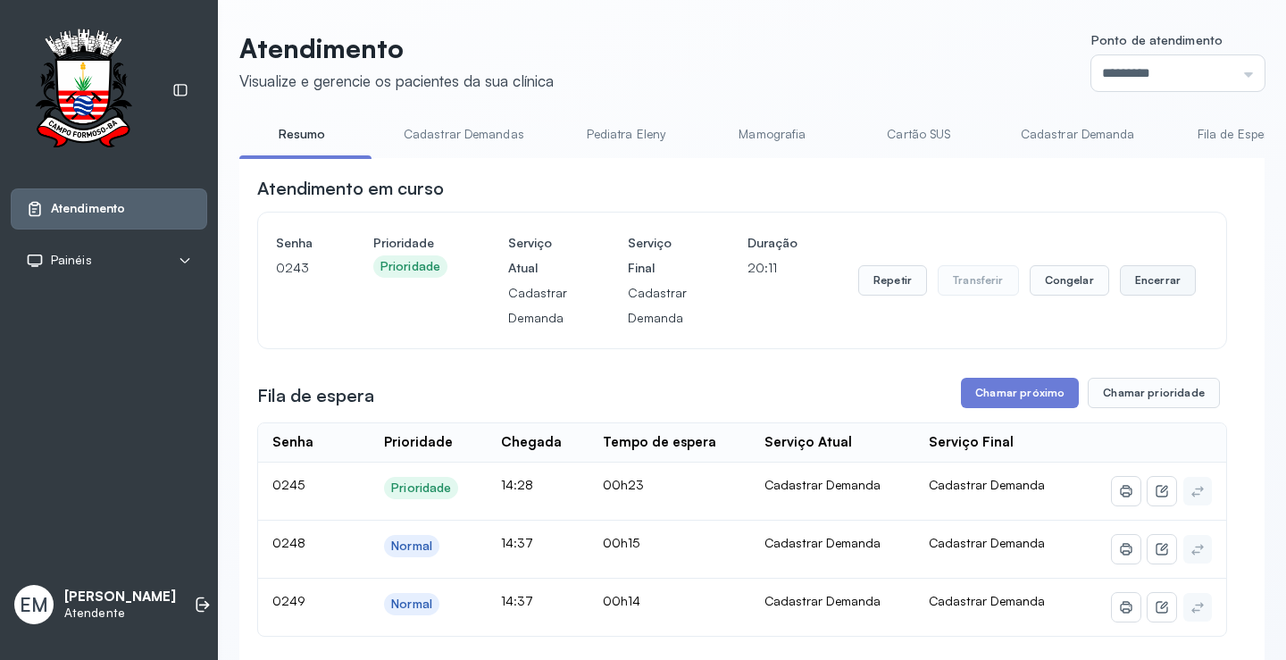
click at [1125, 277] on button "Encerrar" at bounding box center [1158, 280] width 76 height 30
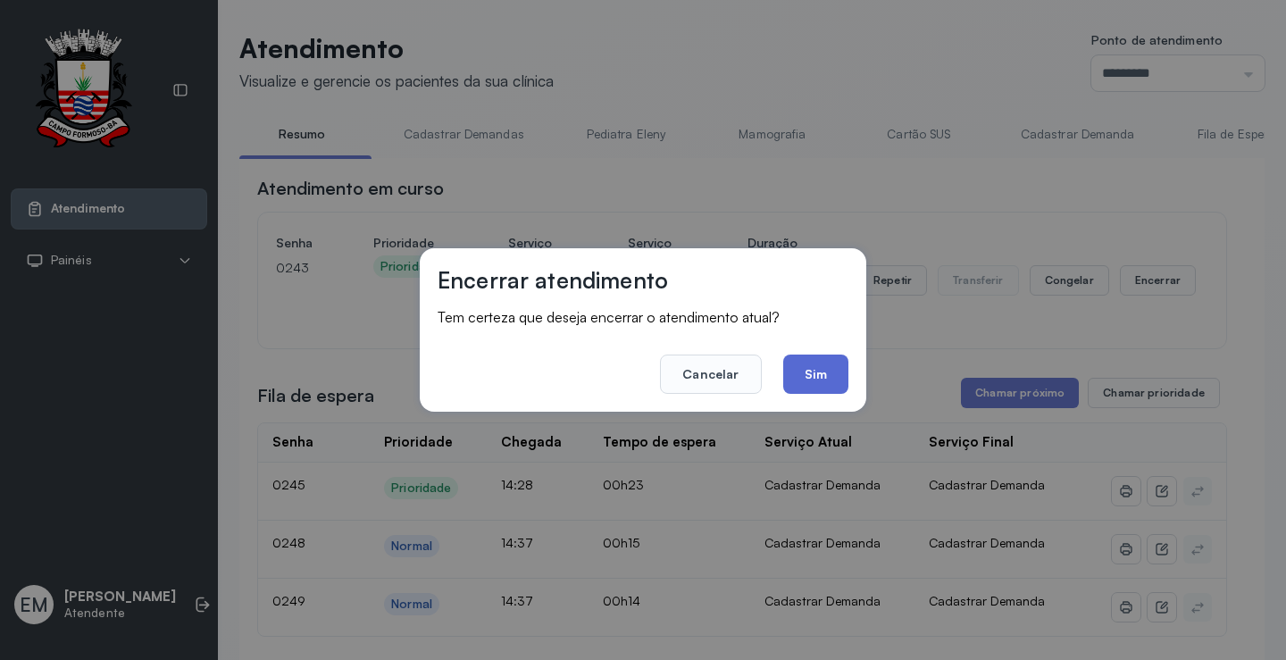
click at [825, 361] on button "Sim" at bounding box center [815, 373] width 65 height 39
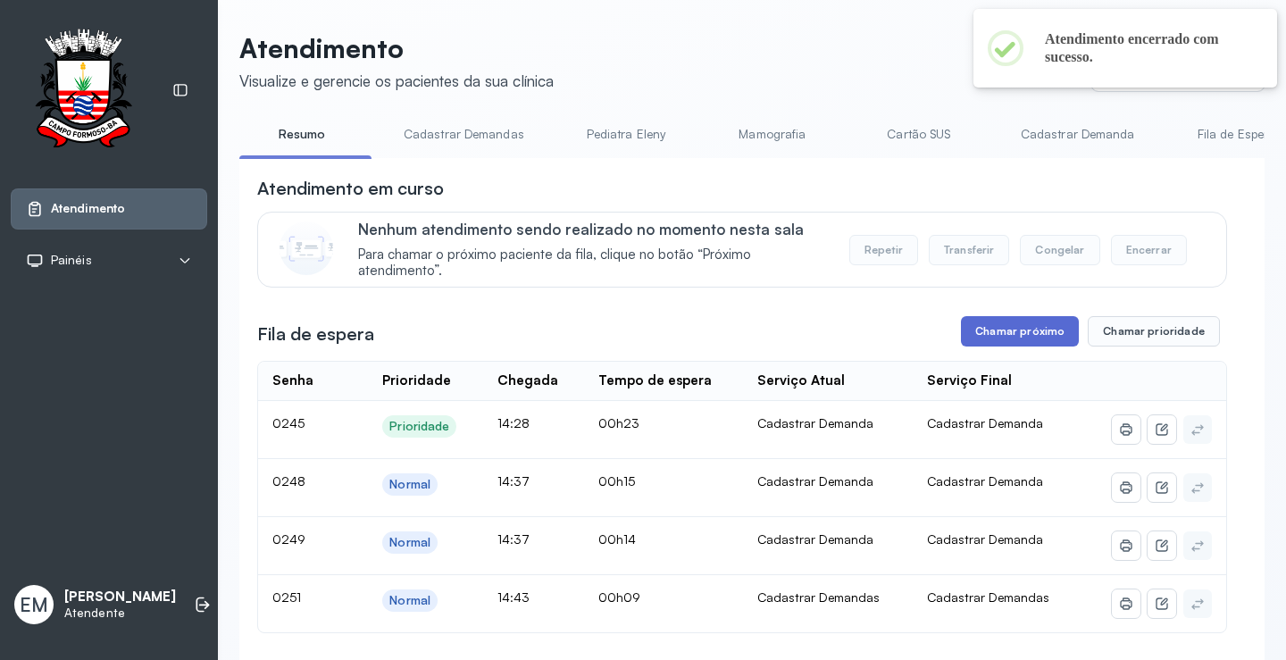
click at [1011, 332] on button "Chamar próximo" at bounding box center [1020, 331] width 118 height 30
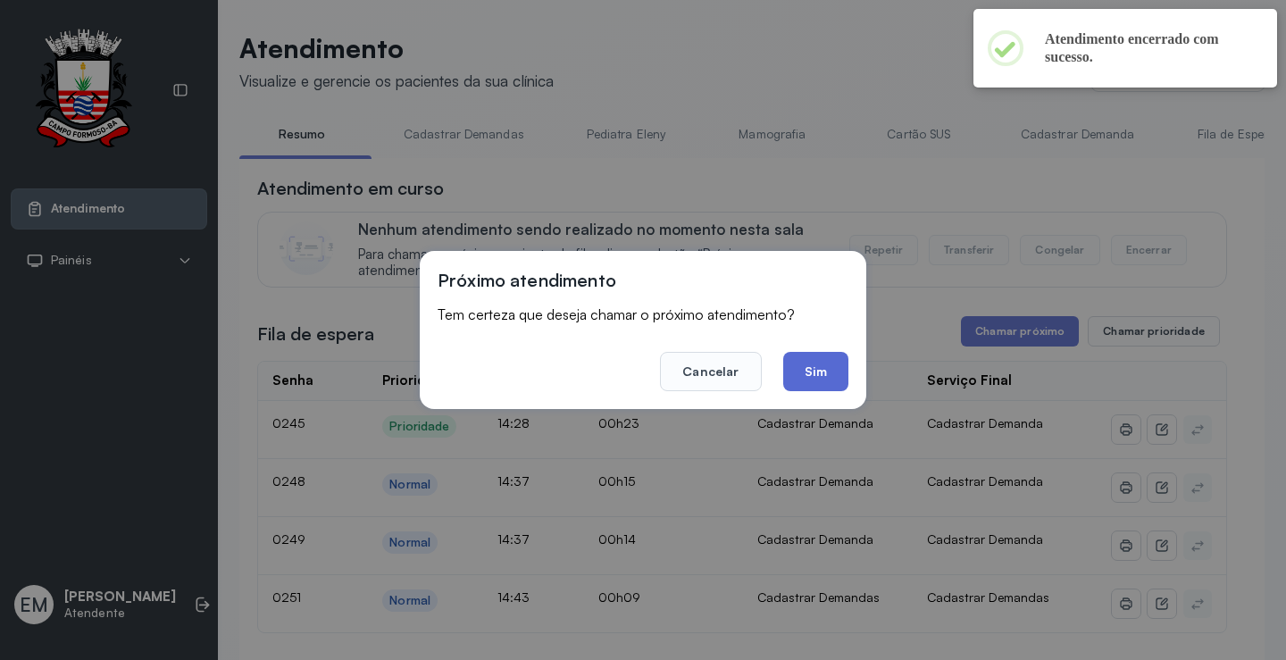
click at [817, 372] on button "Sim" at bounding box center [815, 371] width 65 height 39
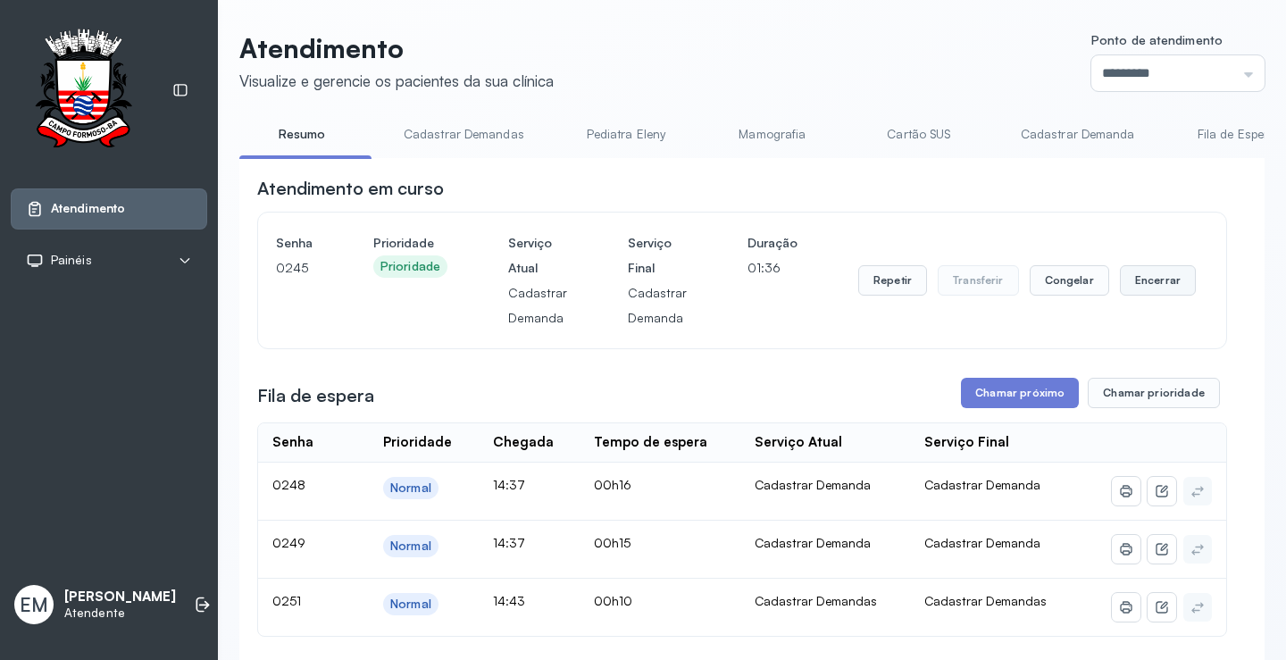
click at [1126, 288] on button "Encerrar" at bounding box center [1158, 280] width 76 height 30
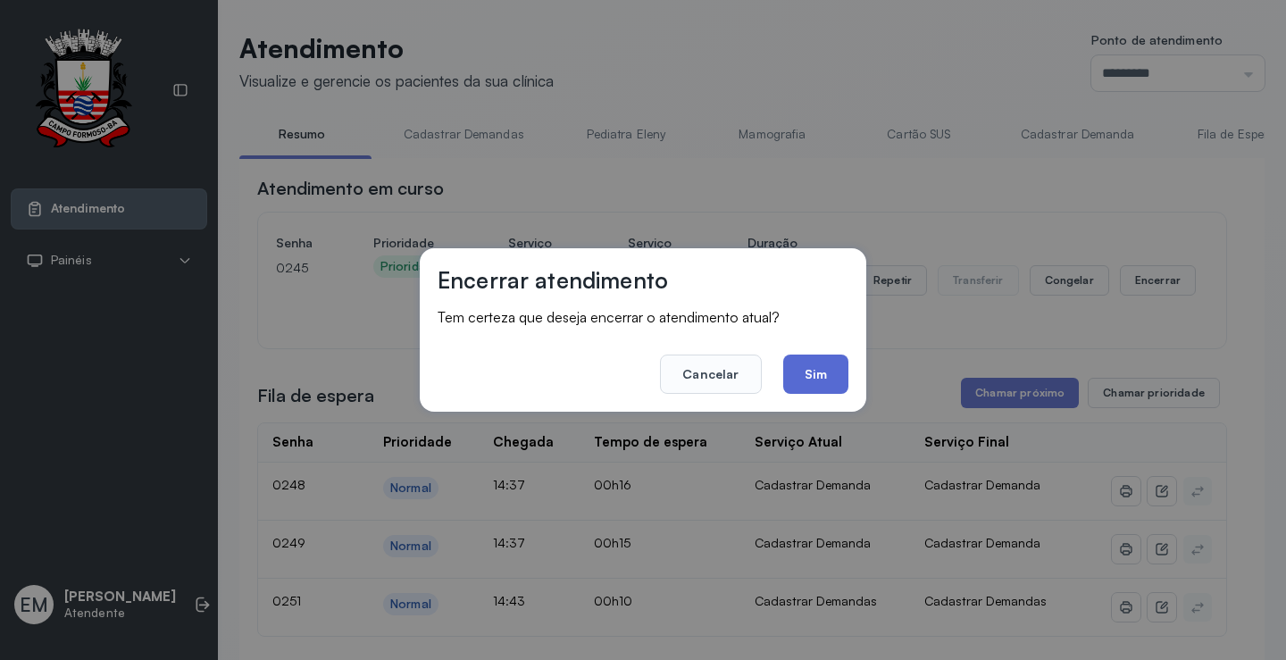
click at [793, 373] on button "Sim" at bounding box center [815, 373] width 65 height 39
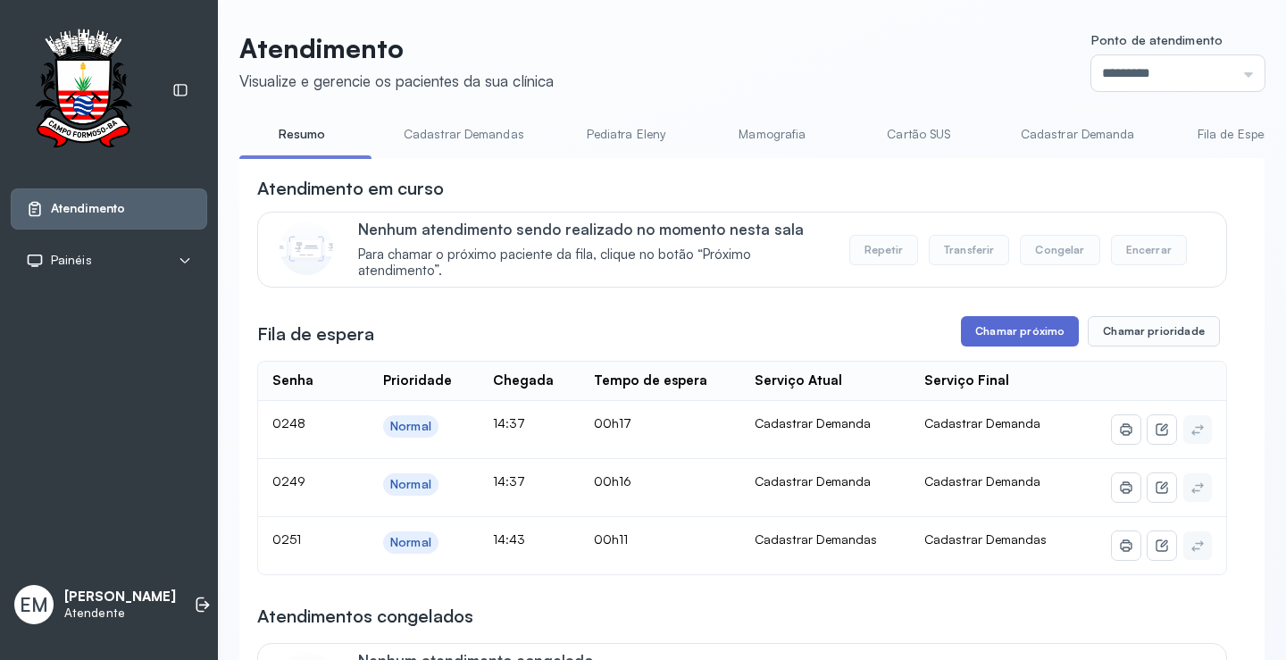
click at [1017, 338] on button "Chamar próximo" at bounding box center [1020, 331] width 118 height 30
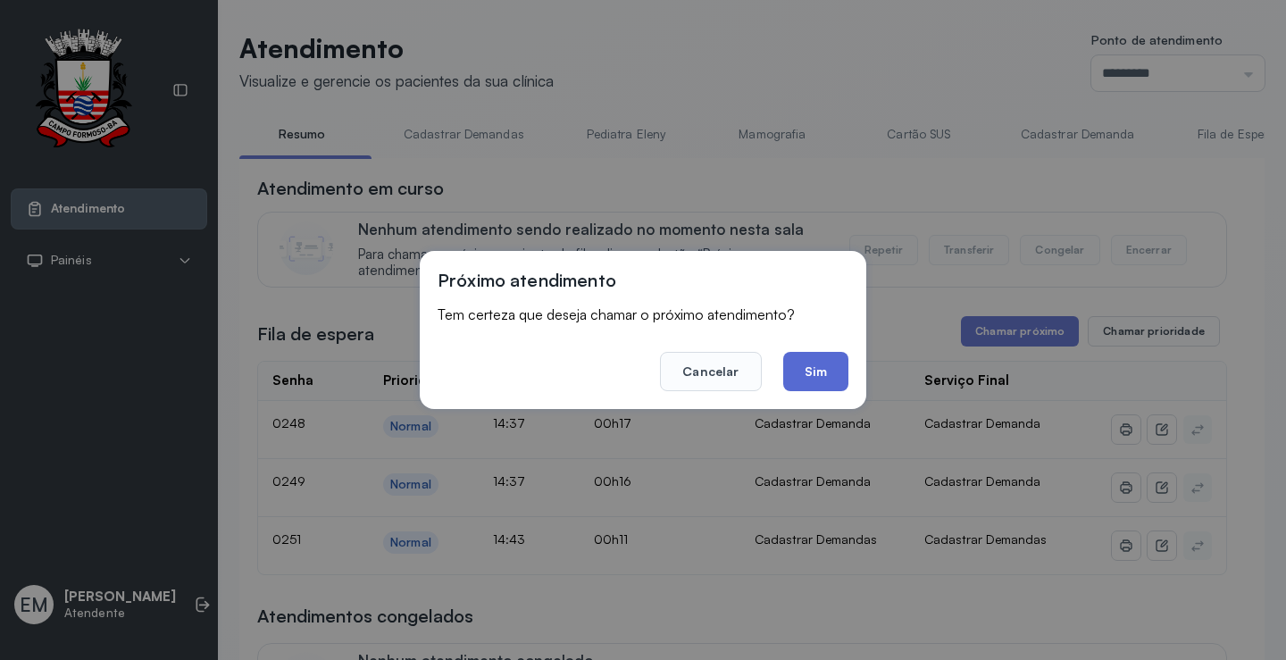
click at [816, 371] on button "Sim" at bounding box center [815, 371] width 65 height 39
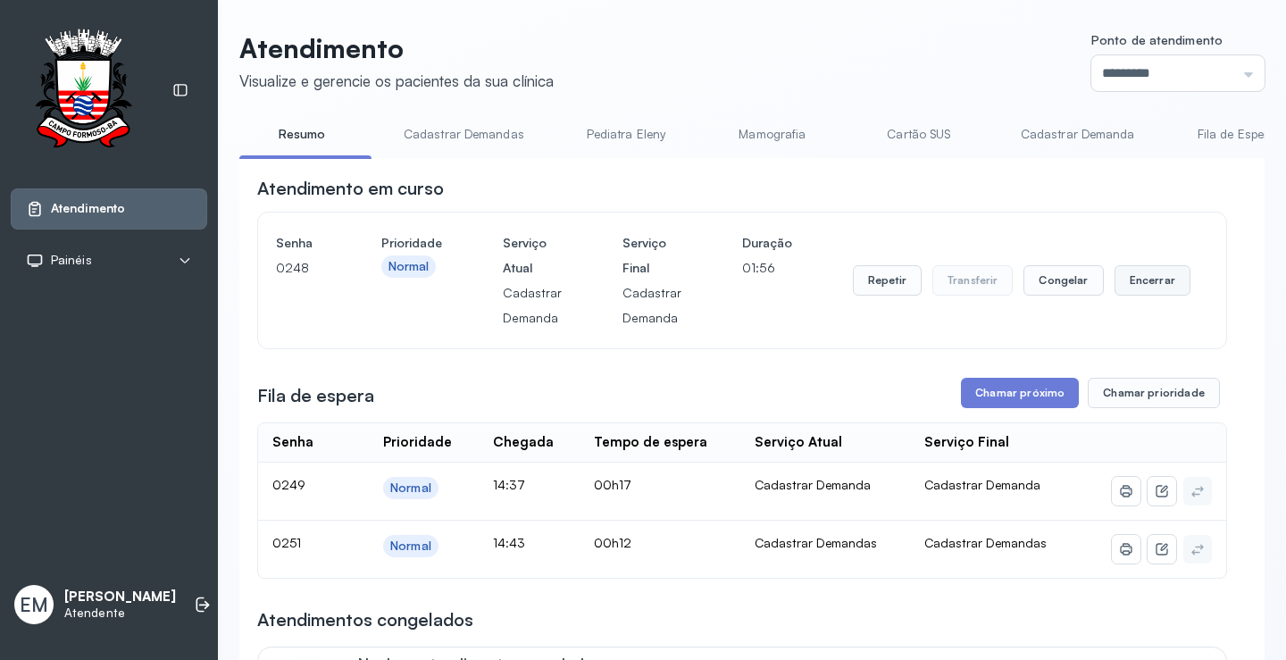
click at [1130, 287] on button "Encerrar" at bounding box center [1152, 280] width 76 height 30
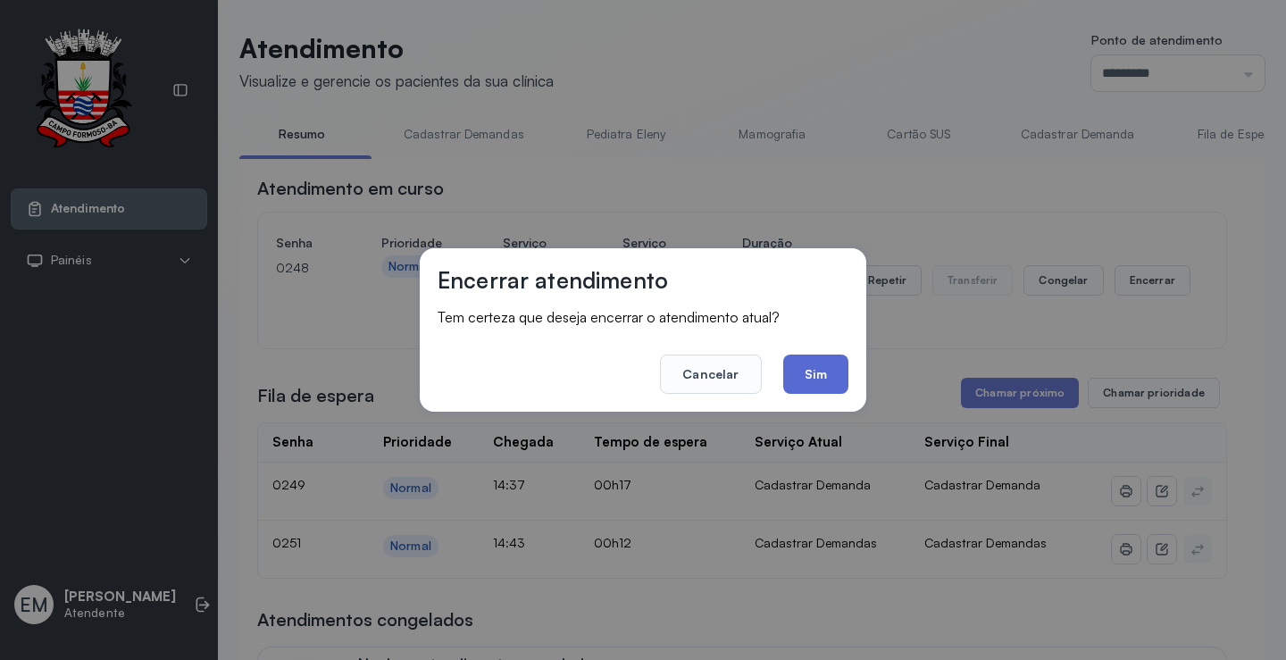
click at [818, 377] on button "Sim" at bounding box center [815, 373] width 65 height 39
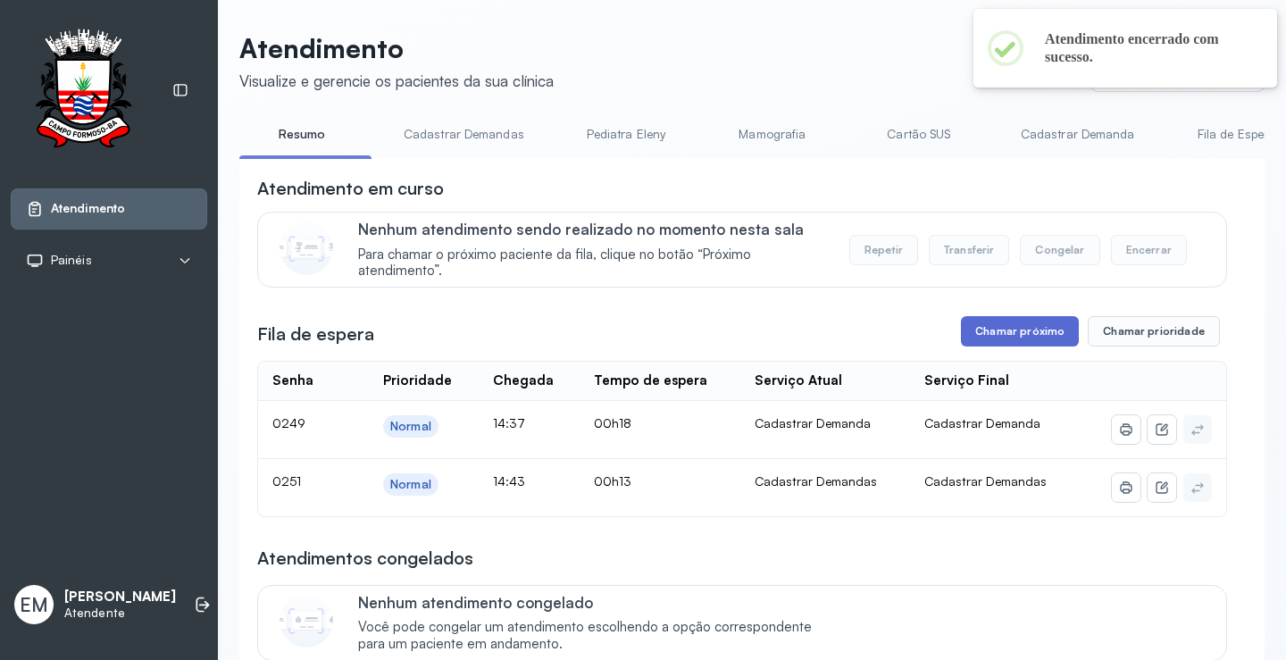
click at [1043, 339] on button "Chamar próximo" at bounding box center [1020, 331] width 118 height 30
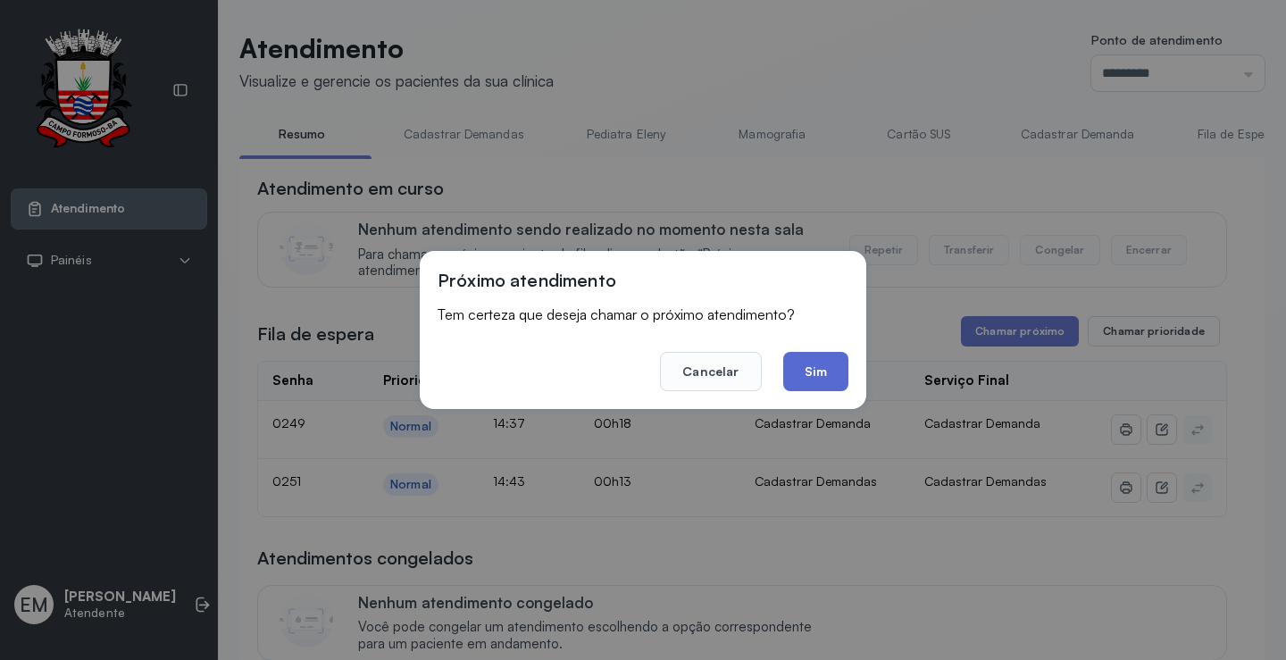
click at [811, 370] on button "Sim" at bounding box center [815, 371] width 65 height 39
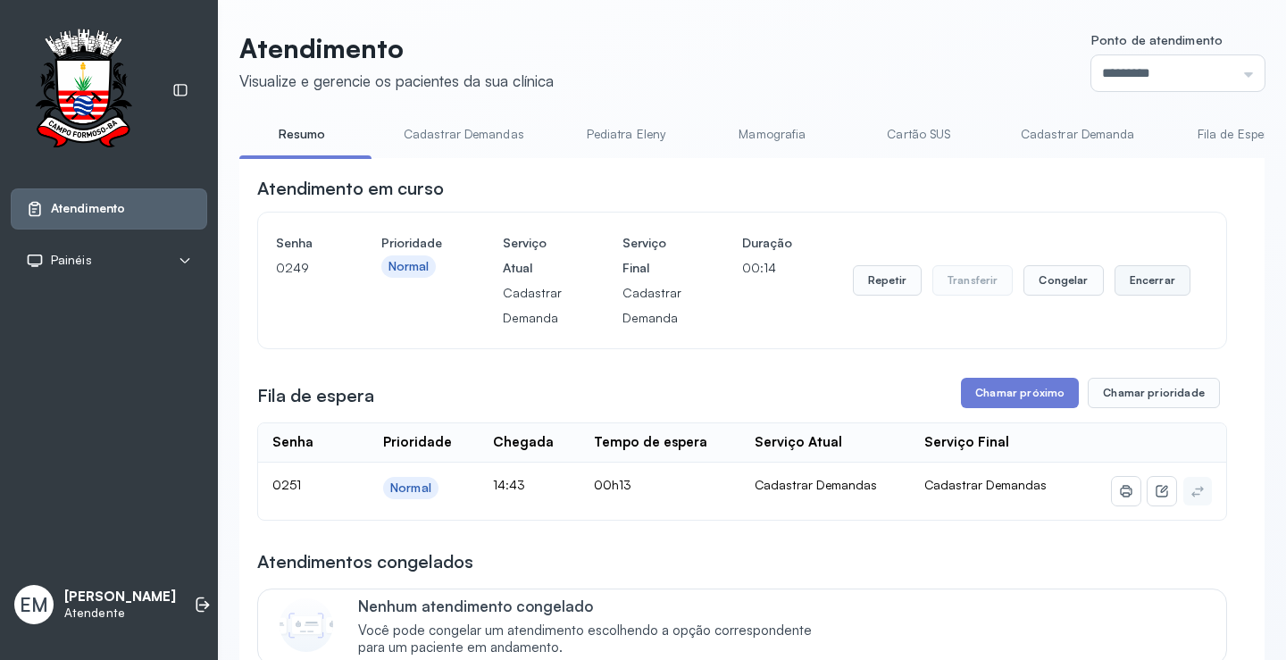
click at [1163, 277] on button "Encerrar" at bounding box center [1152, 280] width 76 height 30
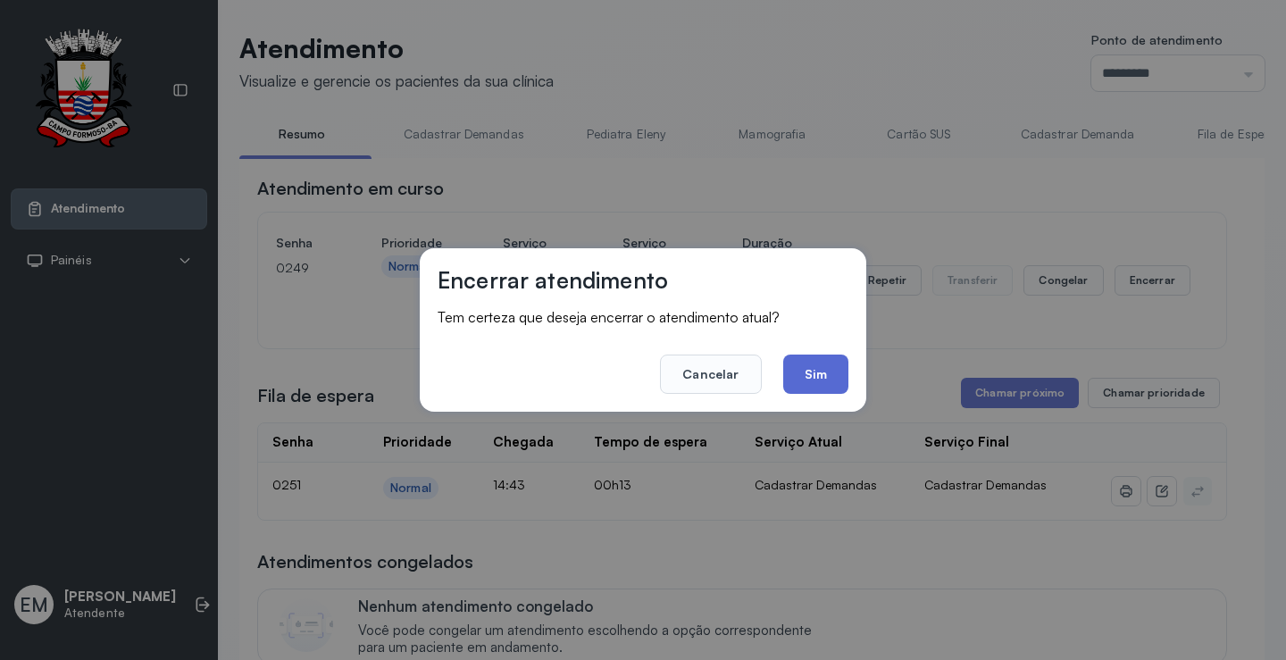
click at [838, 369] on button "Sim" at bounding box center [815, 373] width 65 height 39
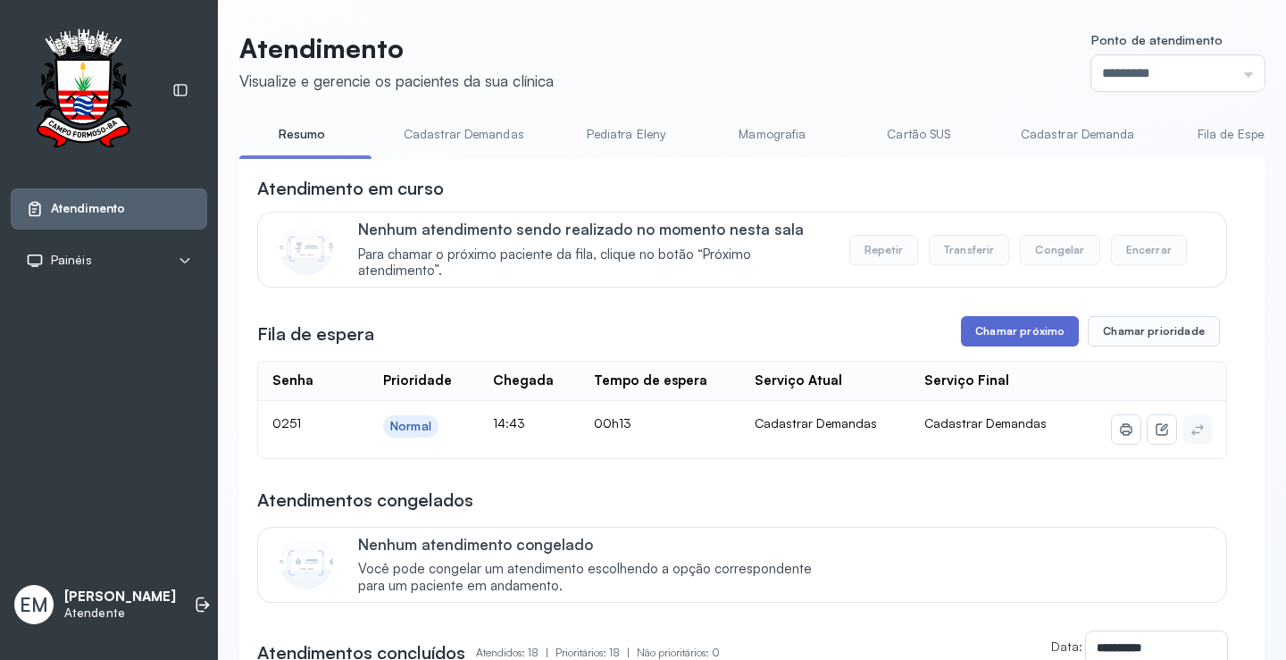
click at [1008, 343] on button "Chamar próximo" at bounding box center [1020, 331] width 118 height 30
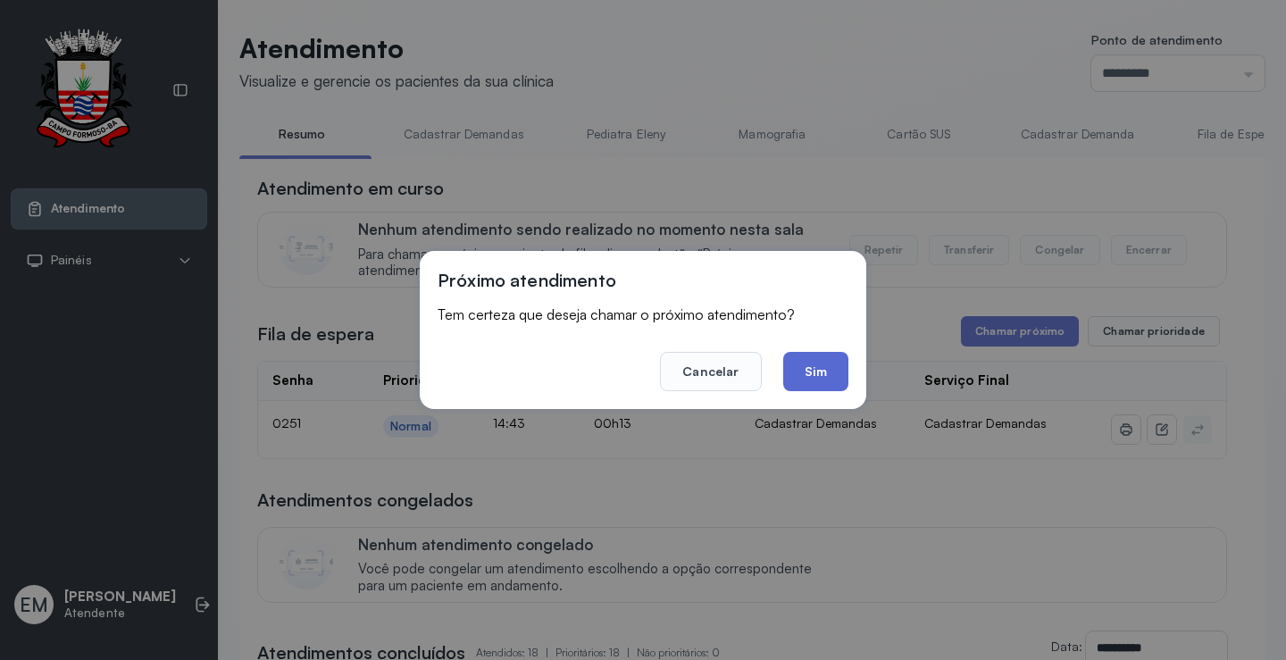
click at [843, 363] on button "Sim" at bounding box center [815, 371] width 65 height 39
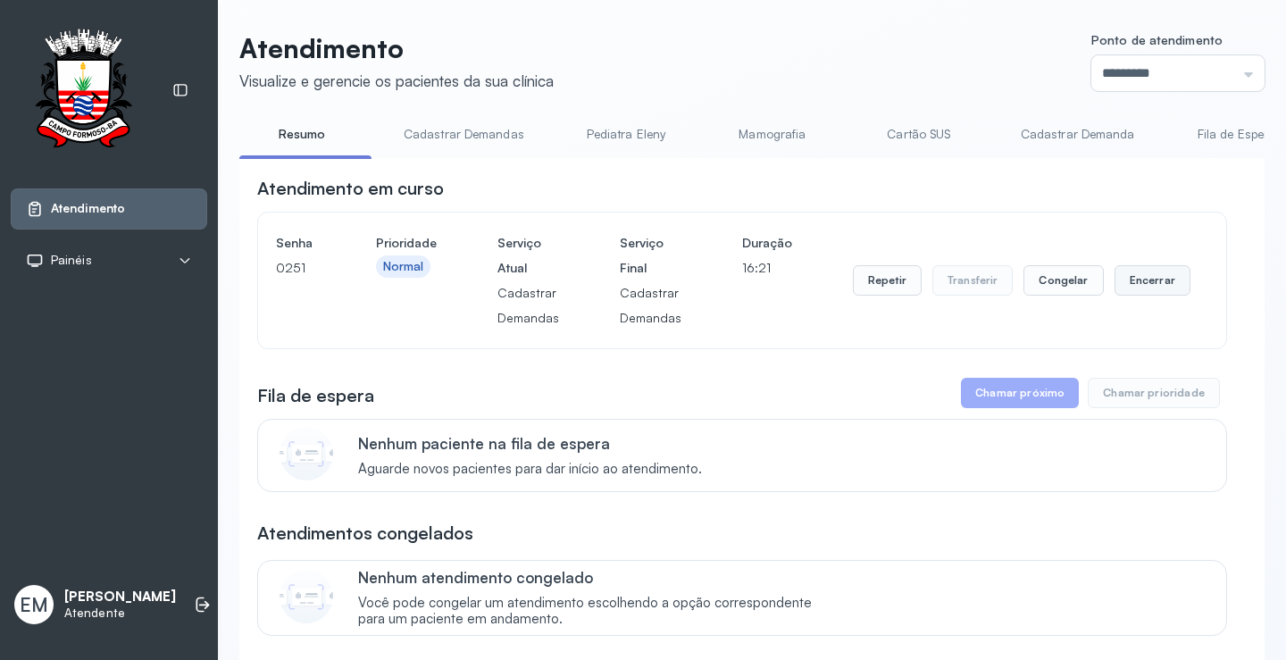
drag, startPoint x: 1145, startPoint y: 279, endPoint x: 1130, endPoint y: 288, distance: 16.4
click at [1130, 288] on button "Encerrar" at bounding box center [1152, 280] width 76 height 30
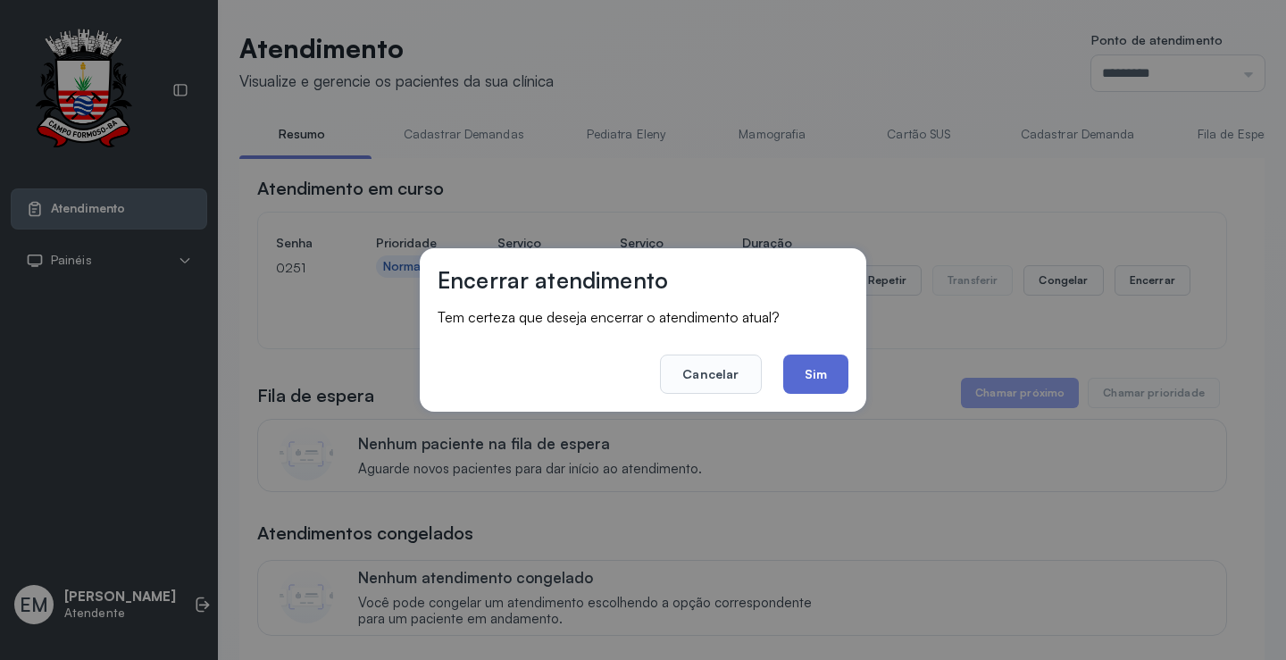
click at [824, 376] on button "Sim" at bounding box center [815, 373] width 65 height 39
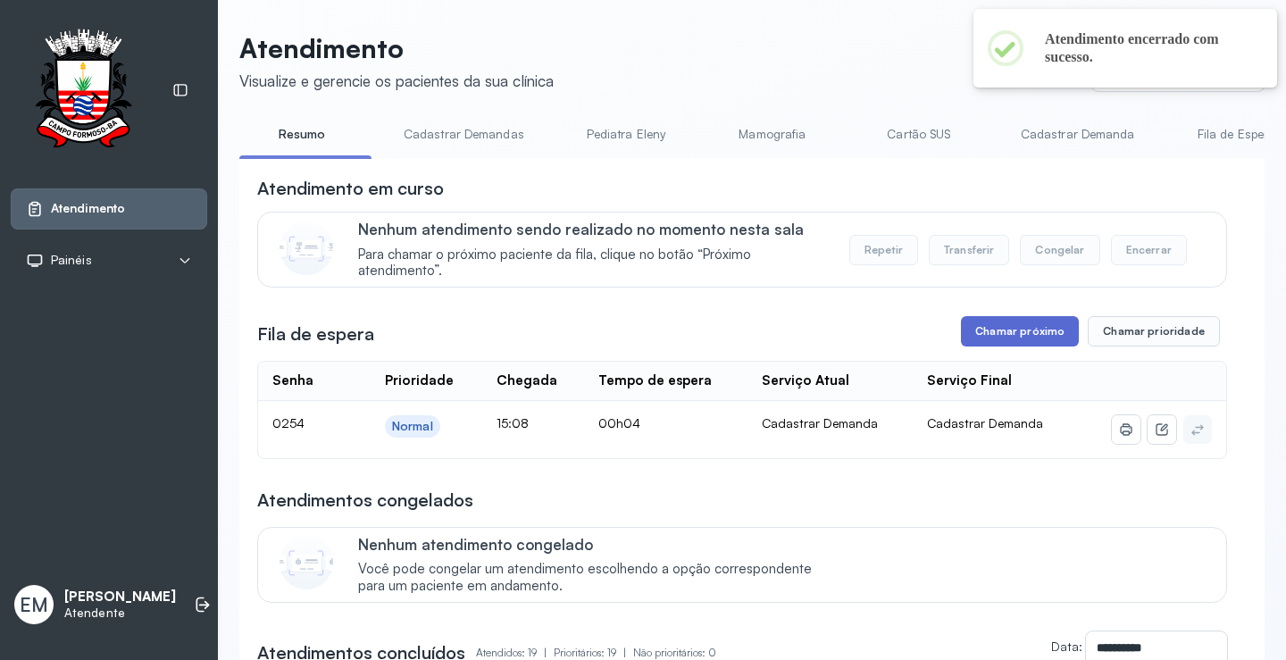
click at [1046, 325] on button "Chamar próximo" at bounding box center [1020, 331] width 118 height 30
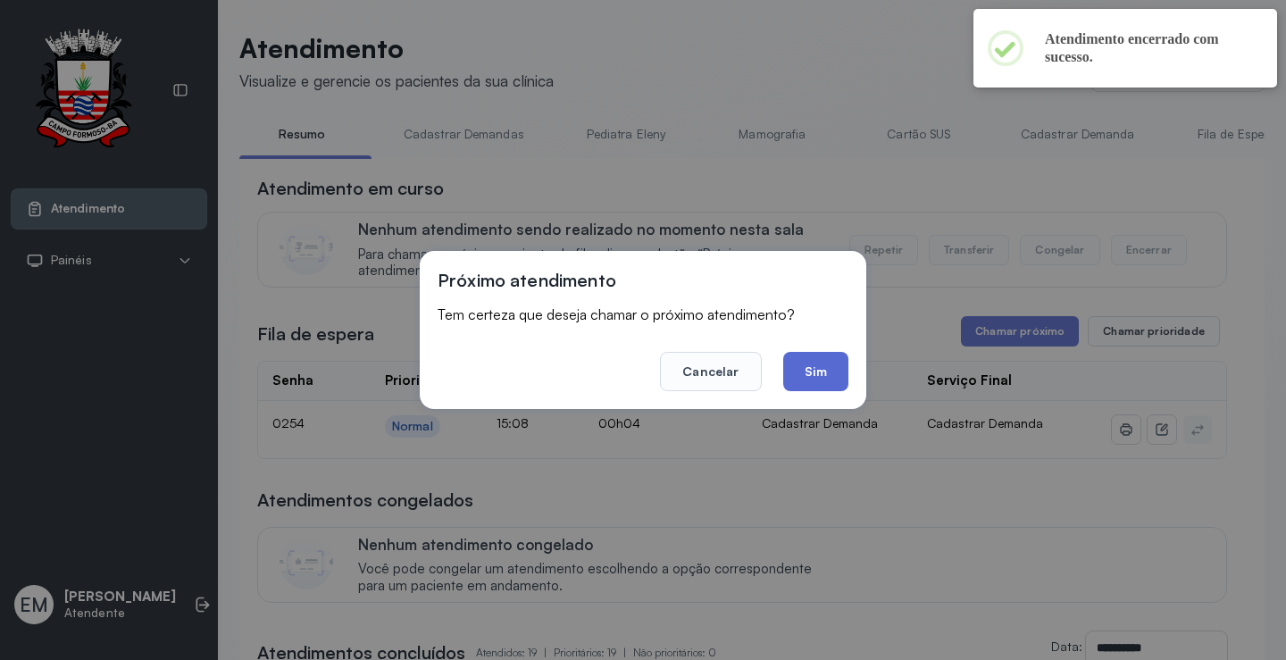
click at [792, 365] on button "Sim" at bounding box center [815, 371] width 65 height 39
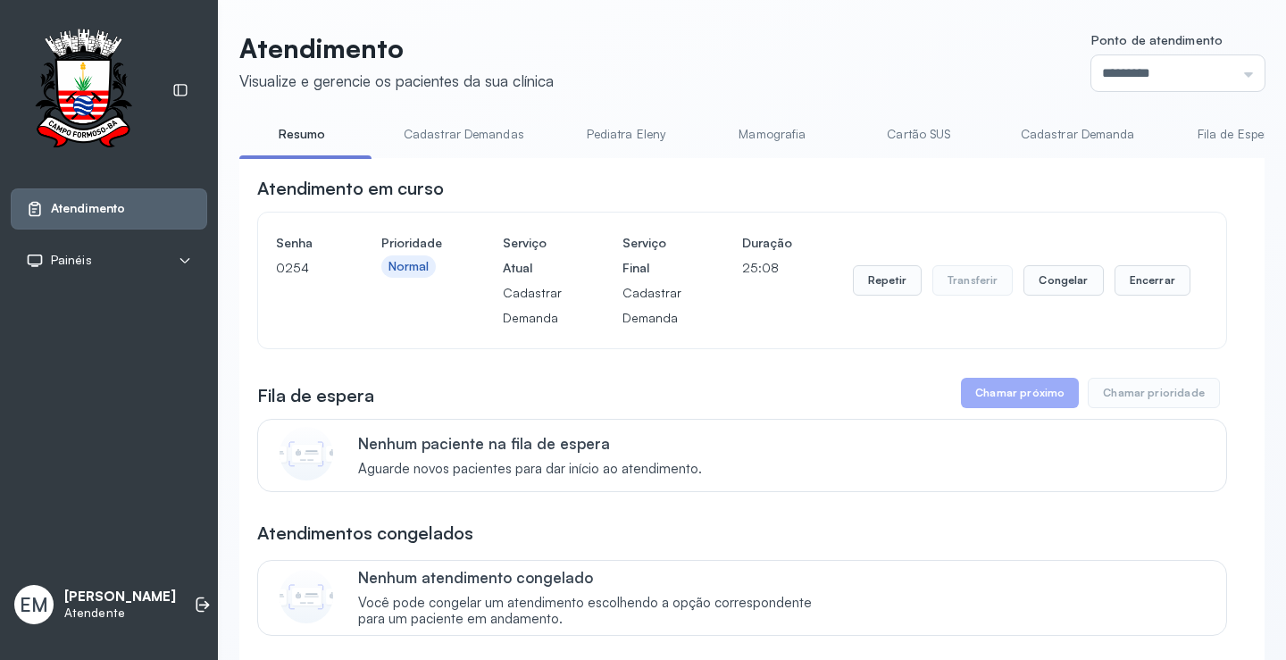
drag, startPoint x: 1115, startPoint y: 283, endPoint x: 825, endPoint y: 371, distance: 303.1
click at [1095, 288] on div "Repetir Transferir Congelar Encerrar" at bounding box center [1022, 280] width 338 height 30
click at [1158, 289] on button "Encerrar" at bounding box center [1152, 280] width 76 height 30
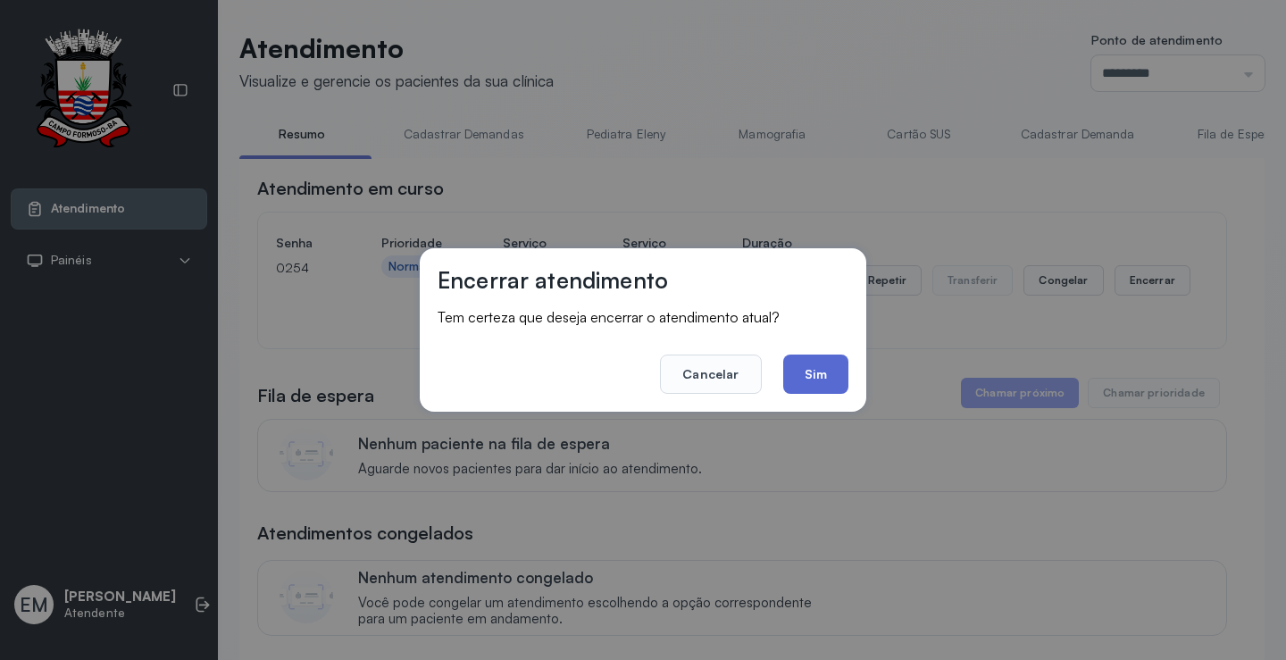
click at [837, 376] on button "Sim" at bounding box center [815, 373] width 65 height 39
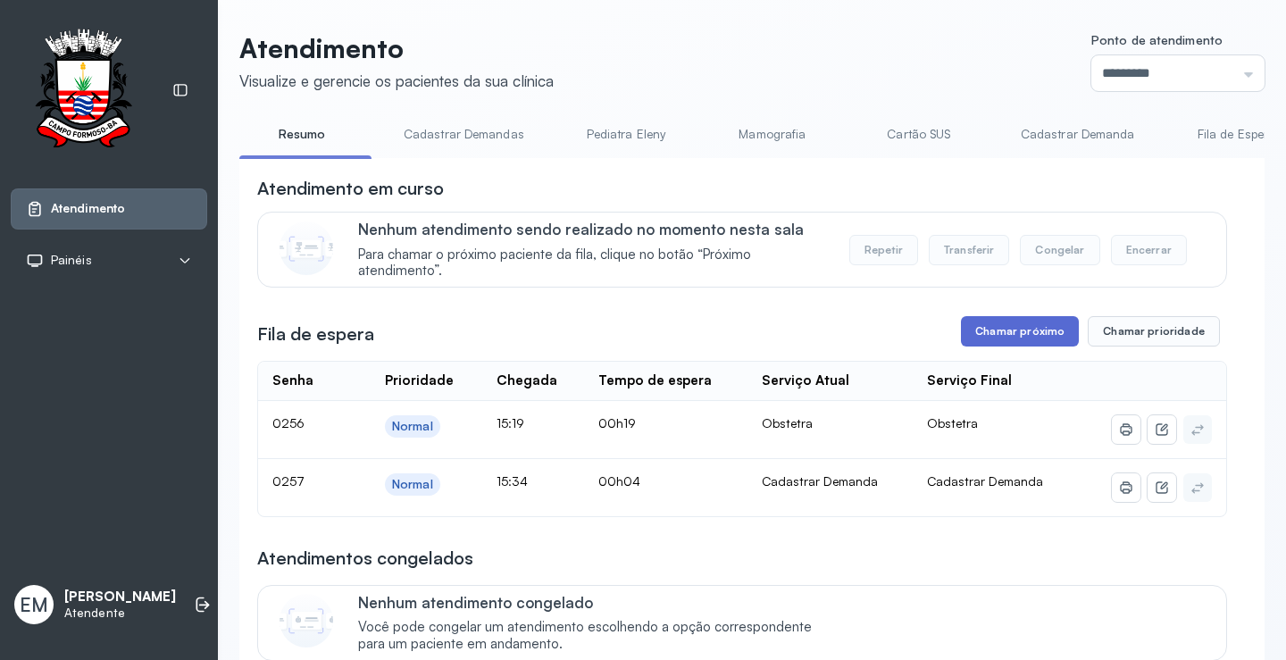
click at [990, 336] on button "Chamar próximo" at bounding box center [1020, 331] width 118 height 30
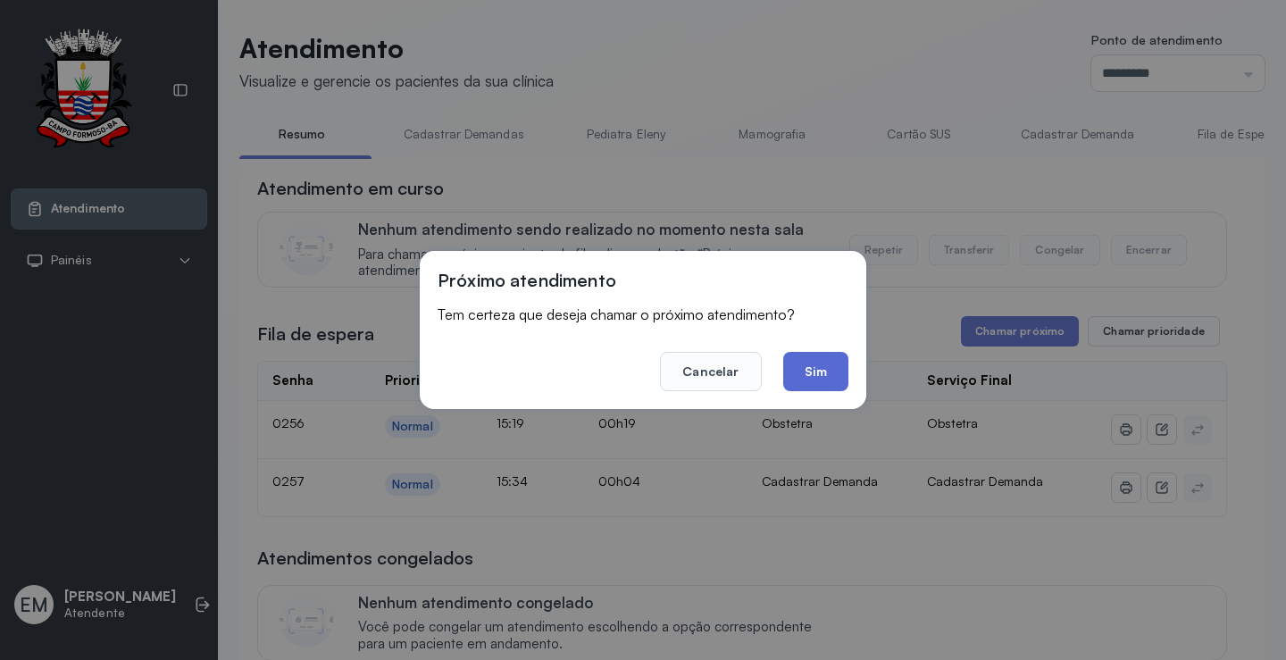
click at [821, 379] on button "Sim" at bounding box center [815, 371] width 65 height 39
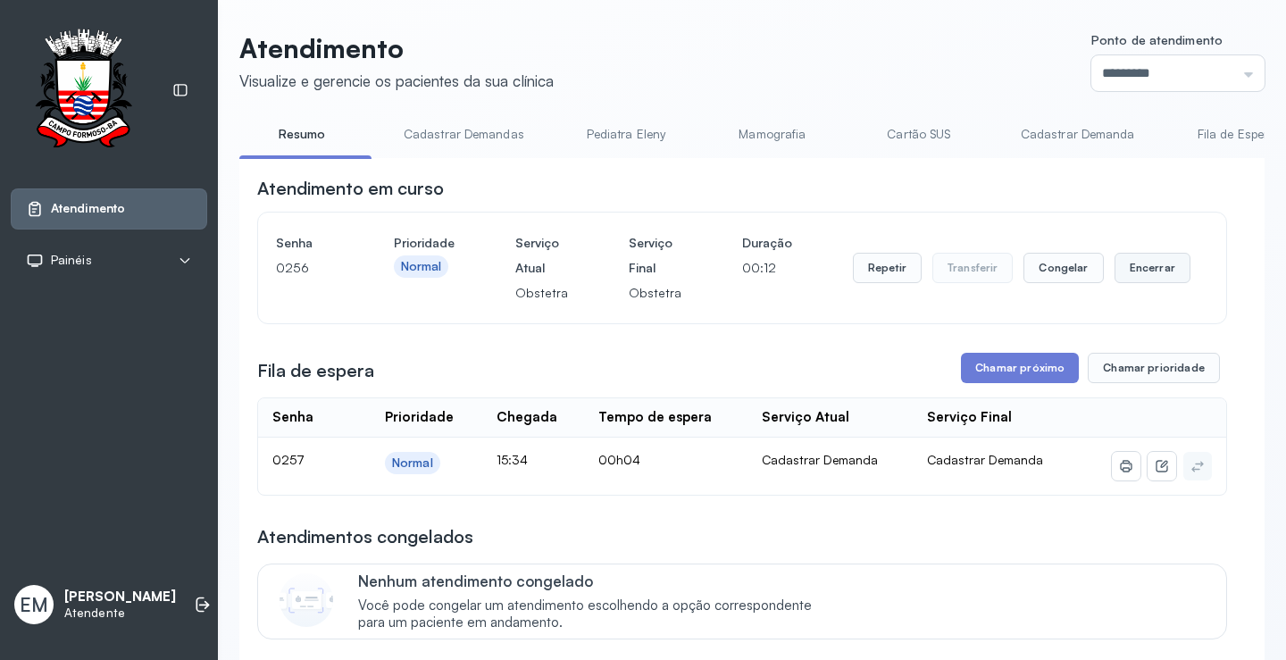
click at [1122, 274] on button "Encerrar" at bounding box center [1152, 268] width 76 height 30
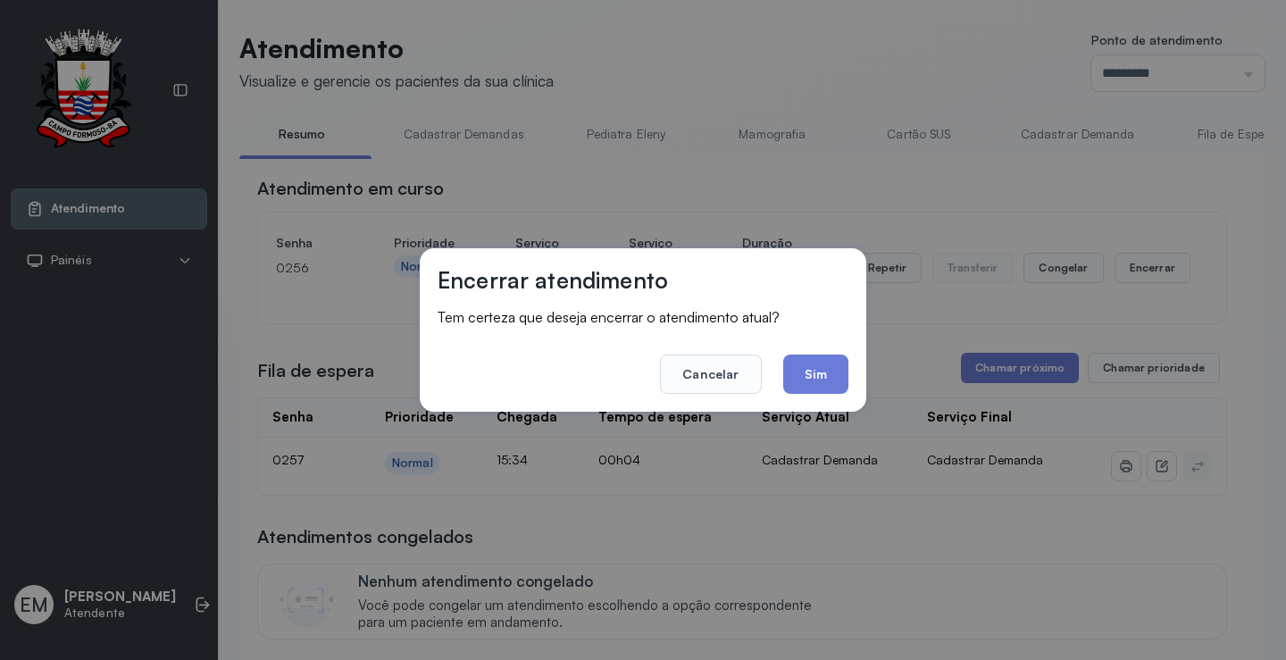
click at [780, 354] on footer "Cancelar Sim" at bounding box center [643, 361] width 411 height 64
click at [799, 362] on button "Sim" at bounding box center [815, 373] width 65 height 39
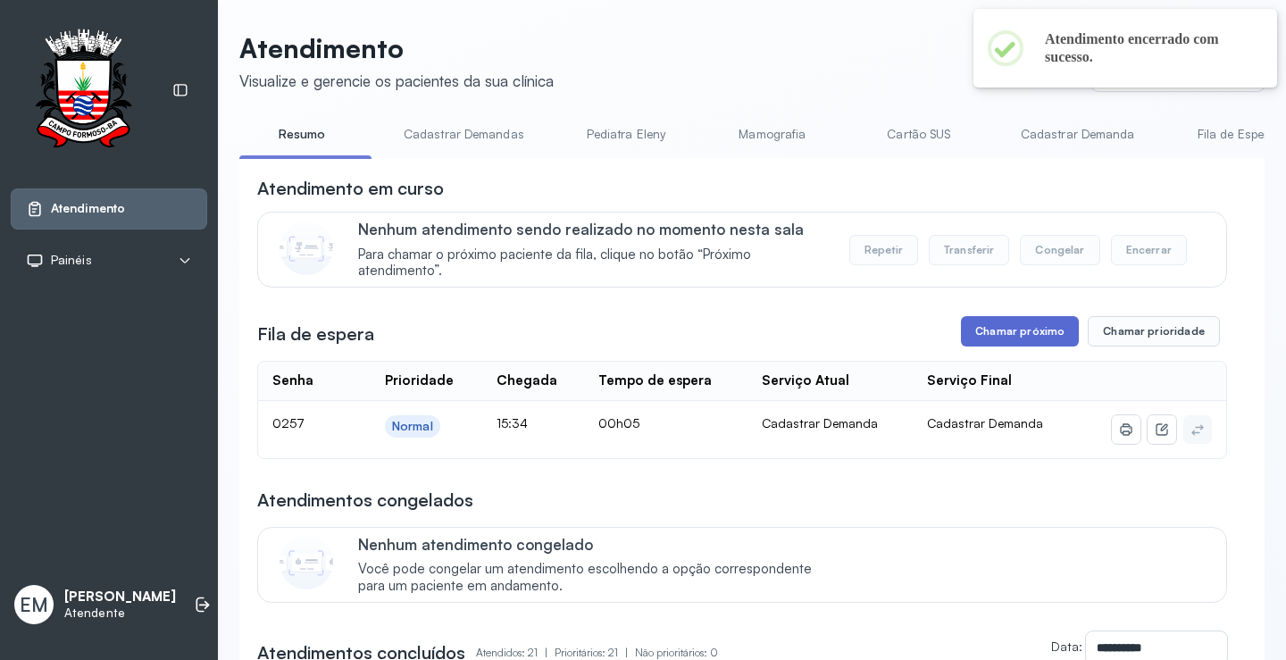
click at [1026, 333] on button "Chamar próximo" at bounding box center [1020, 331] width 118 height 30
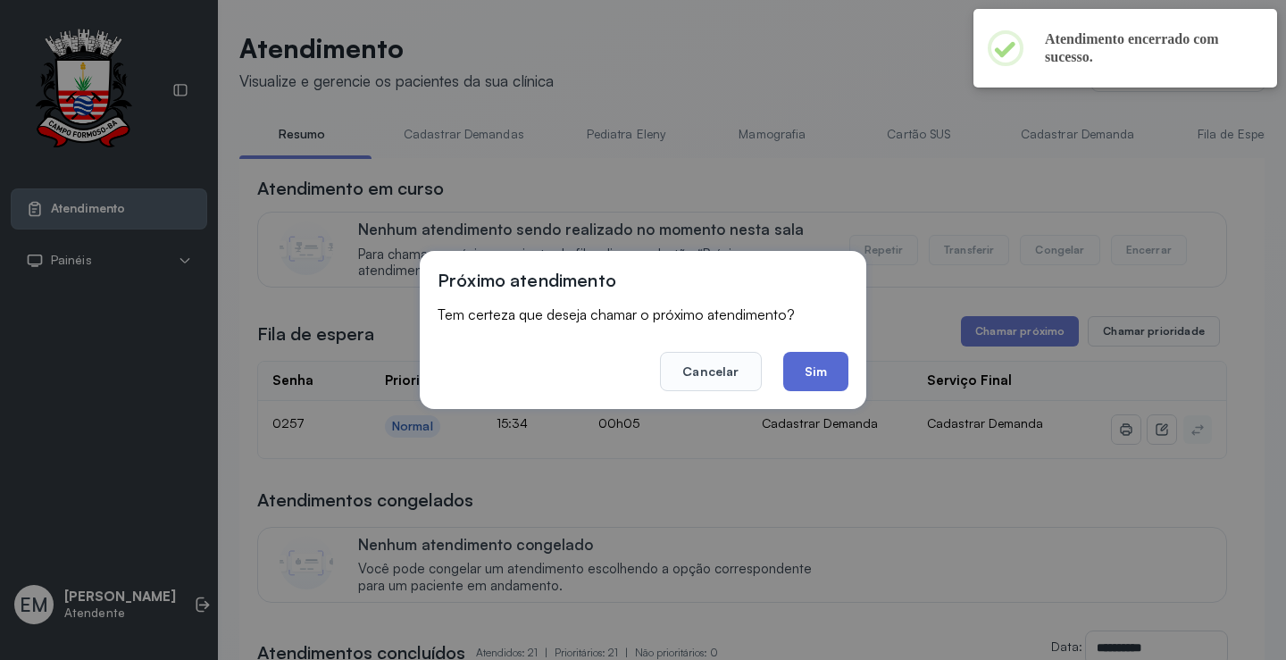
click at [801, 381] on button "Sim" at bounding box center [815, 371] width 65 height 39
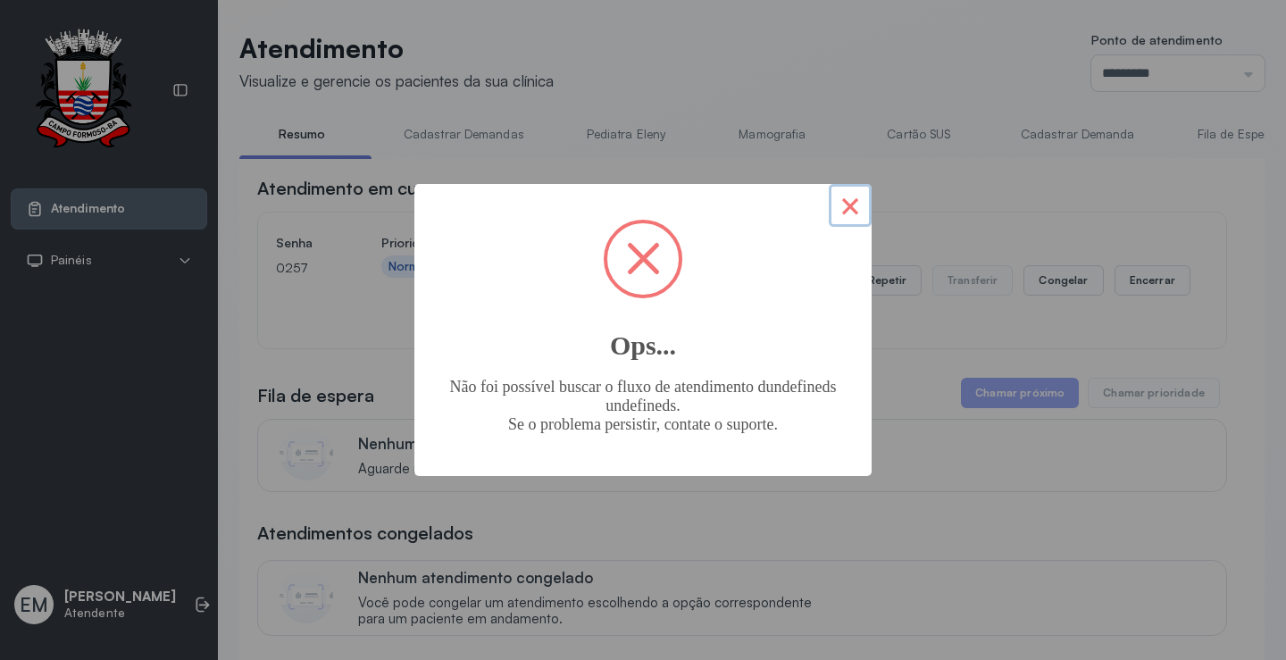
click at [855, 218] on button "×" at bounding box center [850, 205] width 43 height 43
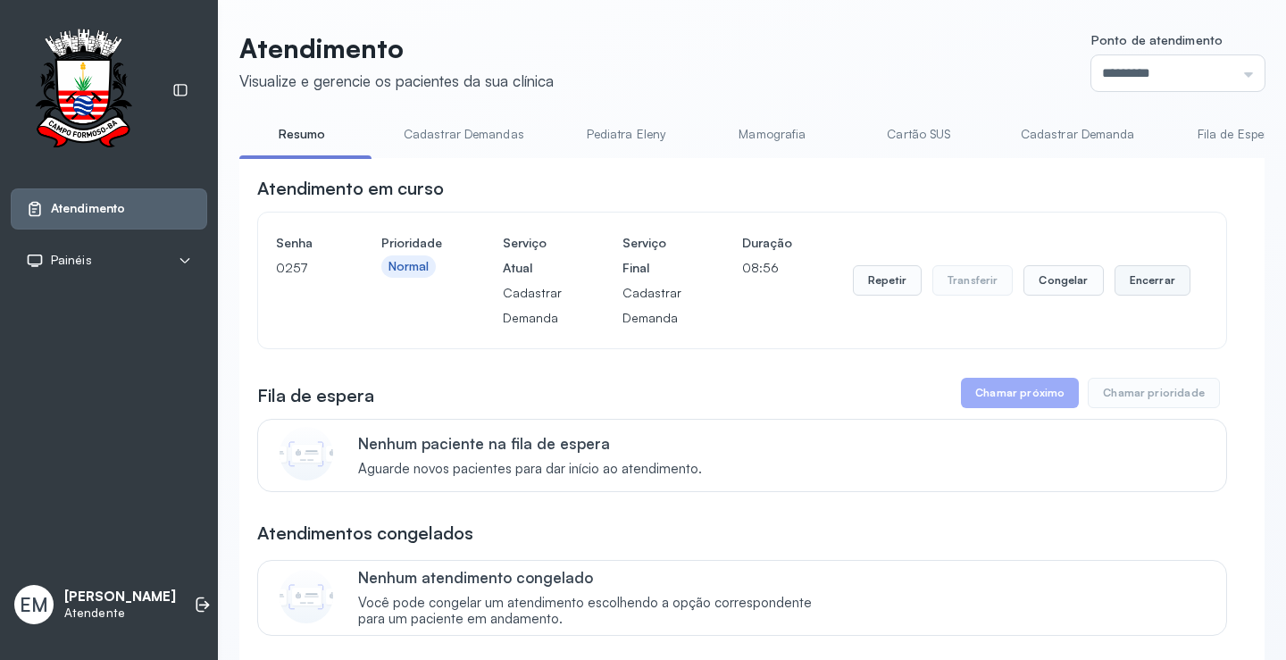
click at [1143, 283] on button "Encerrar" at bounding box center [1152, 280] width 76 height 30
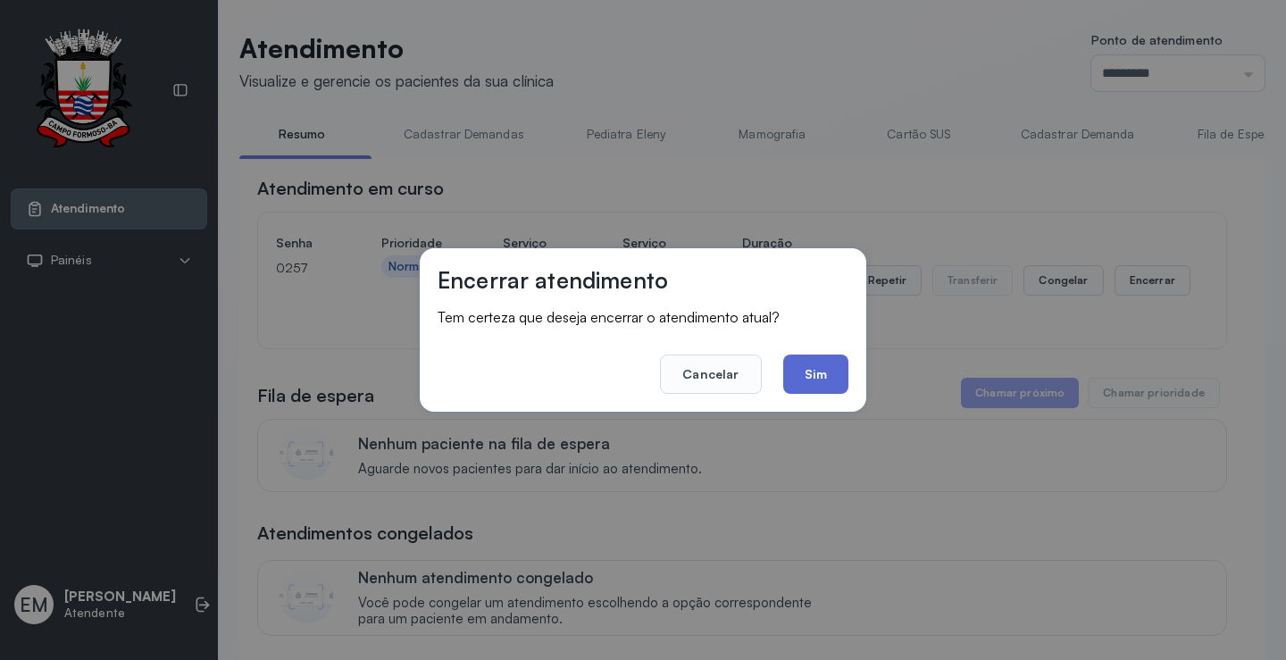
click at [822, 366] on button "Sim" at bounding box center [815, 373] width 65 height 39
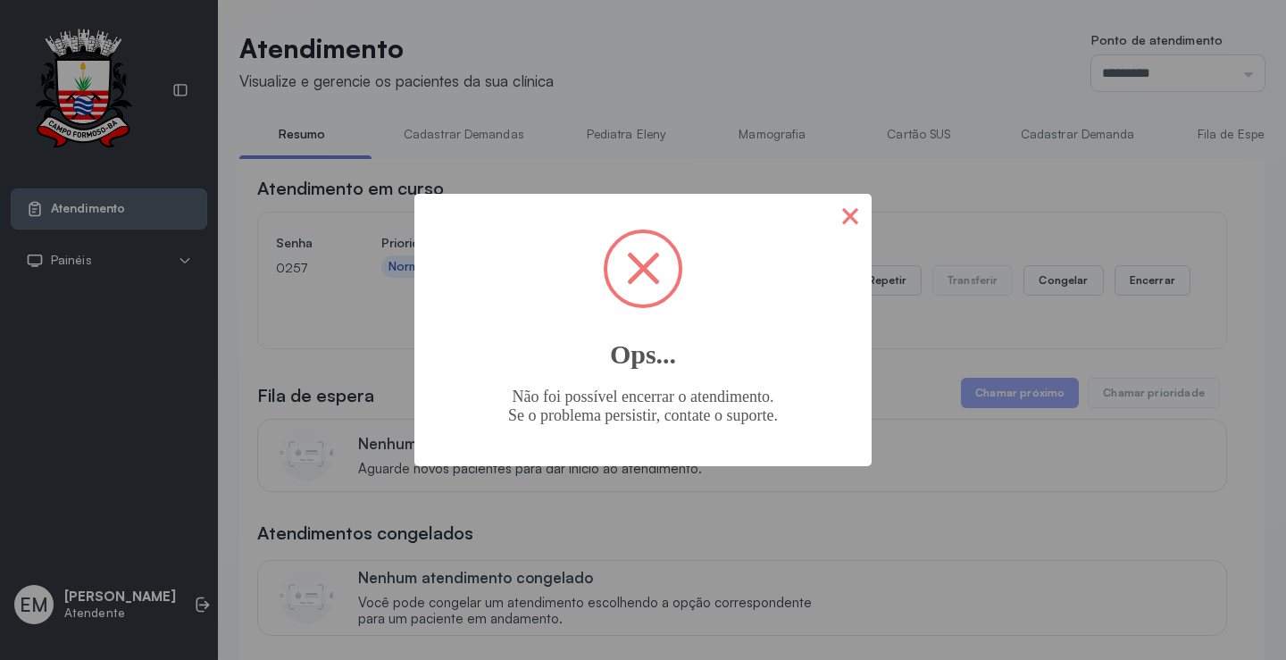
drag, startPoint x: 841, startPoint y: 219, endPoint x: 840, endPoint y: 204, distance: 14.3
click at [843, 220] on button "×" at bounding box center [850, 215] width 43 height 43
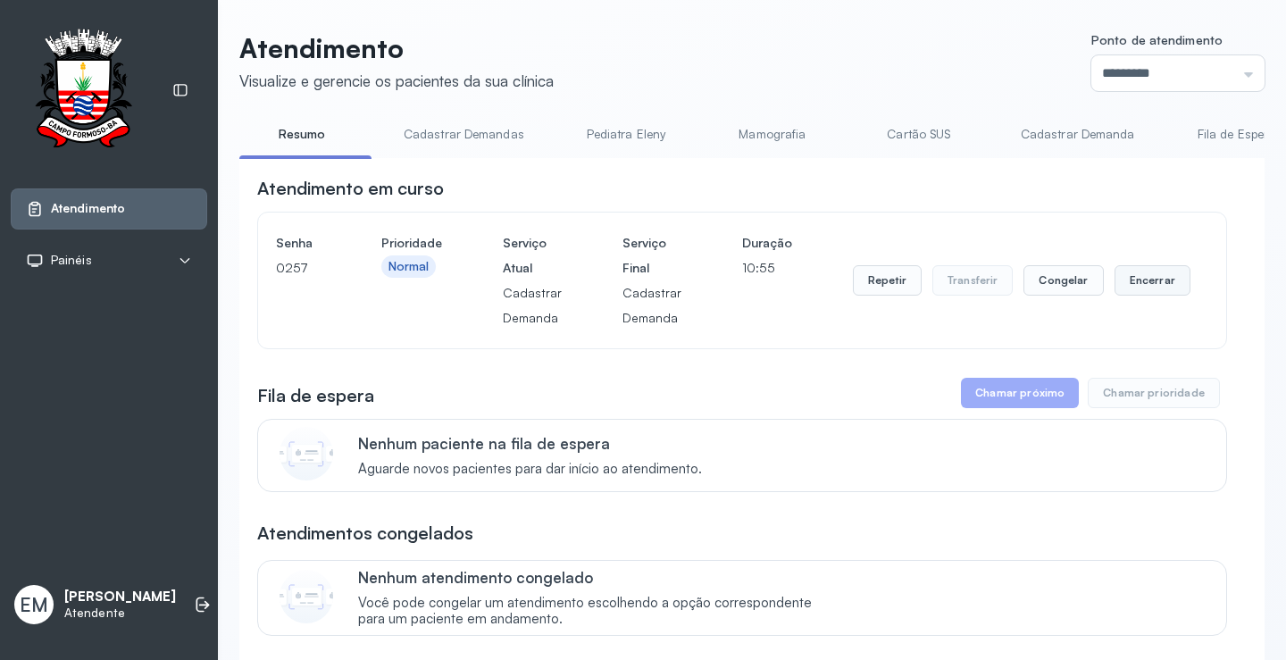
click at [1121, 288] on button "Encerrar" at bounding box center [1152, 280] width 76 height 30
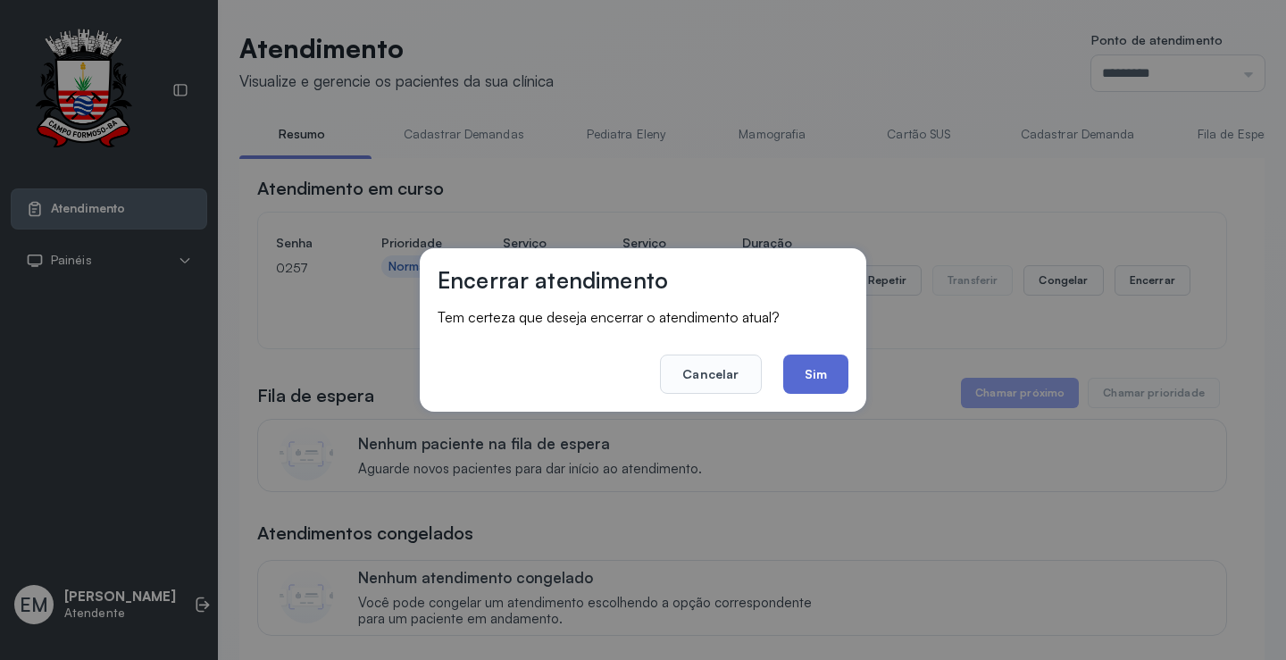
click at [813, 363] on button "Sim" at bounding box center [815, 373] width 65 height 39
